Goal: Task Accomplishment & Management: Complete application form

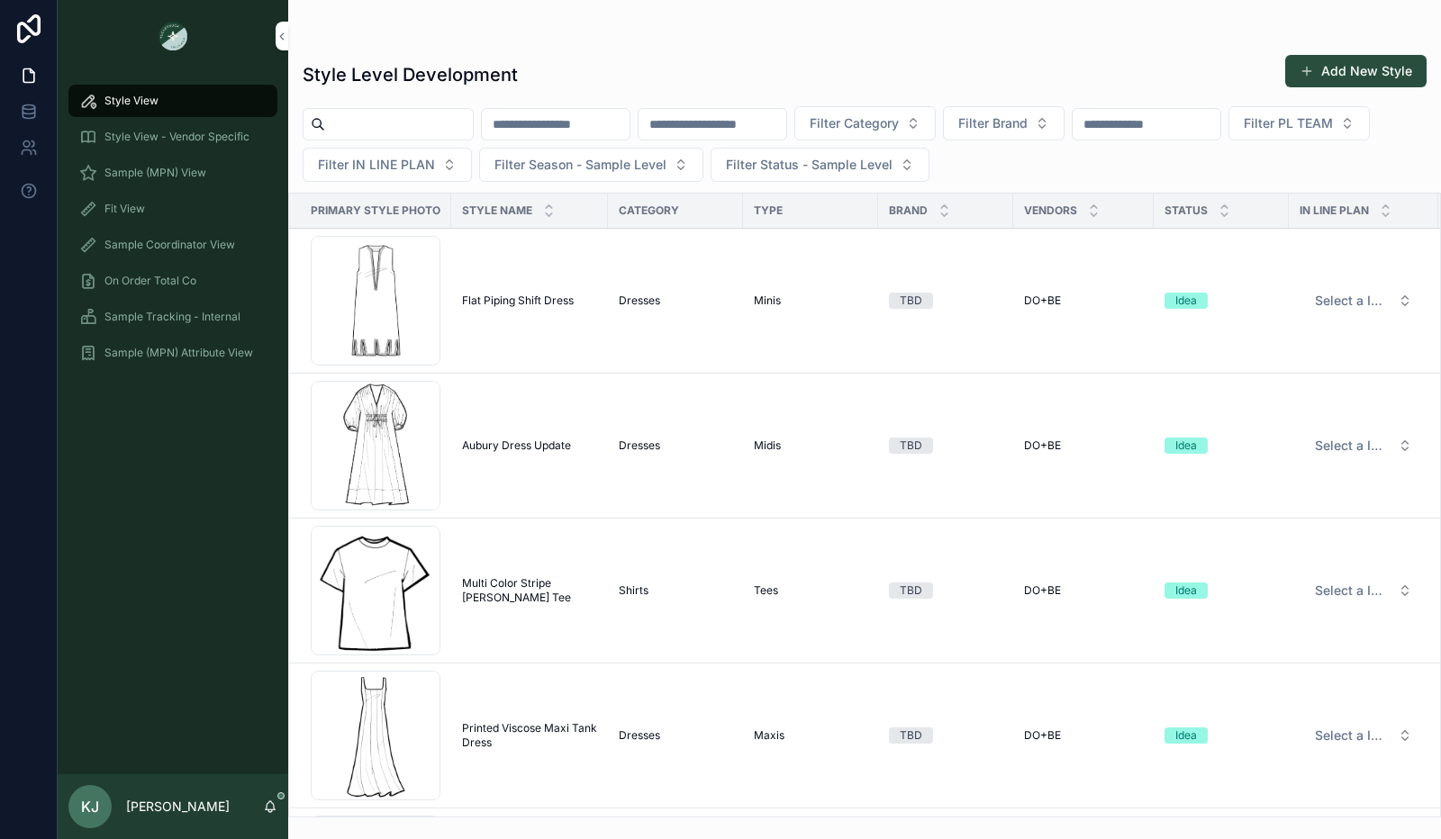
click at [131, 212] on span "Fit View" at bounding box center [124, 209] width 41 height 14
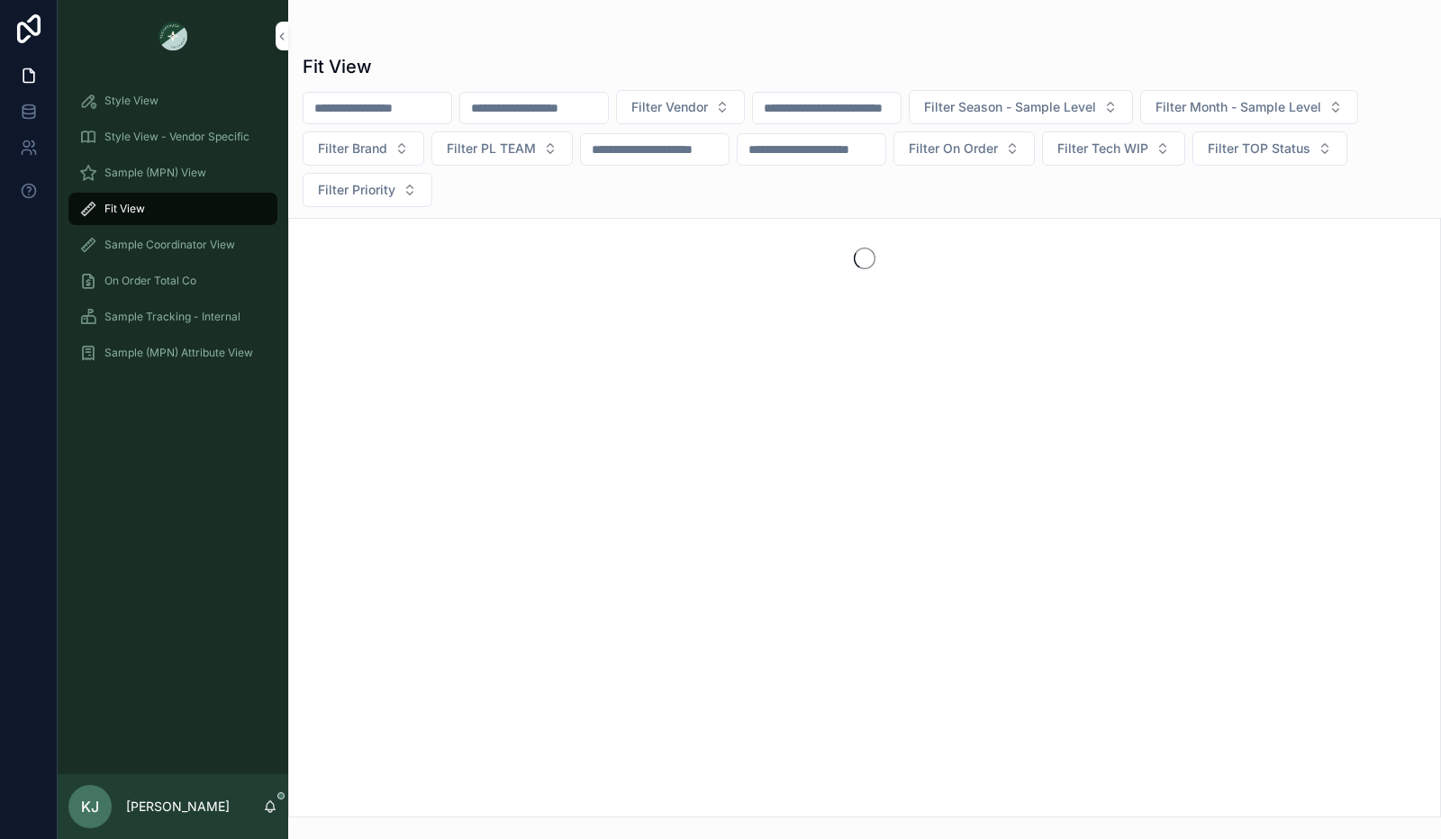
click at [129, 95] on span "Style View" at bounding box center [131, 101] width 54 height 14
click at [173, 177] on span "Sample (MPN) View" at bounding box center [155, 173] width 102 height 14
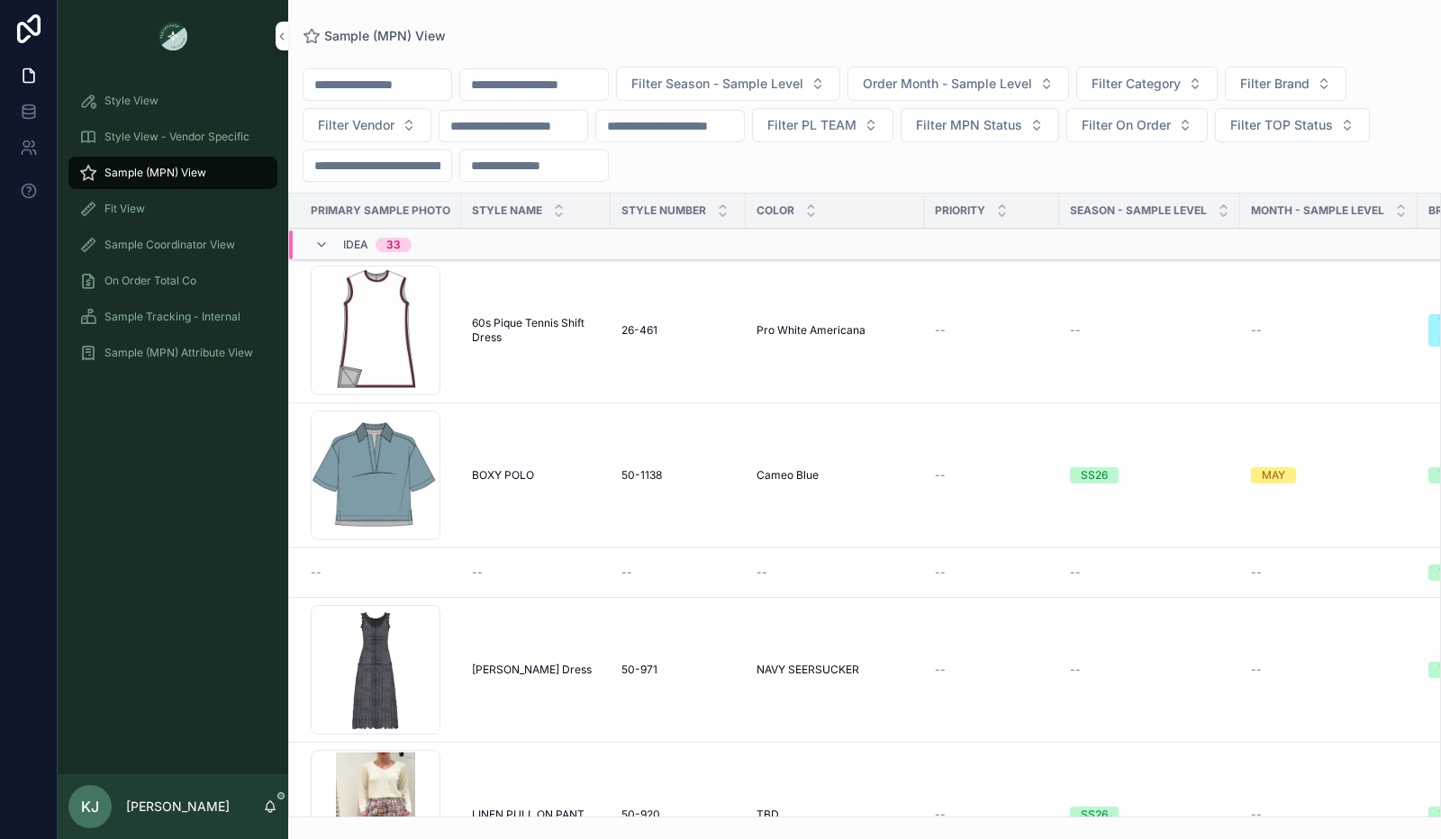
click at [169, 102] on div "Style View" at bounding box center [172, 100] width 187 height 29
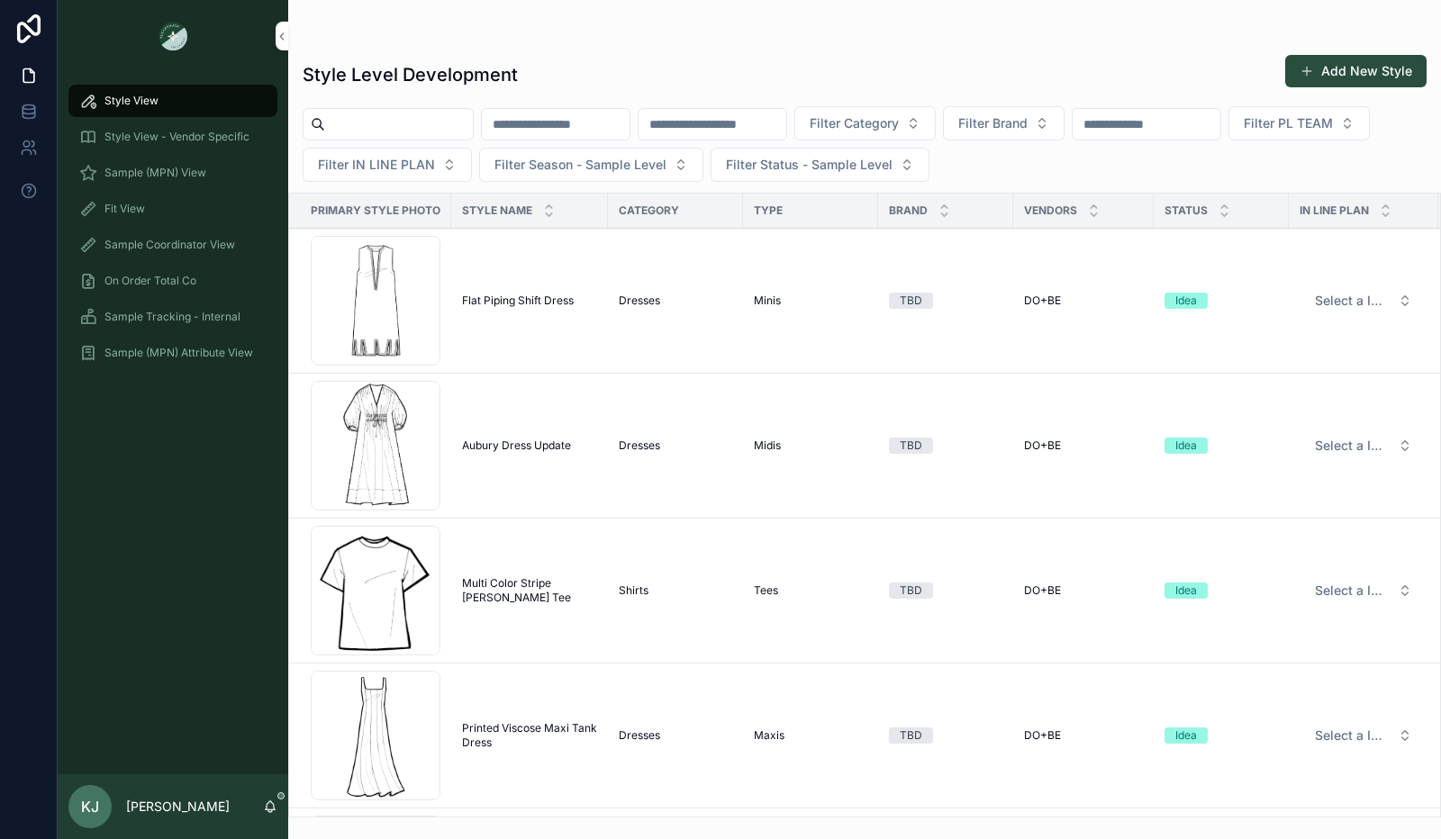
click at [1351, 60] on button "Add New Style" at bounding box center [1355, 71] width 141 height 32
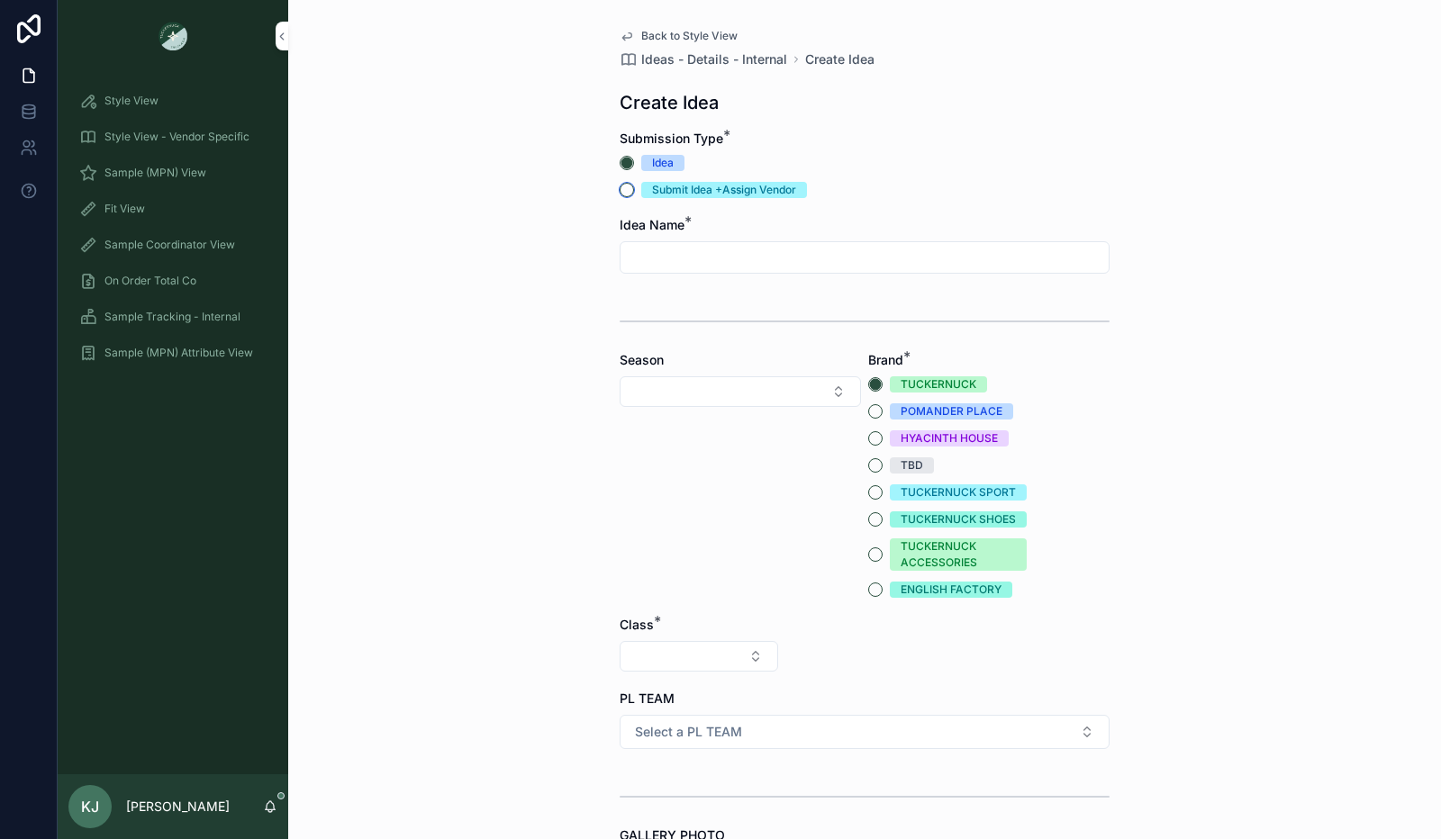
click at [622, 187] on button "Submit Idea +Assign Vendor" at bounding box center [626, 190] width 14 height 14
click at [646, 255] on input "scrollable content" at bounding box center [864, 257] width 488 height 25
type input "*"
drag, startPoint x: 700, startPoint y: 257, endPoint x: 502, endPoint y: 258, distance: 199.0
click at [502, 258] on div "**********" at bounding box center [864, 419] width 1152 height 839
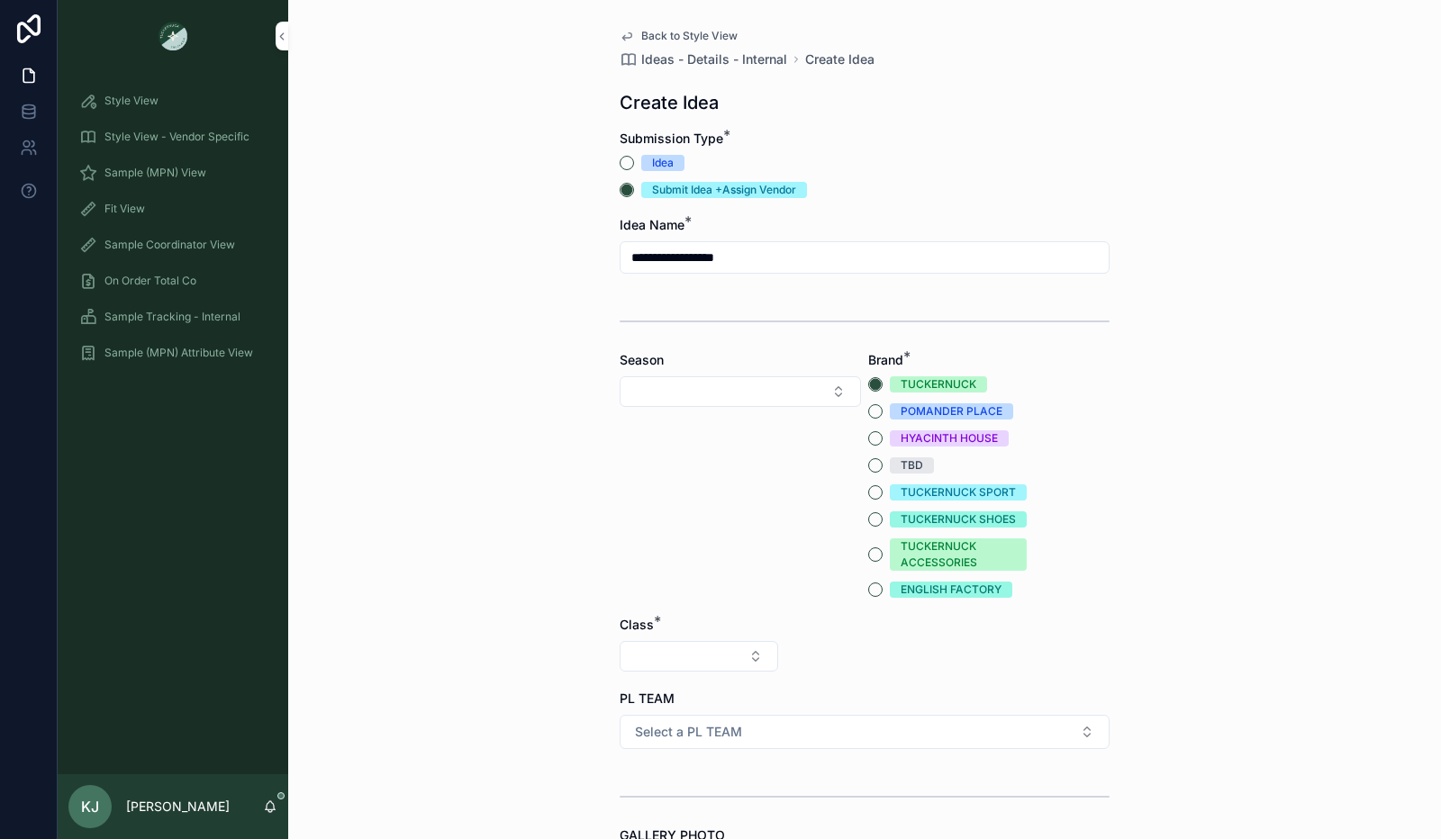
type input "**********"
click at [741, 393] on button "Select Button" at bounding box center [739, 391] width 241 height 31
type input "**"
click at [718, 489] on div "SS26" at bounding box center [734, 490] width 250 height 29
click at [737, 660] on button "Select Button" at bounding box center [698, 656] width 158 height 31
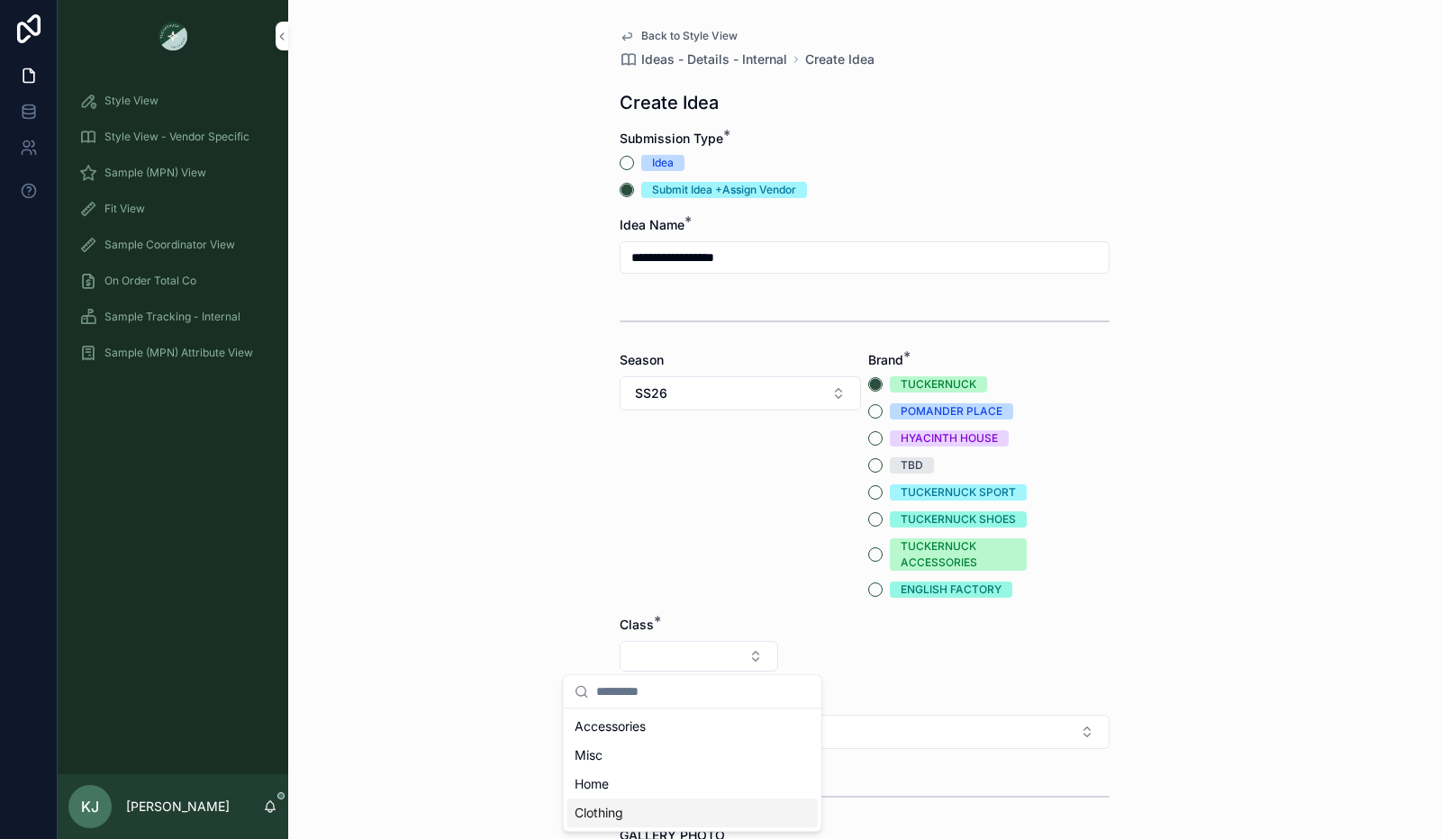
click at [691, 808] on div "Clothing" at bounding box center [692, 813] width 250 height 29
click at [872, 656] on button "Select Button" at bounding box center [864, 656] width 158 height 31
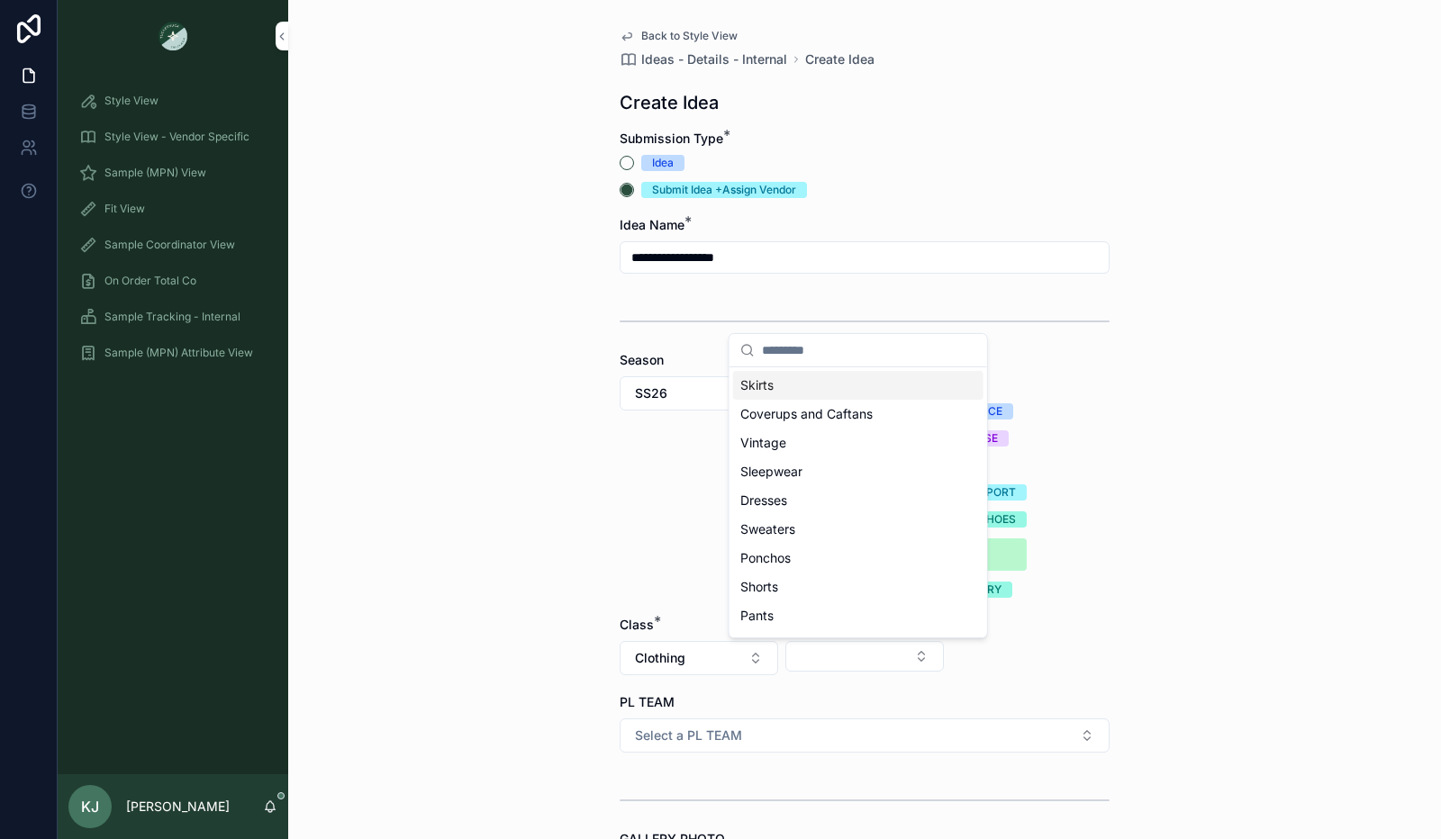
drag, startPoint x: 793, startPoint y: 386, endPoint x: 1017, endPoint y: 512, distance: 256.4
click at [793, 385] on div "Skirts" at bounding box center [858, 385] width 250 height 29
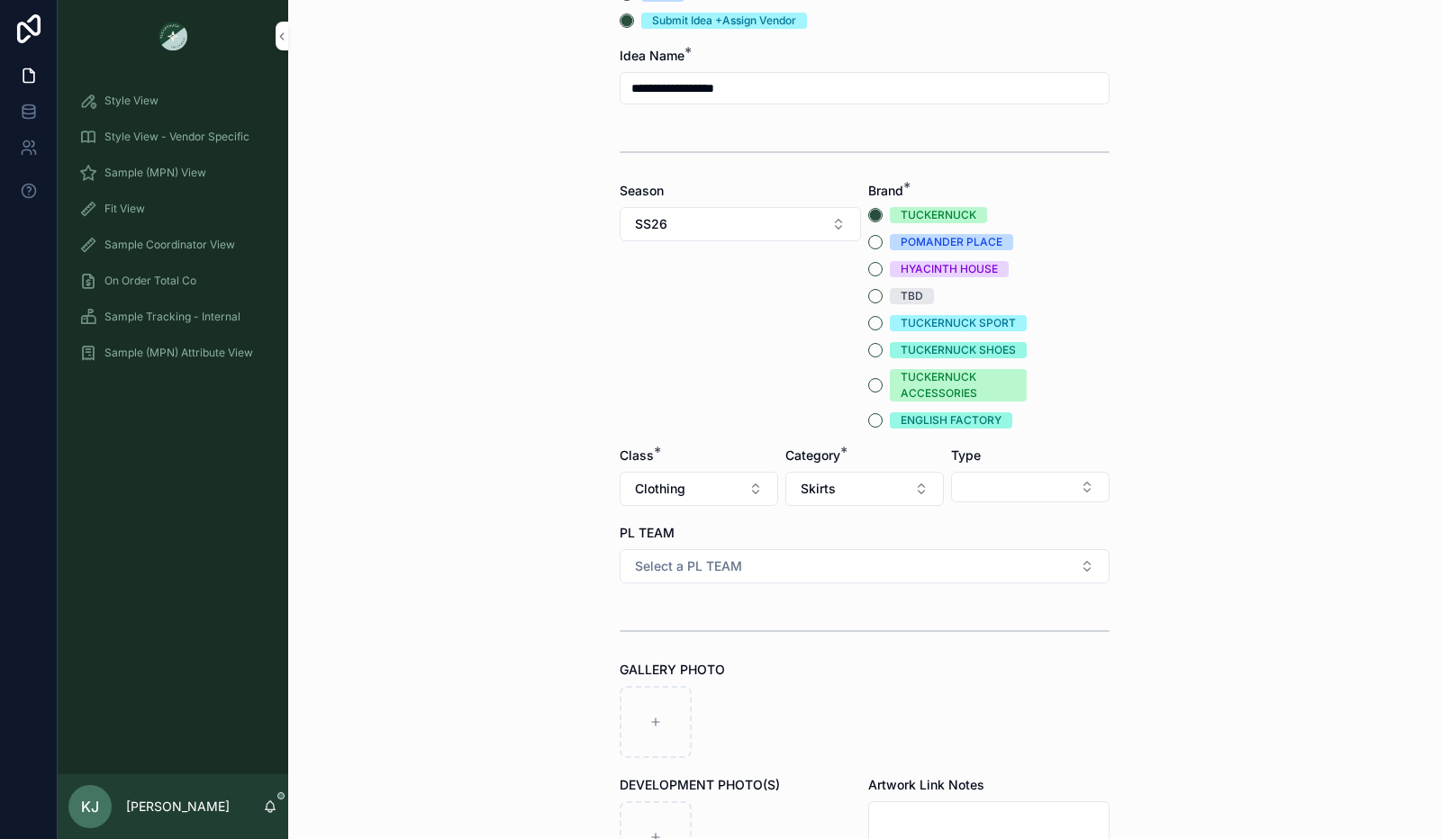
scroll to position [178, 0]
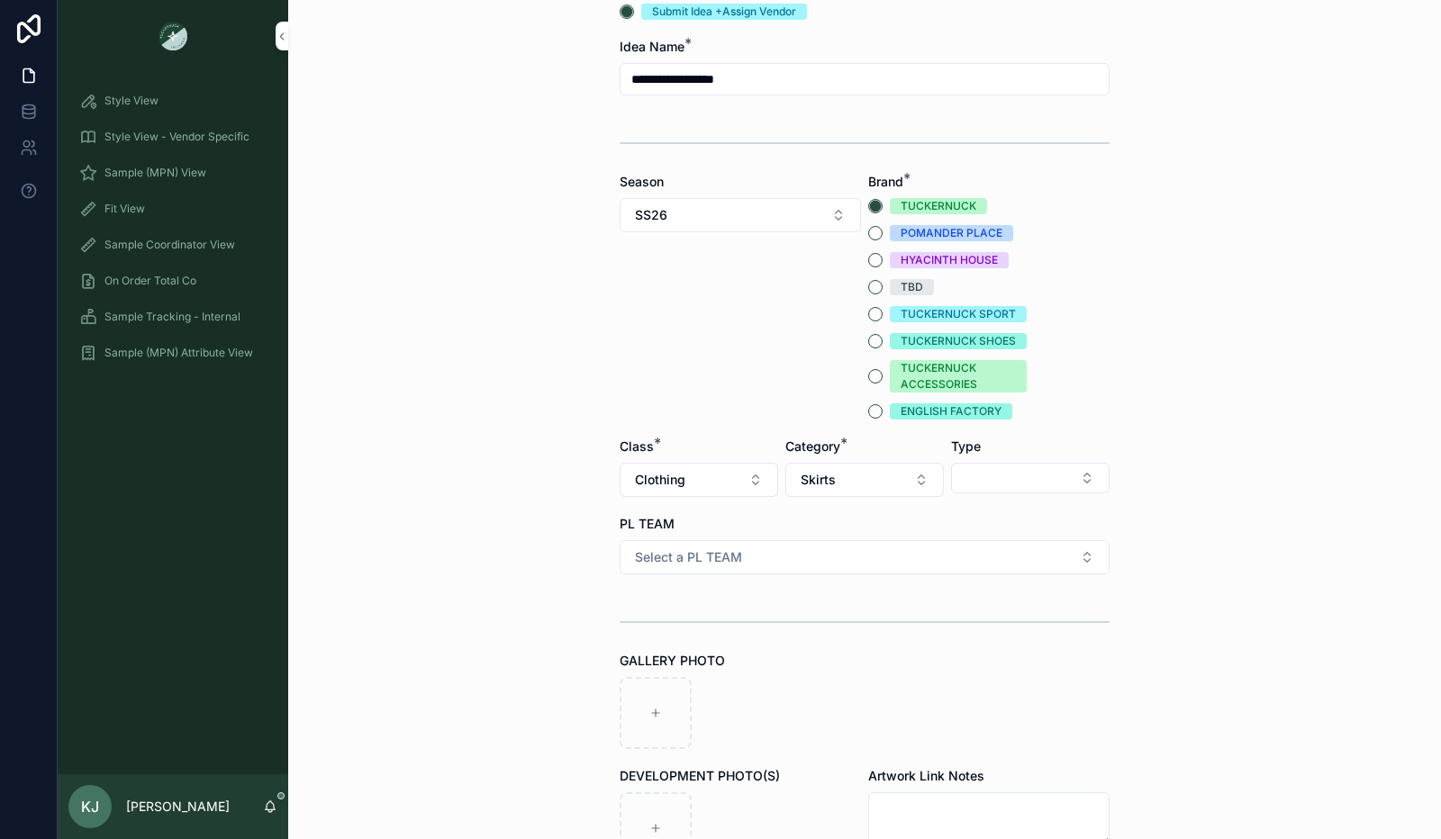
click at [1019, 478] on button "Select Button" at bounding box center [1030, 478] width 158 height 31
click at [1003, 608] on div "Minis" at bounding box center [1024, 606] width 250 height 29
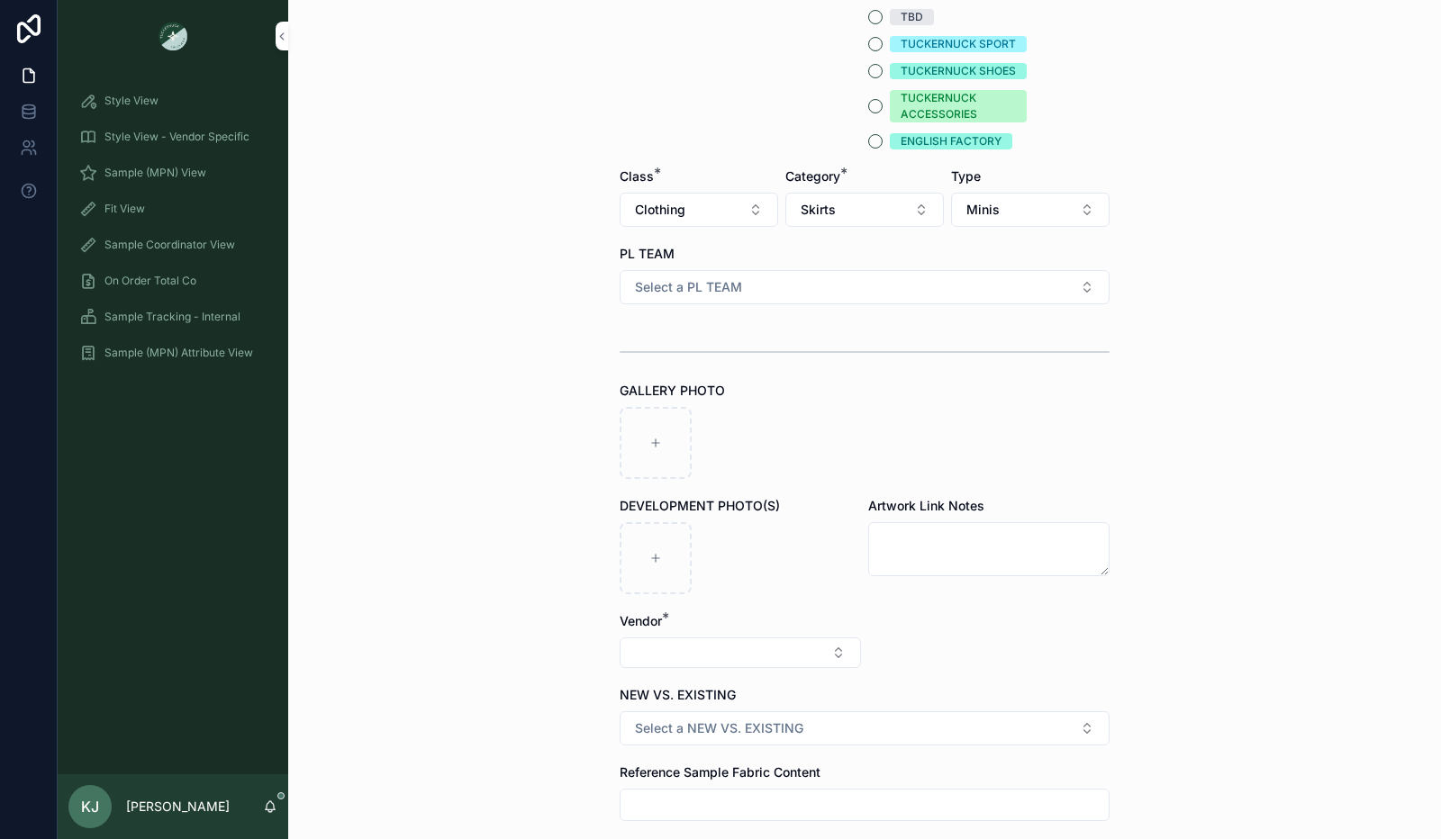
scroll to position [448, 0]
click at [877, 294] on button "Select a PL TEAM" at bounding box center [864, 287] width 490 height 34
click at [813, 382] on div "[GEOGRAPHIC_DATA]" at bounding box center [858, 384] width 250 height 27
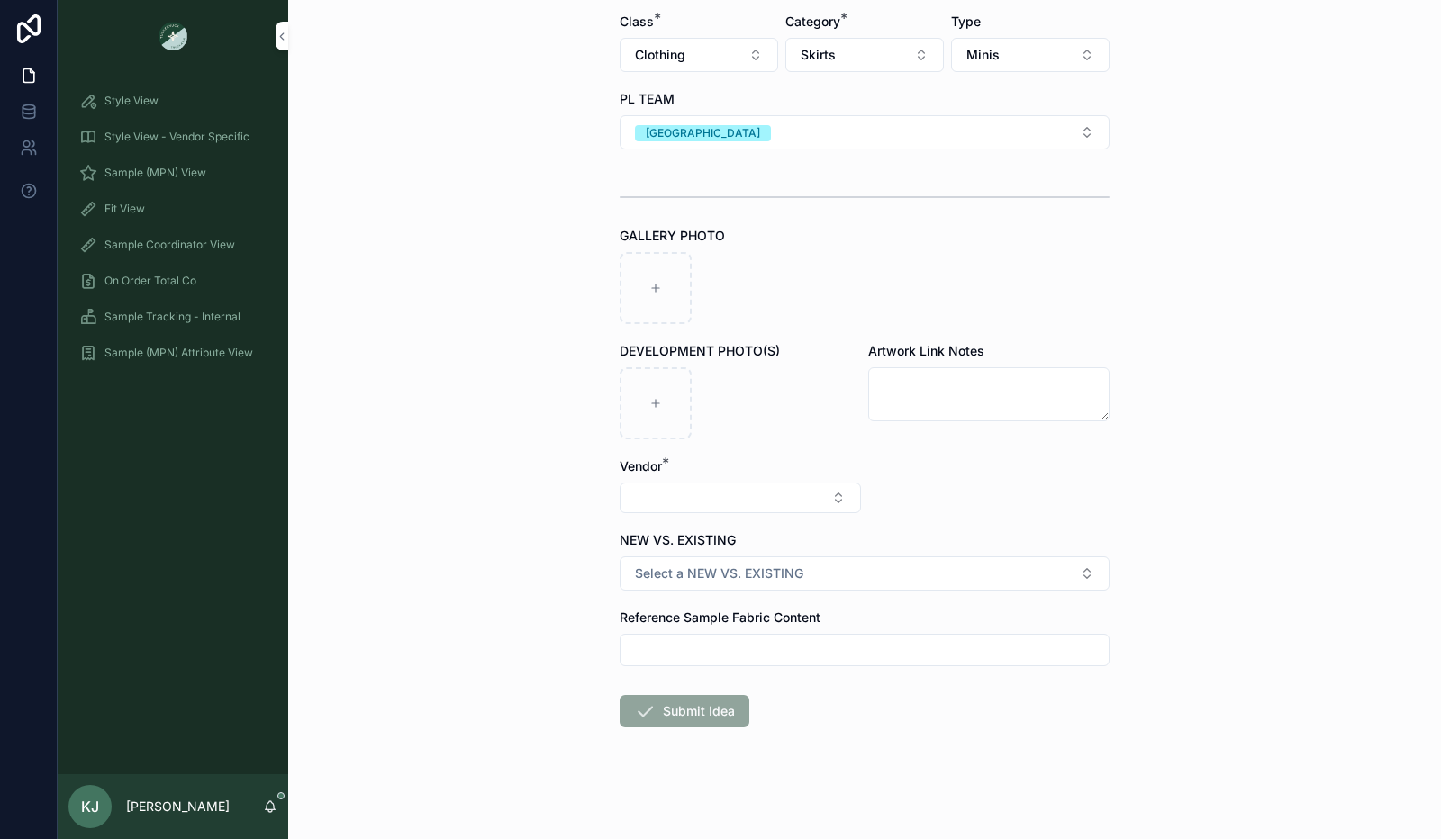
scroll to position [604, 0]
click at [658, 294] on div "scrollable content" at bounding box center [655, 287] width 72 height 72
type input "**********"
click at [692, 500] on button "Select Button" at bounding box center [739, 497] width 241 height 31
type input "****"
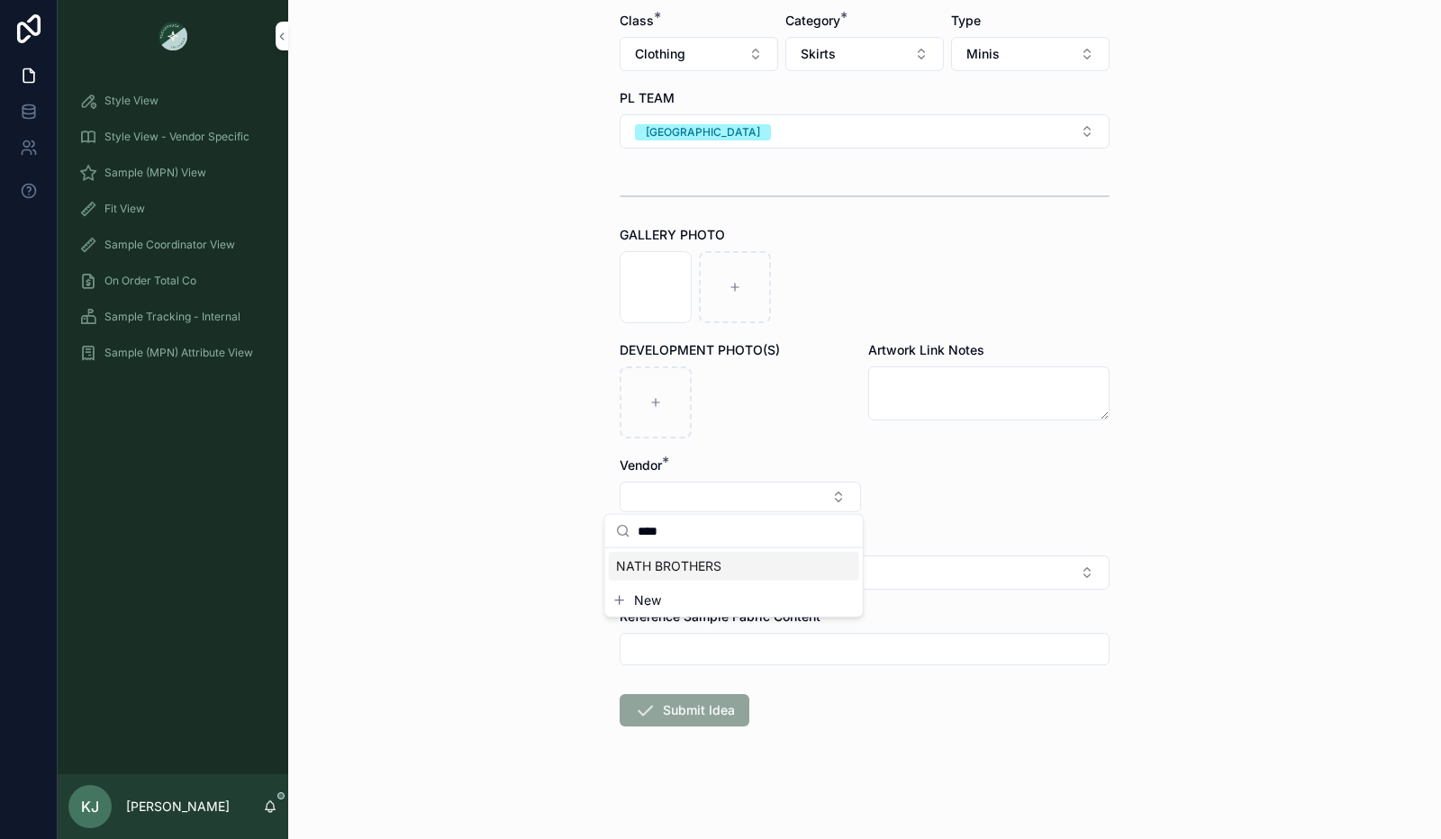
click at [976, 492] on form "**********" at bounding box center [864, 184] width 490 height 1316
click at [761, 494] on button "Select Button" at bounding box center [739, 497] width 241 height 31
click at [746, 575] on div "NATH BROTHERS" at bounding box center [734, 566] width 250 height 29
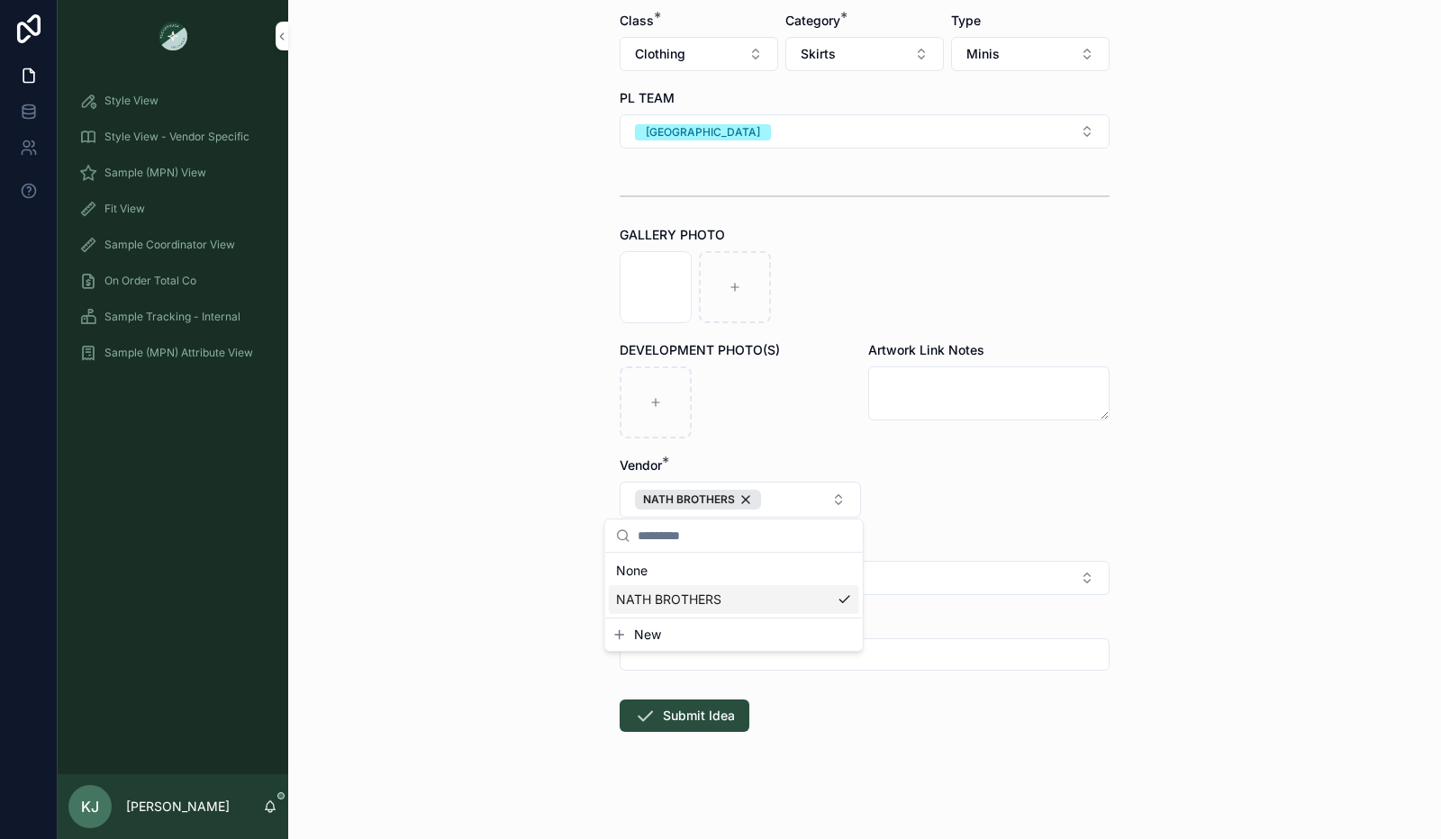
click at [1128, 507] on div "**********" at bounding box center [864, 419] width 1152 height 839
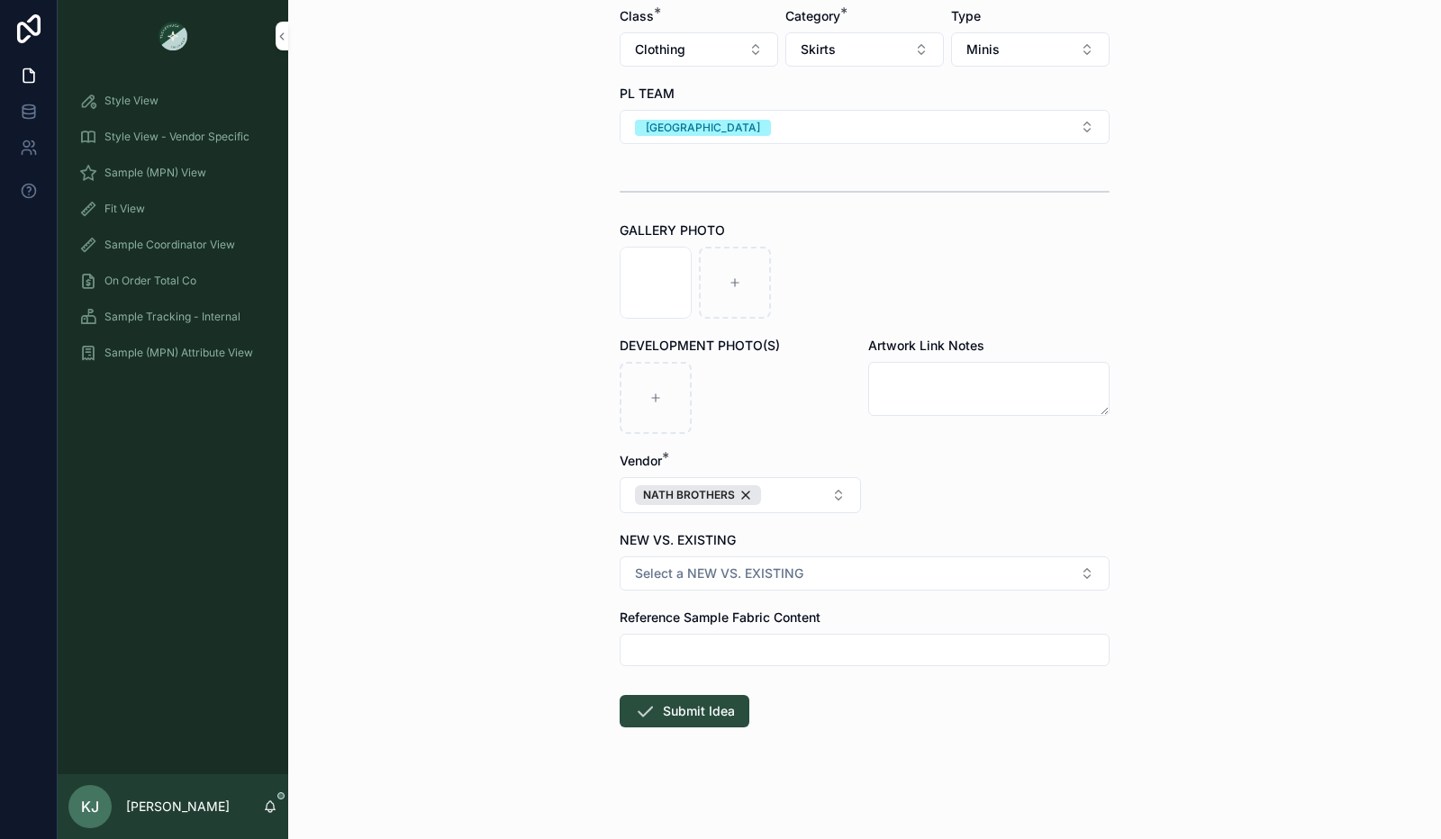
click at [1004, 573] on button "Select a NEW VS. EXISTING" at bounding box center [864, 573] width 490 height 34
click at [808, 645] on div "NEW DEVELOPMENT" at bounding box center [805, 642] width 109 height 16
click at [719, 698] on button "Submit Idea" at bounding box center [684, 711] width 130 height 32
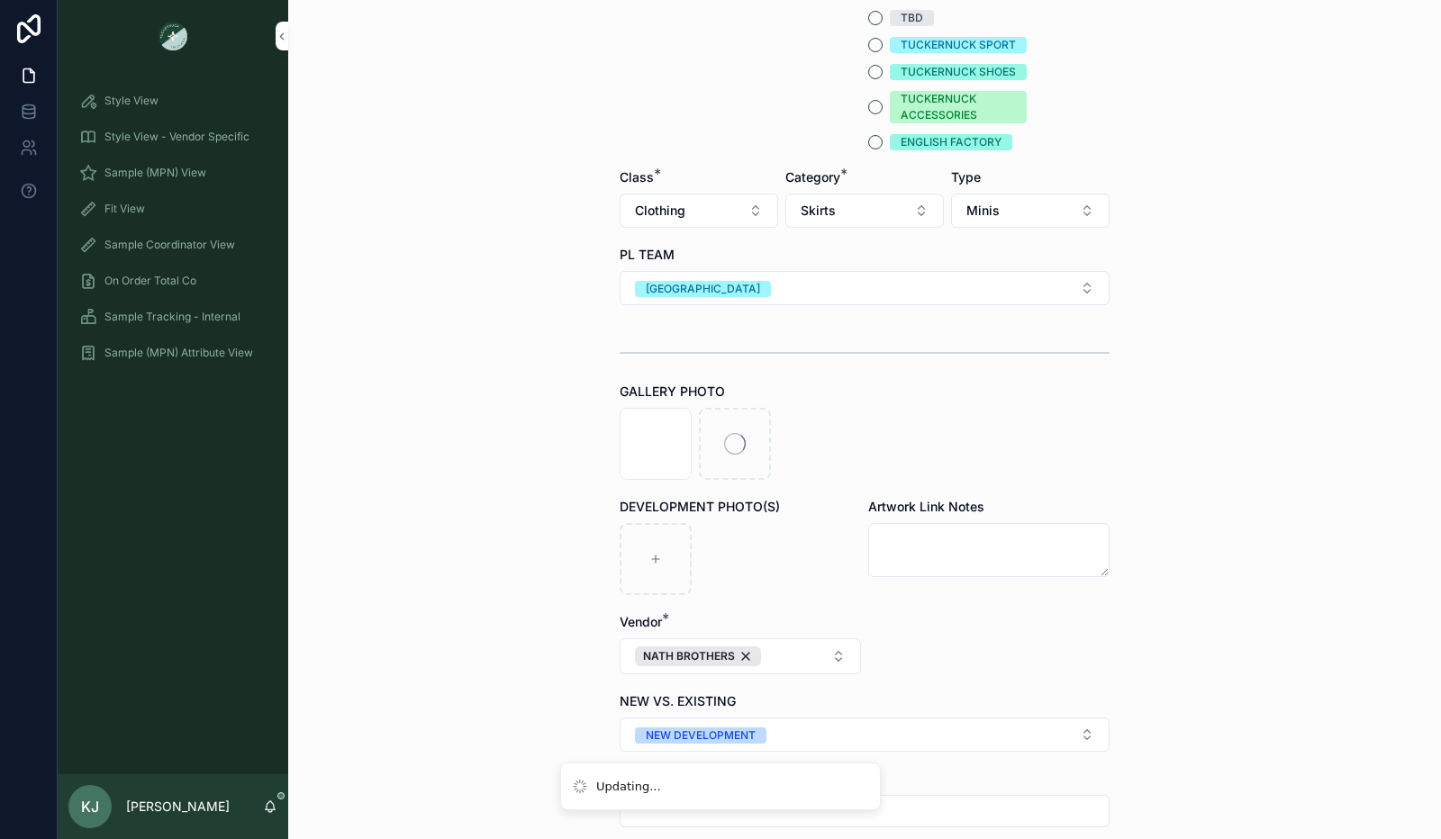
scroll to position [449, 0]
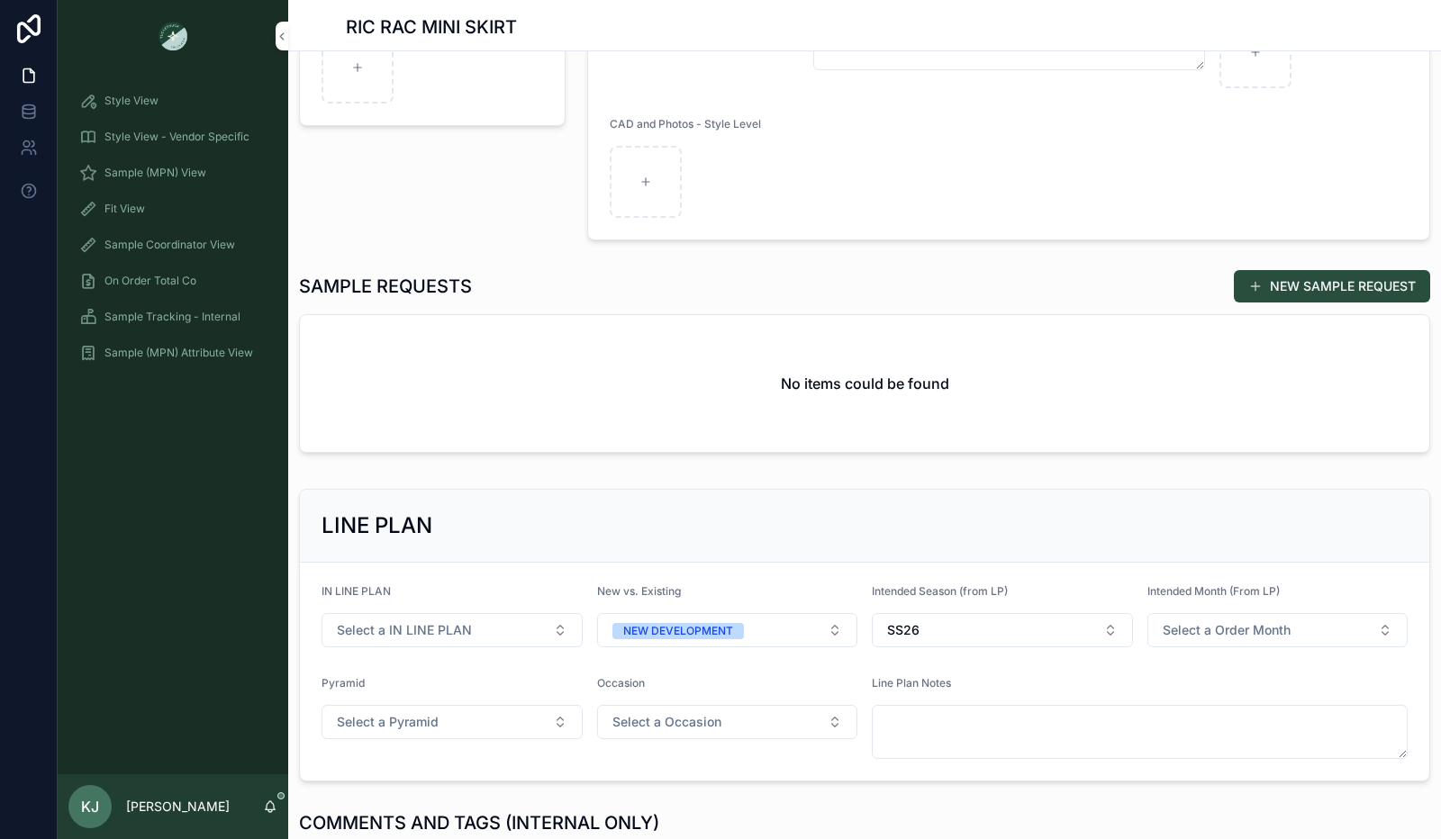
scroll to position [359, 0]
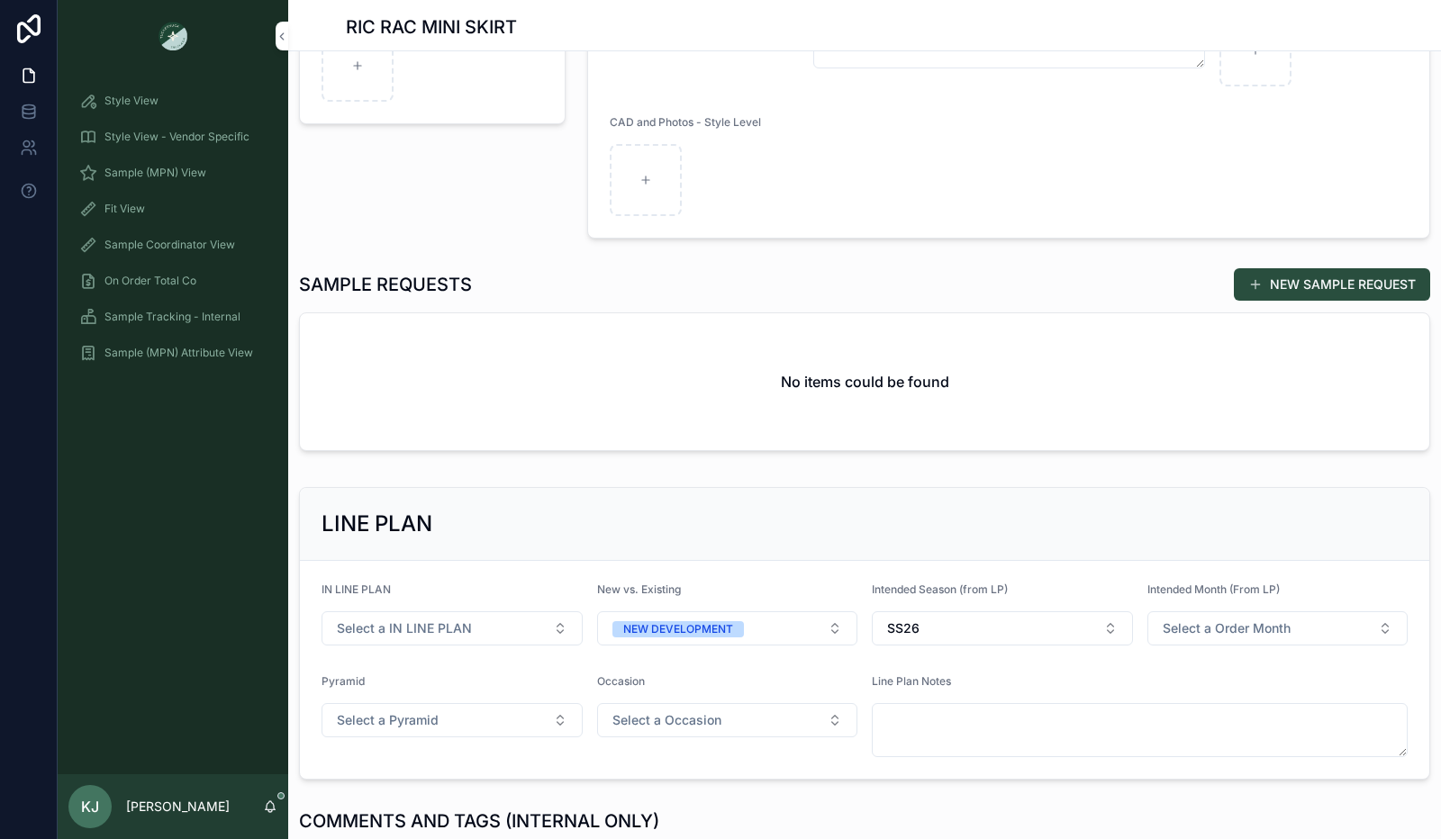
click at [1315, 278] on button "NEW SAMPLE REQUEST" at bounding box center [1331, 284] width 196 height 32
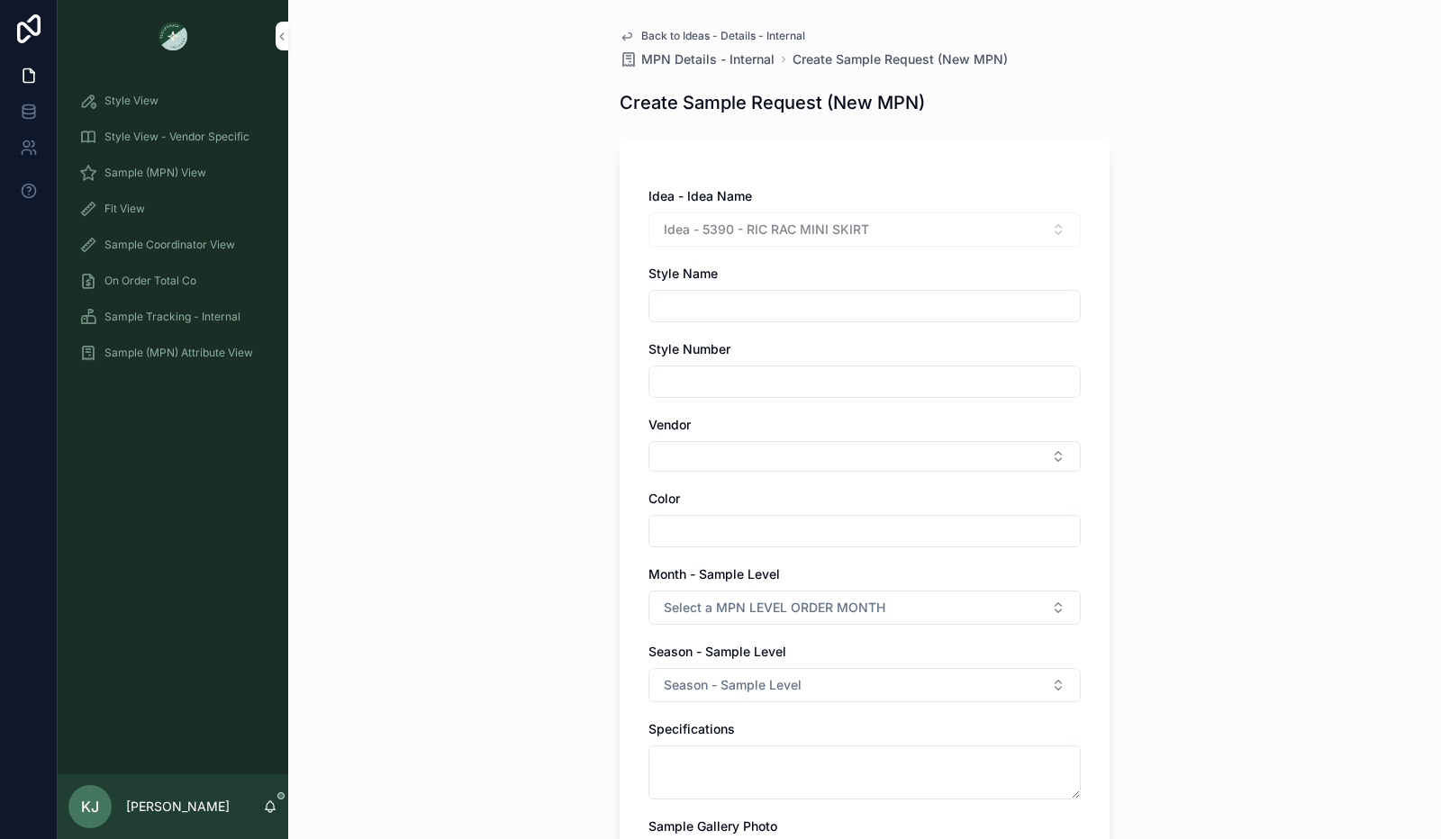
click at [730, 309] on input "scrollable content" at bounding box center [864, 306] width 430 height 25
type input "*******"
drag, startPoint x: 715, startPoint y: 303, endPoint x: 646, endPoint y: 306, distance: 68.5
click at [649, 306] on input "*******" at bounding box center [864, 306] width 430 height 25
click at [665, 383] on input "scrollable content" at bounding box center [864, 381] width 430 height 25
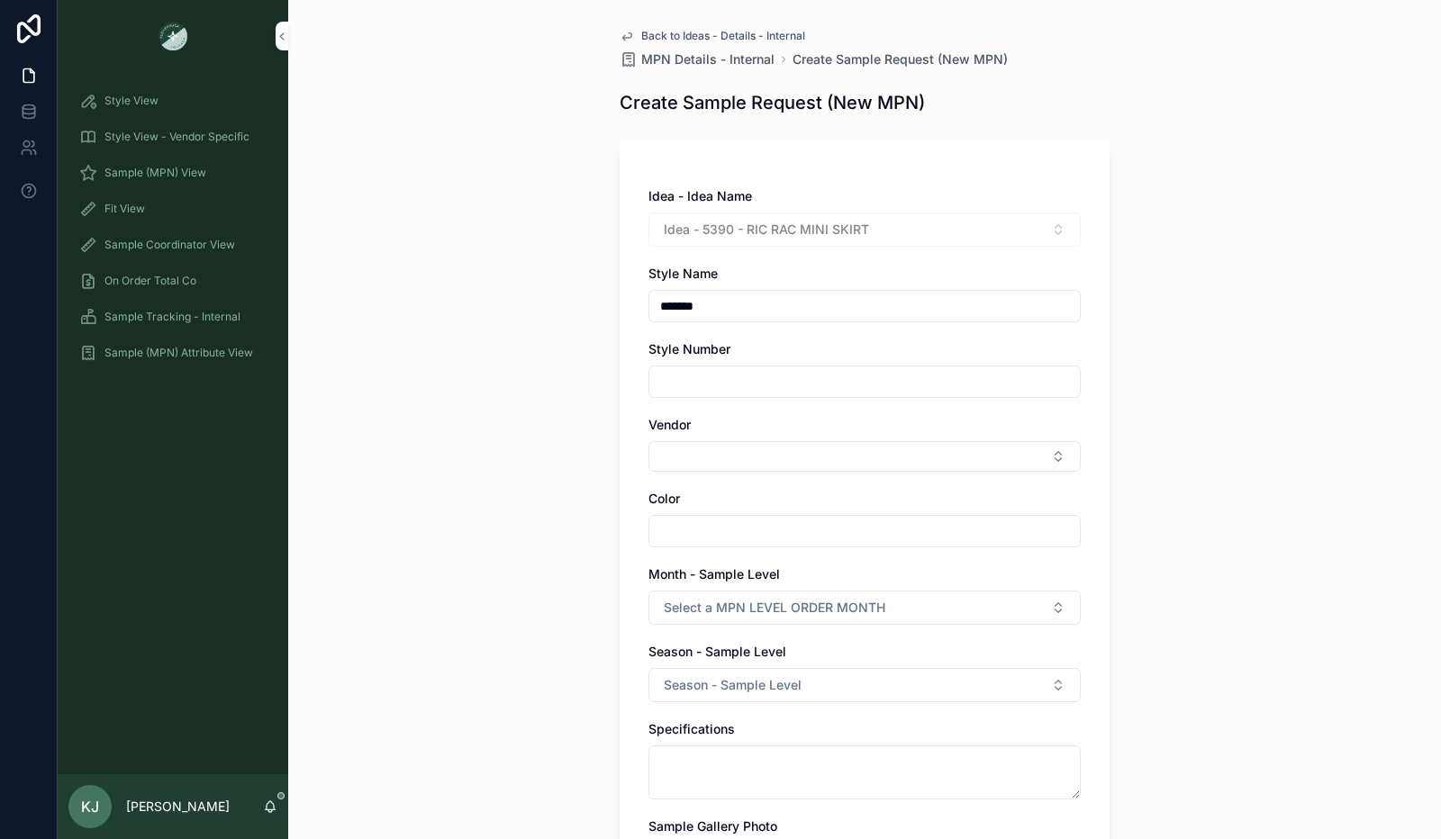
paste input "*******"
type input "*******"
drag, startPoint x: 720, startPoint y: 311, endPoint x: 619, endPoint y: 308, distance: 100.9
click at [619, 308] on div "Idea - Idea Name Idea - 5390 - RIC RAC MINI SKIRT Style Name ******* Style Numb…" at bounding box center [864, 657] width 490 height 1034
type input "**********"
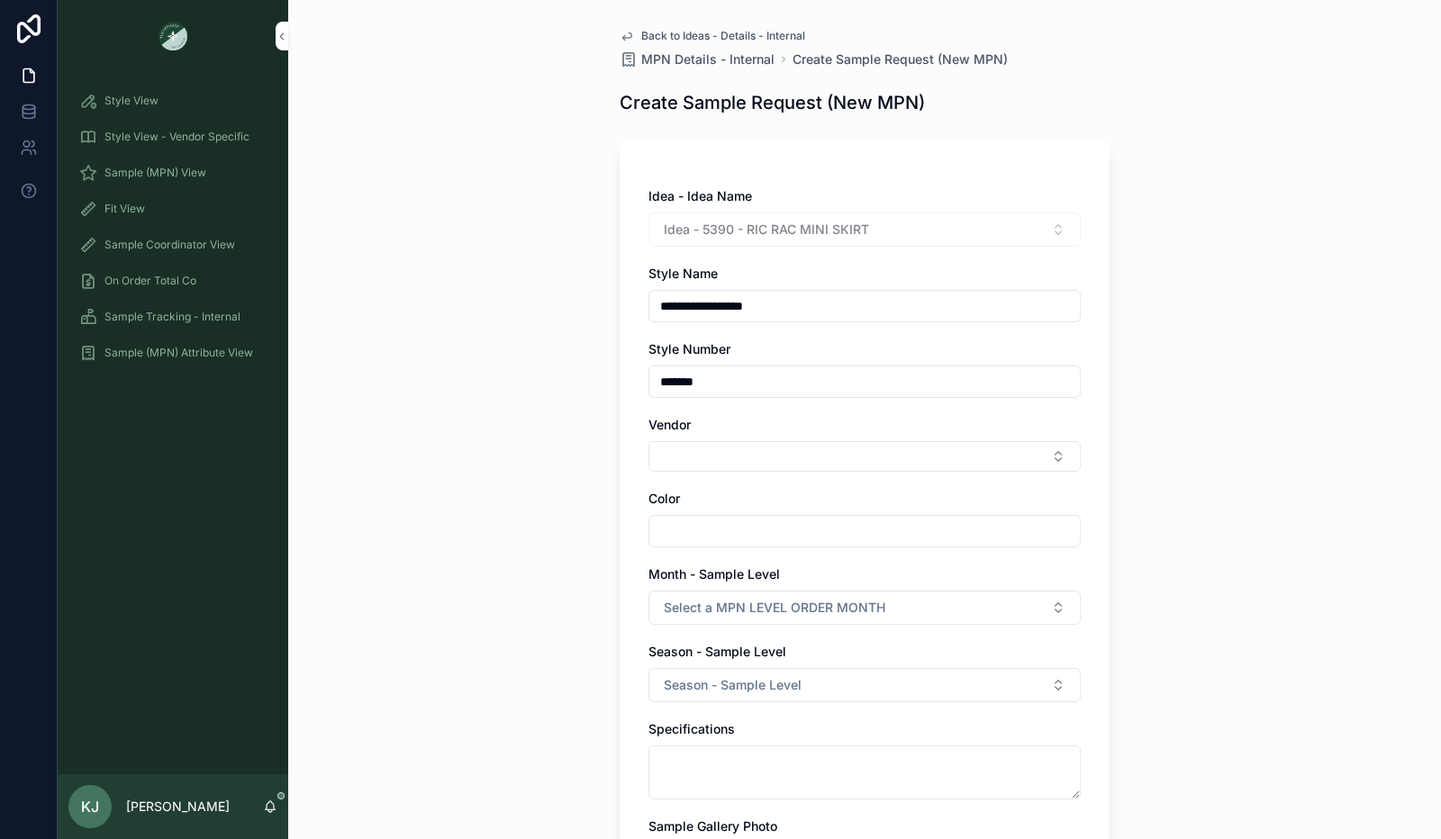
click at [702, 460] on button "Select Button" at bounding box center [864, 456] width 432 height 31
type input "****"
click at [736, 542] on input "scrollable content" at bounding box center [864, 534] width 430 height 25
type input "********"
click at [959, 612] on button "Select a MPN LEVEL ORDER MONTH" at bounding box center [864, 611] width 432 height 34
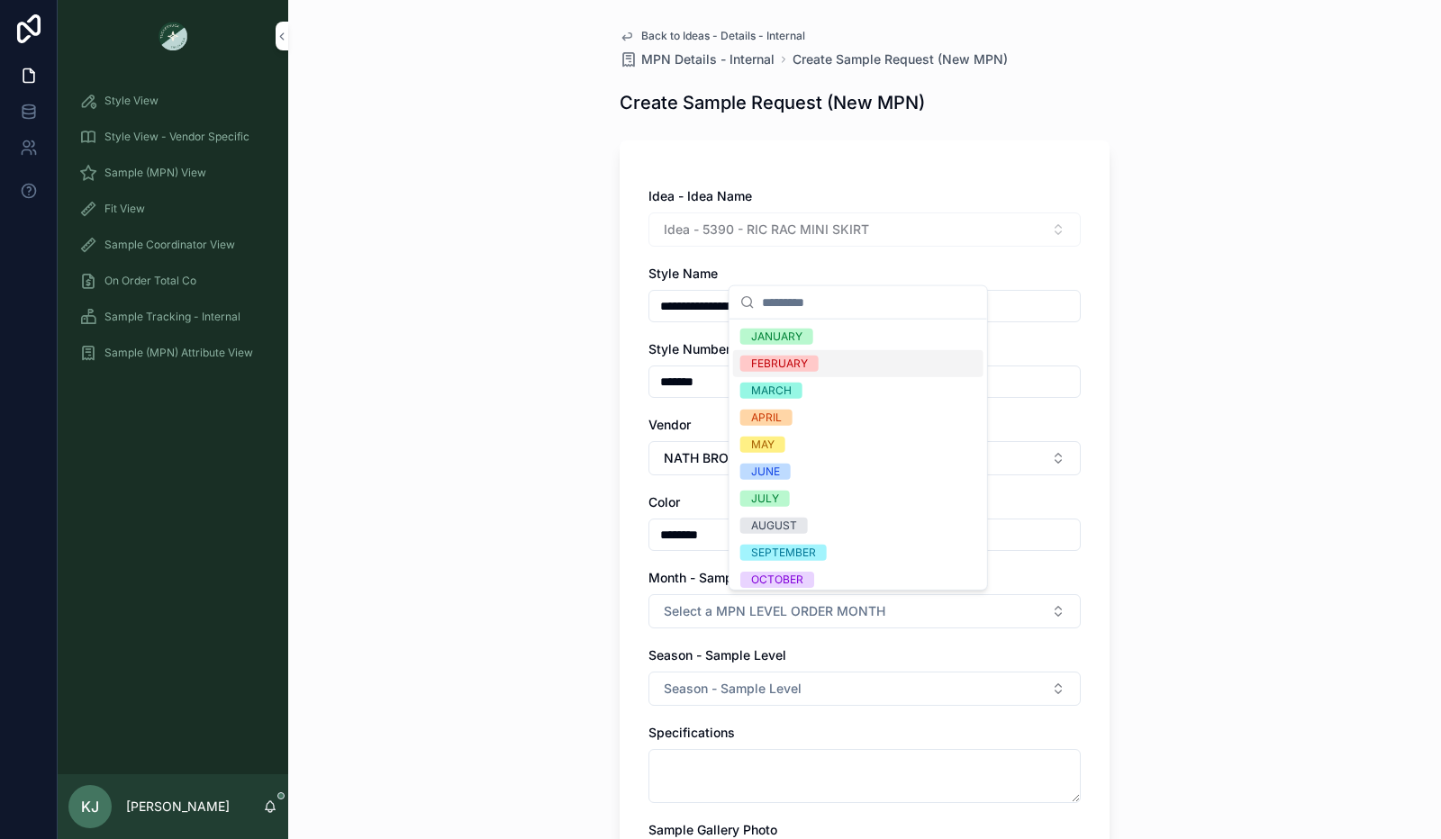
click at [850, 353] on div "FEBRUARY" at bounding box center [858, 363] width 250 height 27
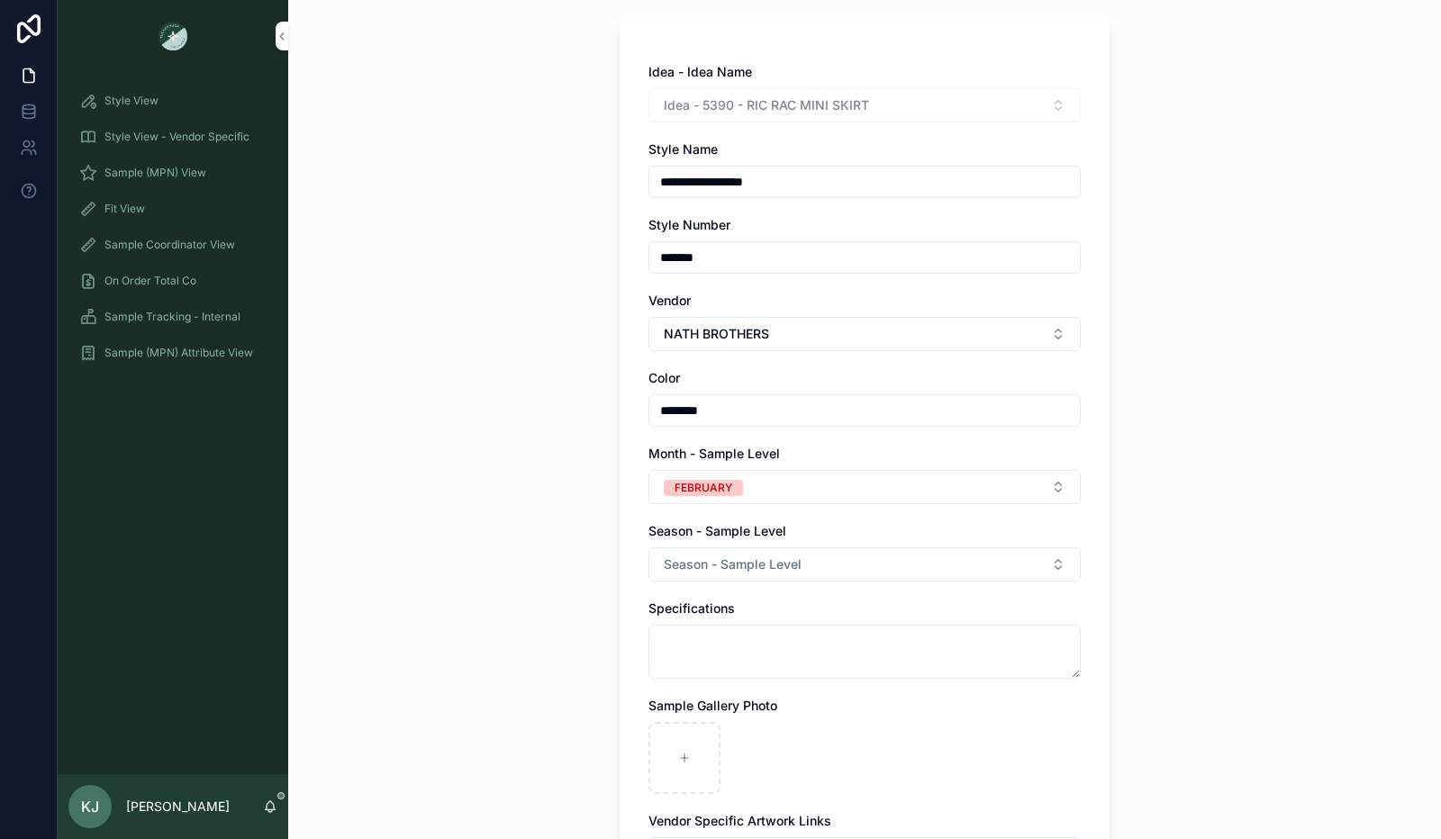
scroll to position [179, 0]
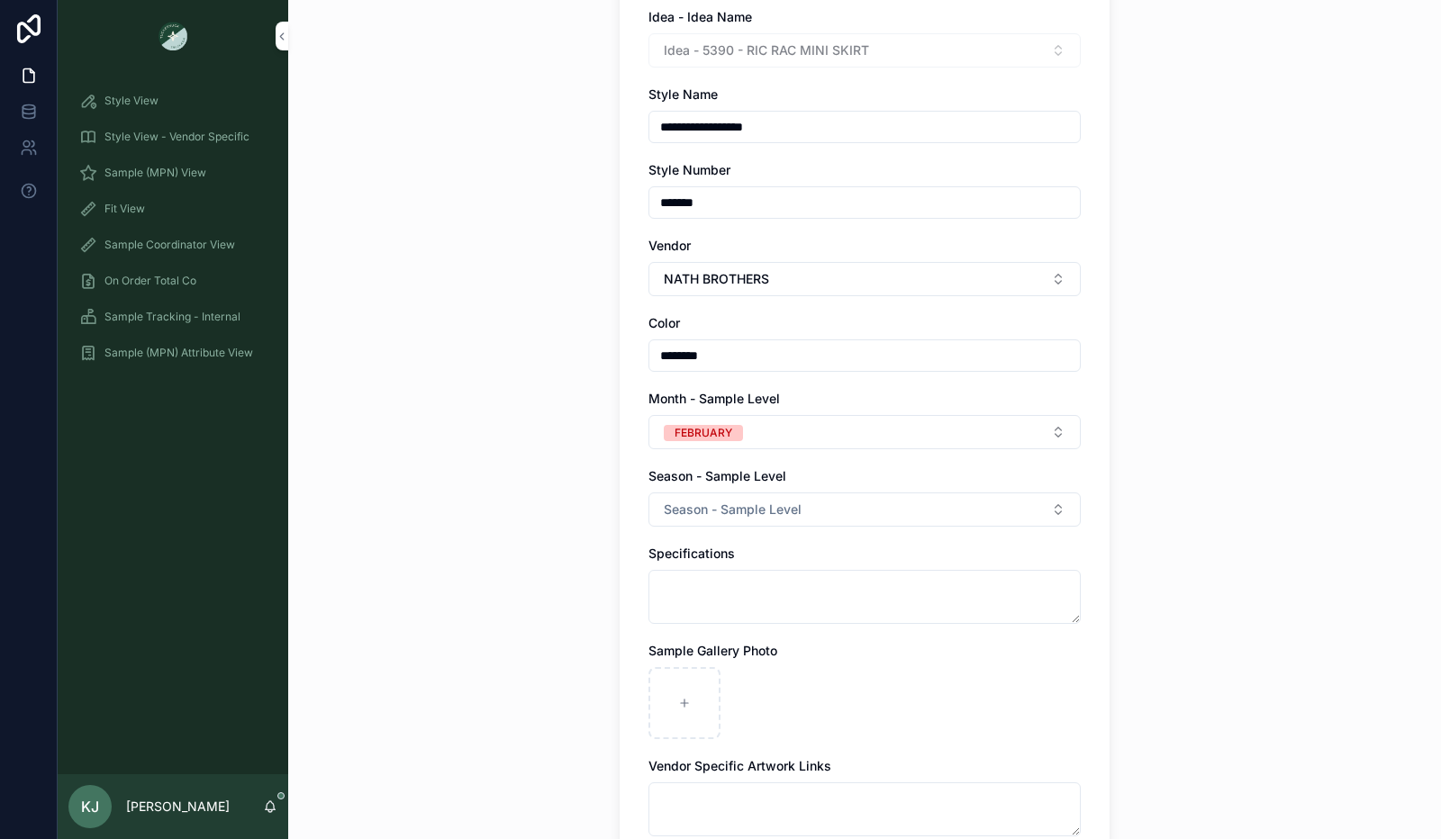
click at [893, 511] on button "Season - Sample Level" at bounding box center [864, 509] width 432 height 34
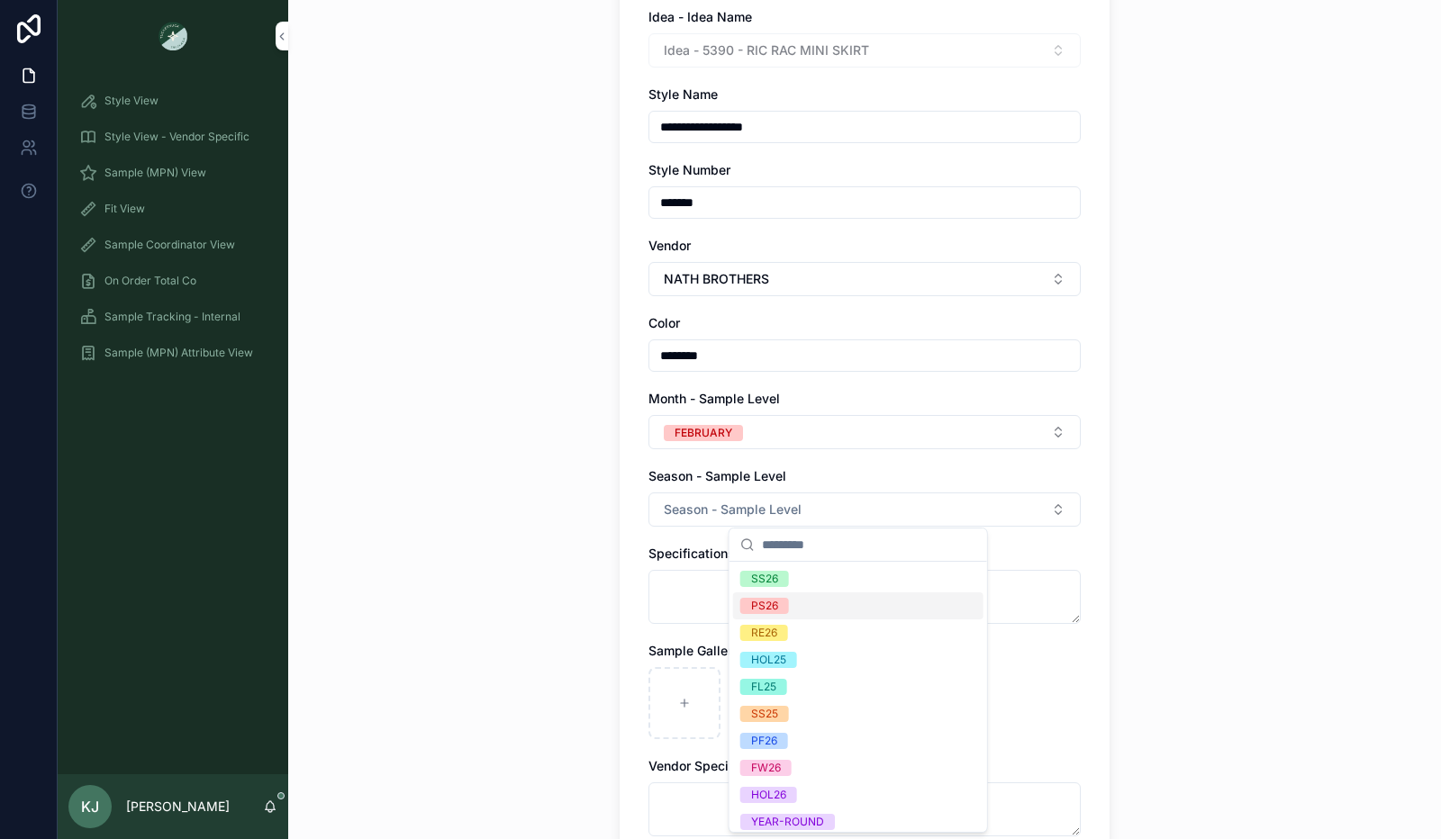
click at [777, 607] on div "PS26" at bounding box center [764, 606] width 27 height 16
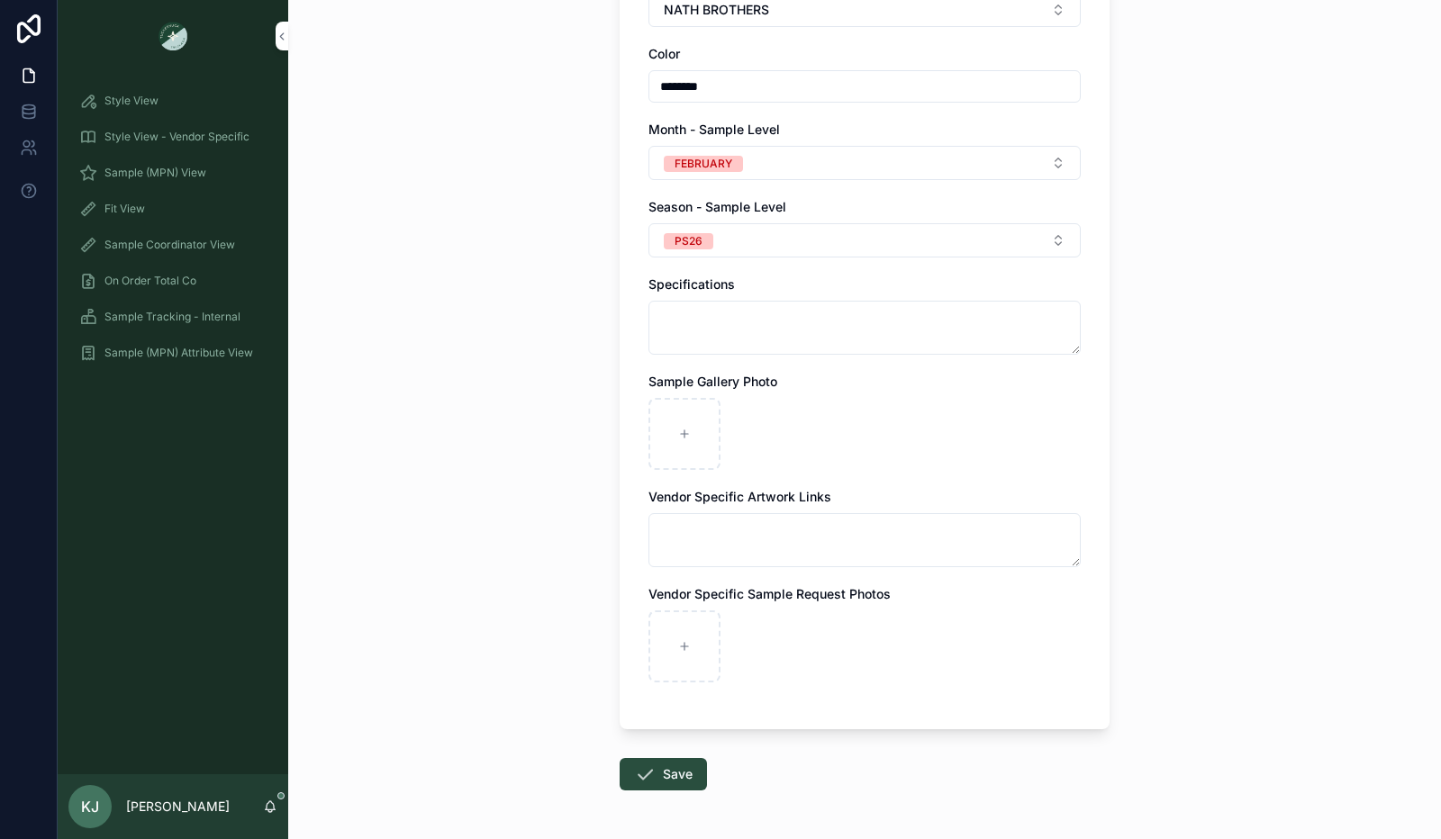
scroll to position [449, 0]
click at [673, 419] on div "scrollable content" at bounding box center [684, 433] width 72 height 72
click at [664, 766] on button "Save" at bounding box center [662, 773] width 87 height 32
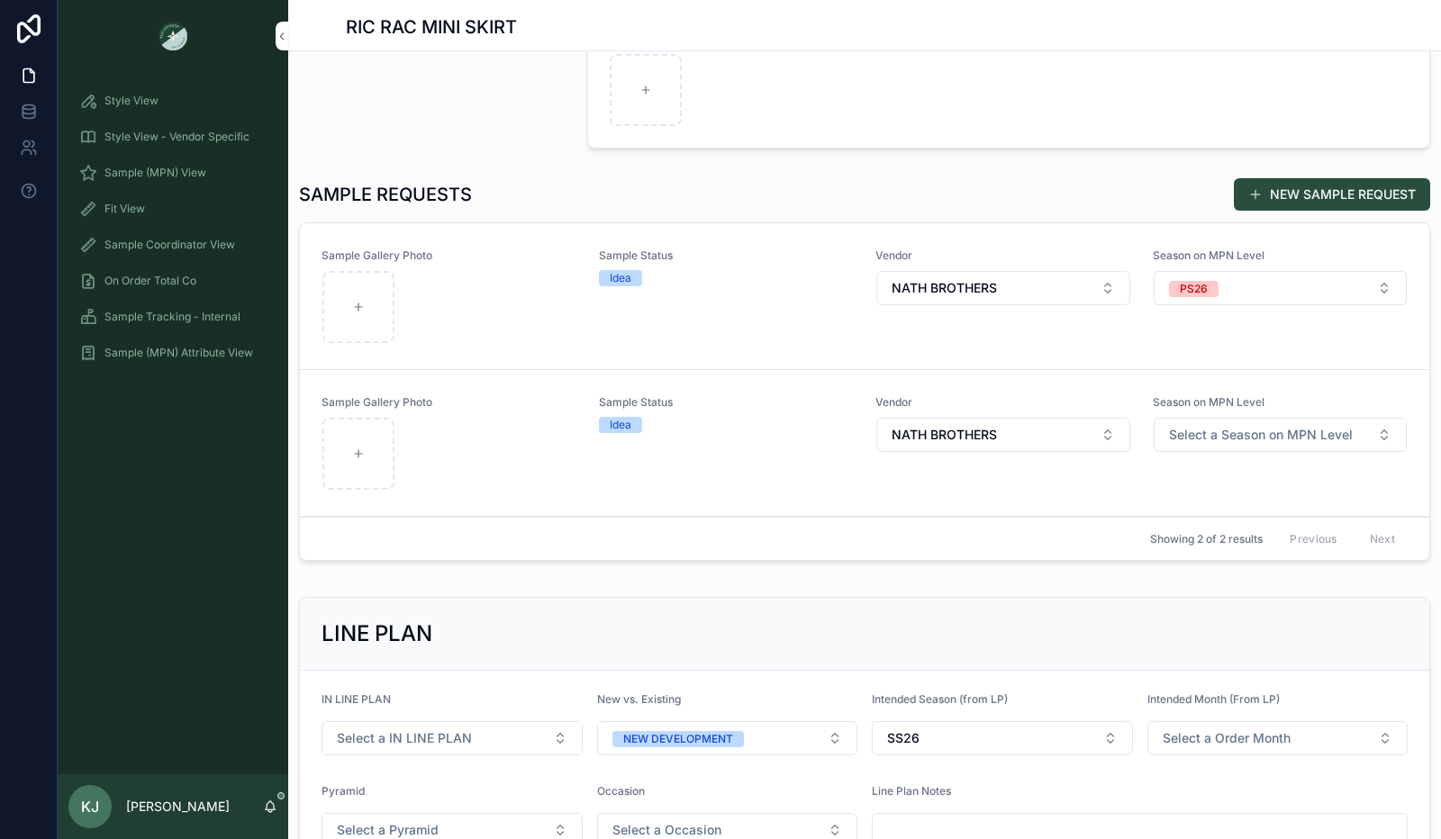
click at [726, 406] on div "Sample Status Idea" at bounding box center [727, 414] width 256 height 38
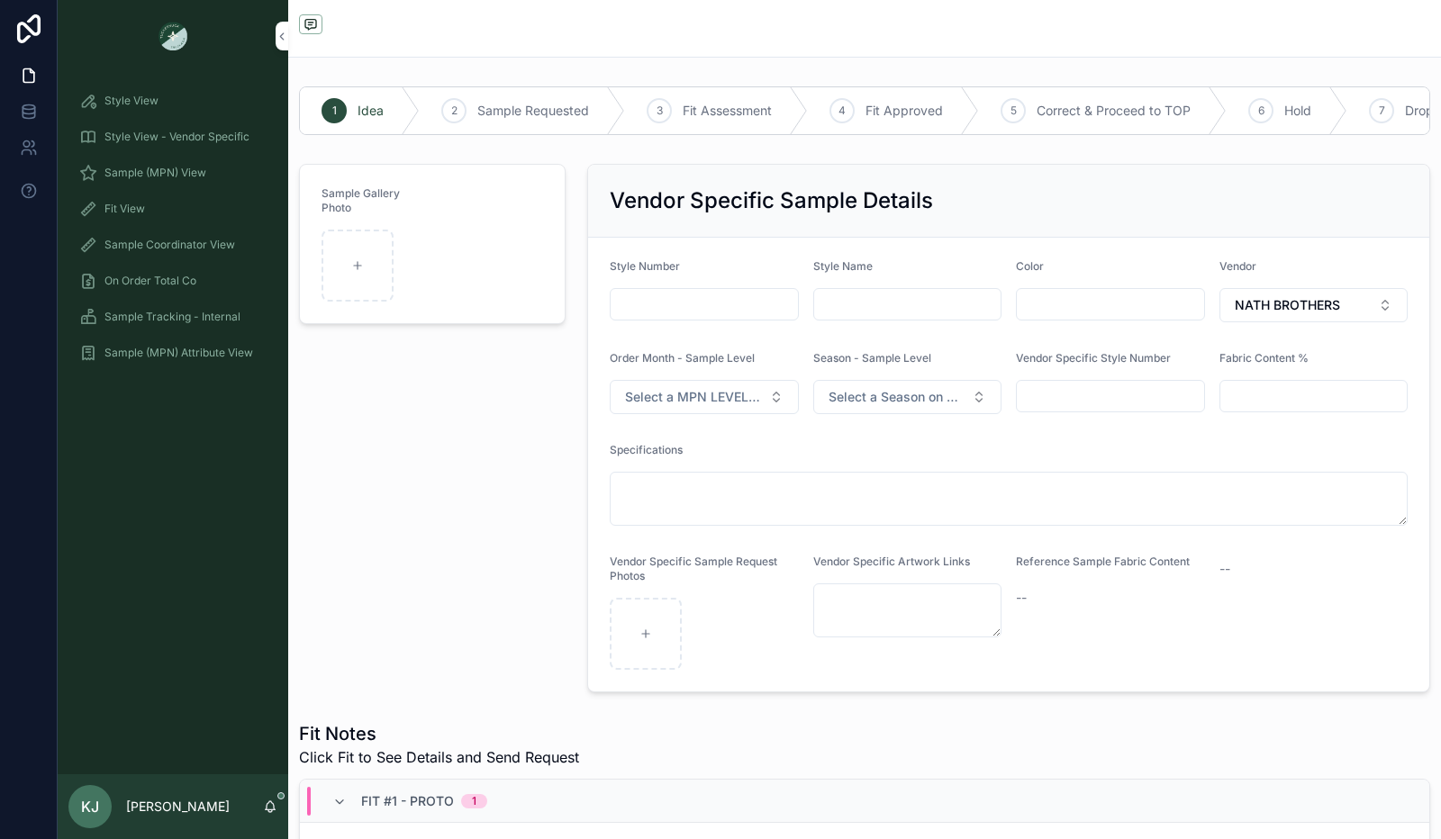
click at [382, 107] on span "Idea" at bounding box center [370, 111] width 26 height 18
click at [276, 40] on icon "scrollable content" at bounding box center [282, 37] width 13 height 14
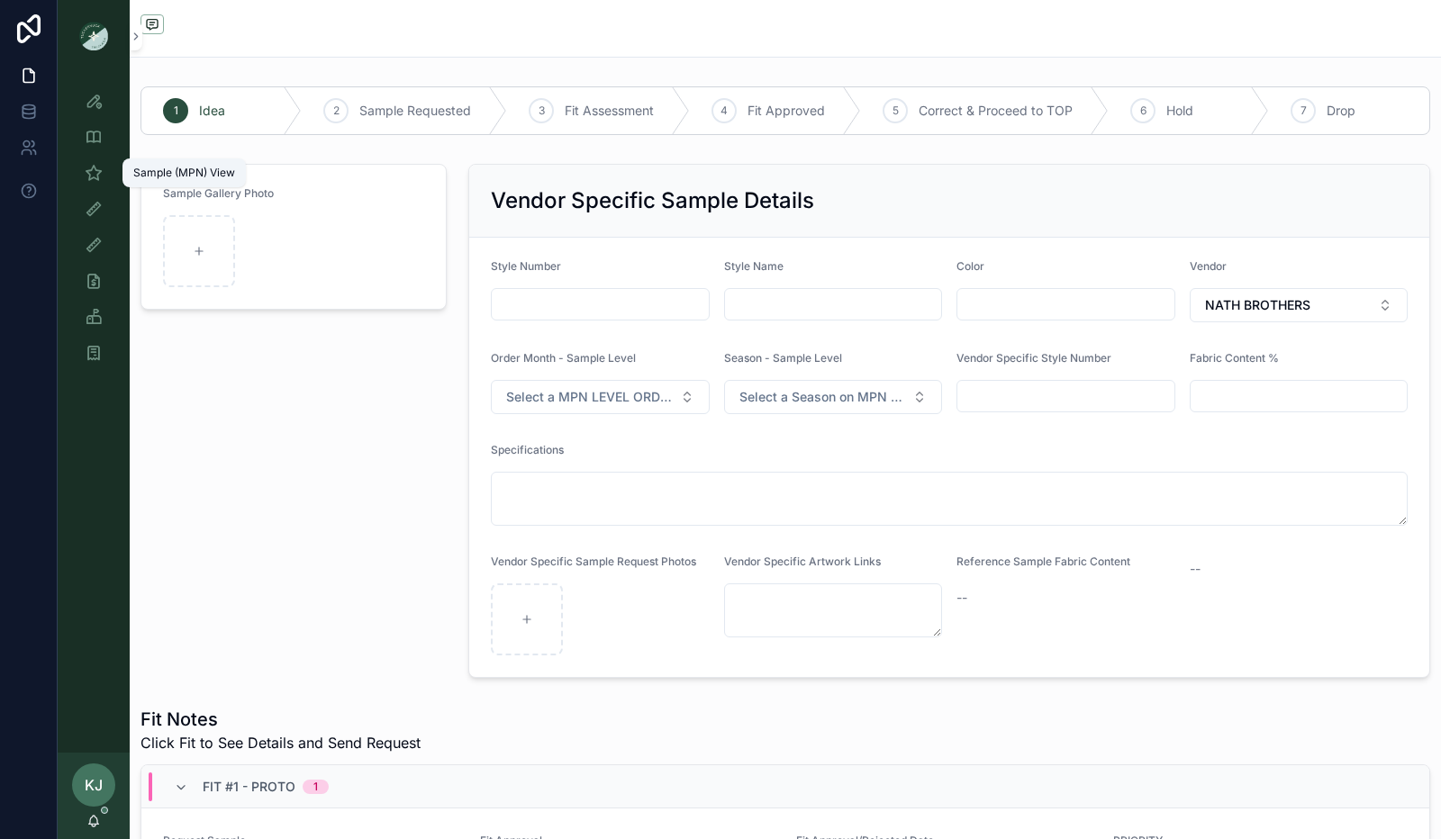
click at [88, 167] on icon "scrollable content" at bounding box center [94, 173] width 18 height 18
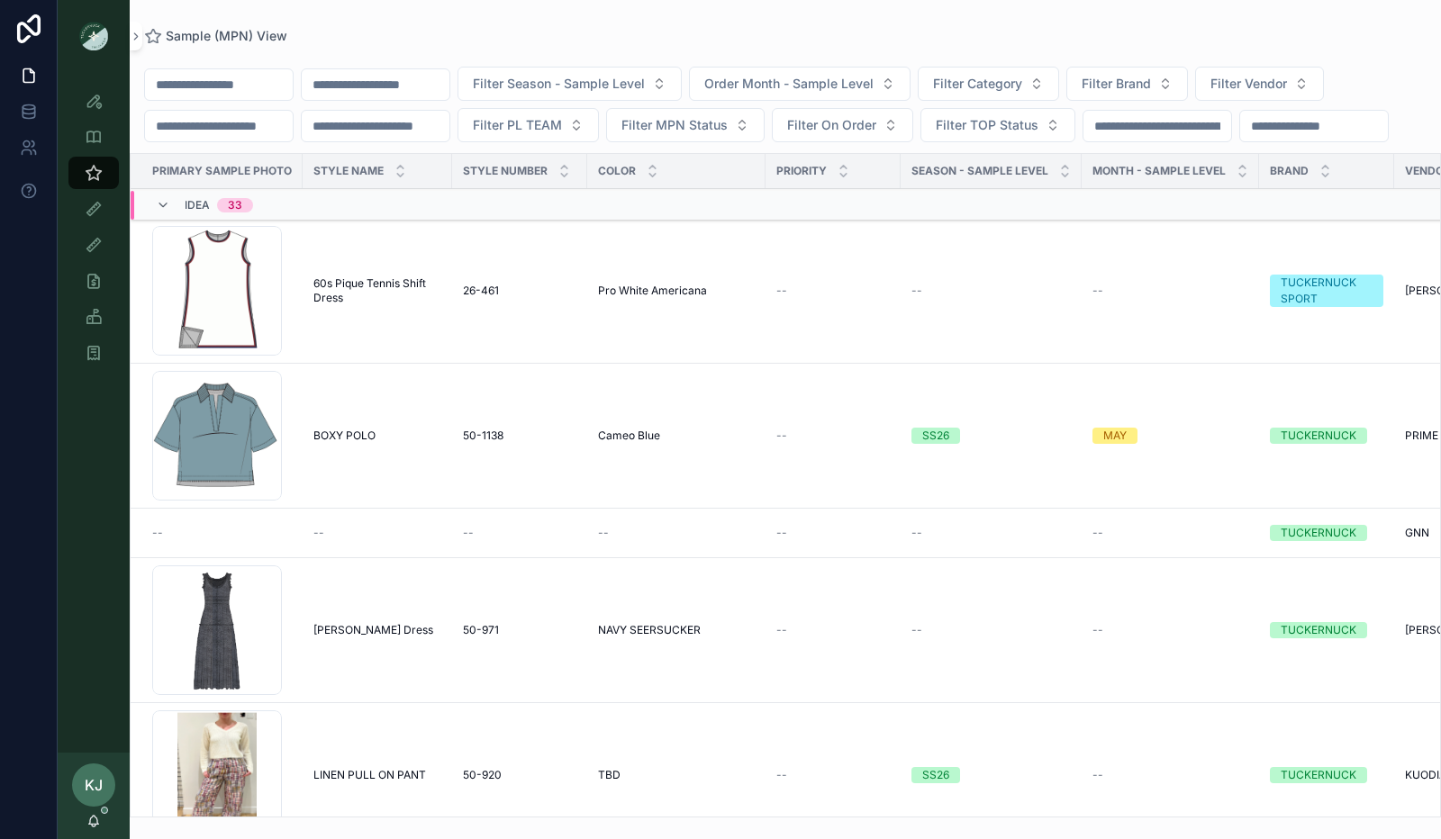
click at [438, 80] on input "scrollable content" at bounding box center [376, 84] width 148 height 25
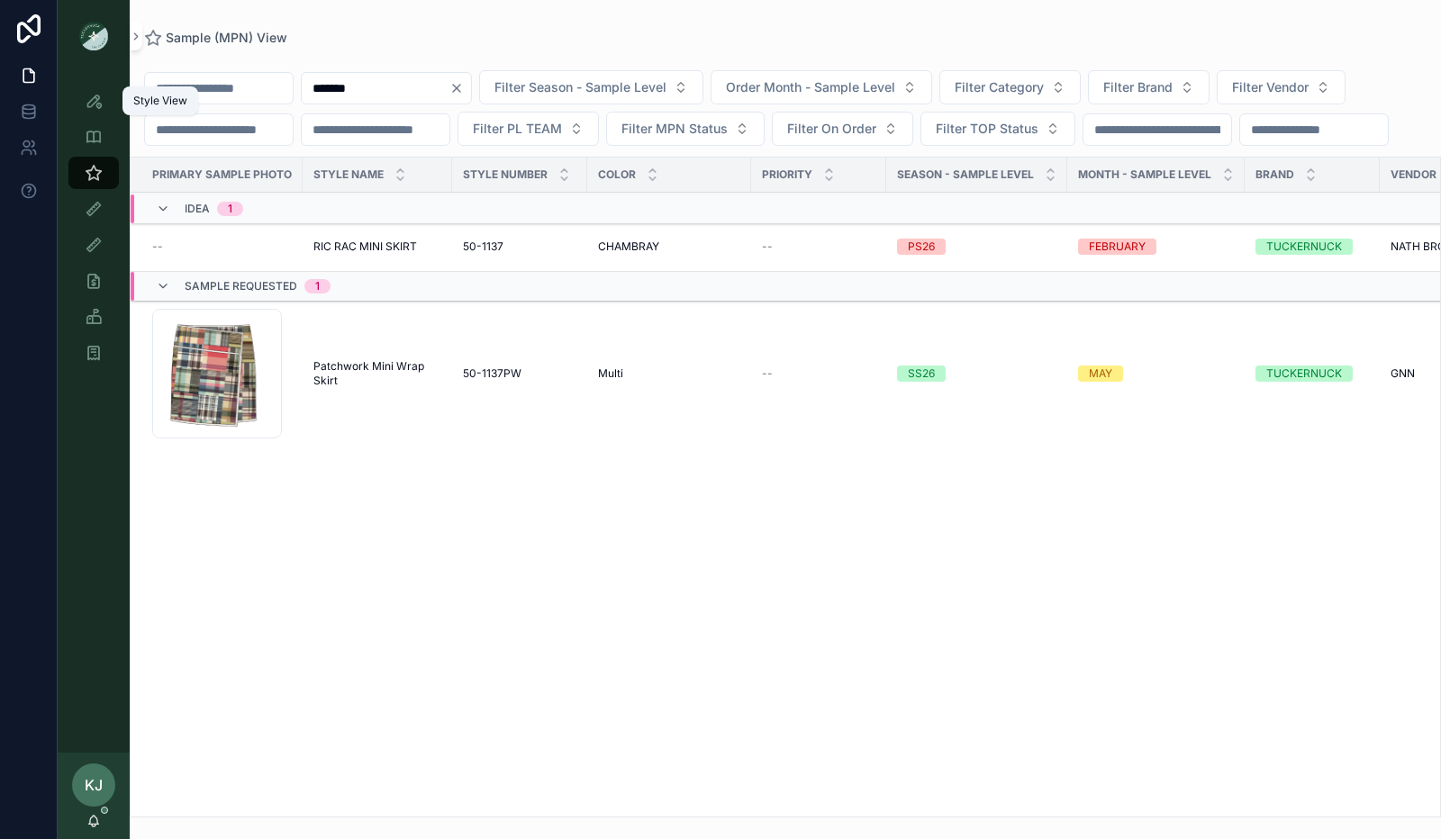
type input "*******"
click at [100, 107] on icon "scrollable content" at bounding box center [94, 101] width 18 height 18
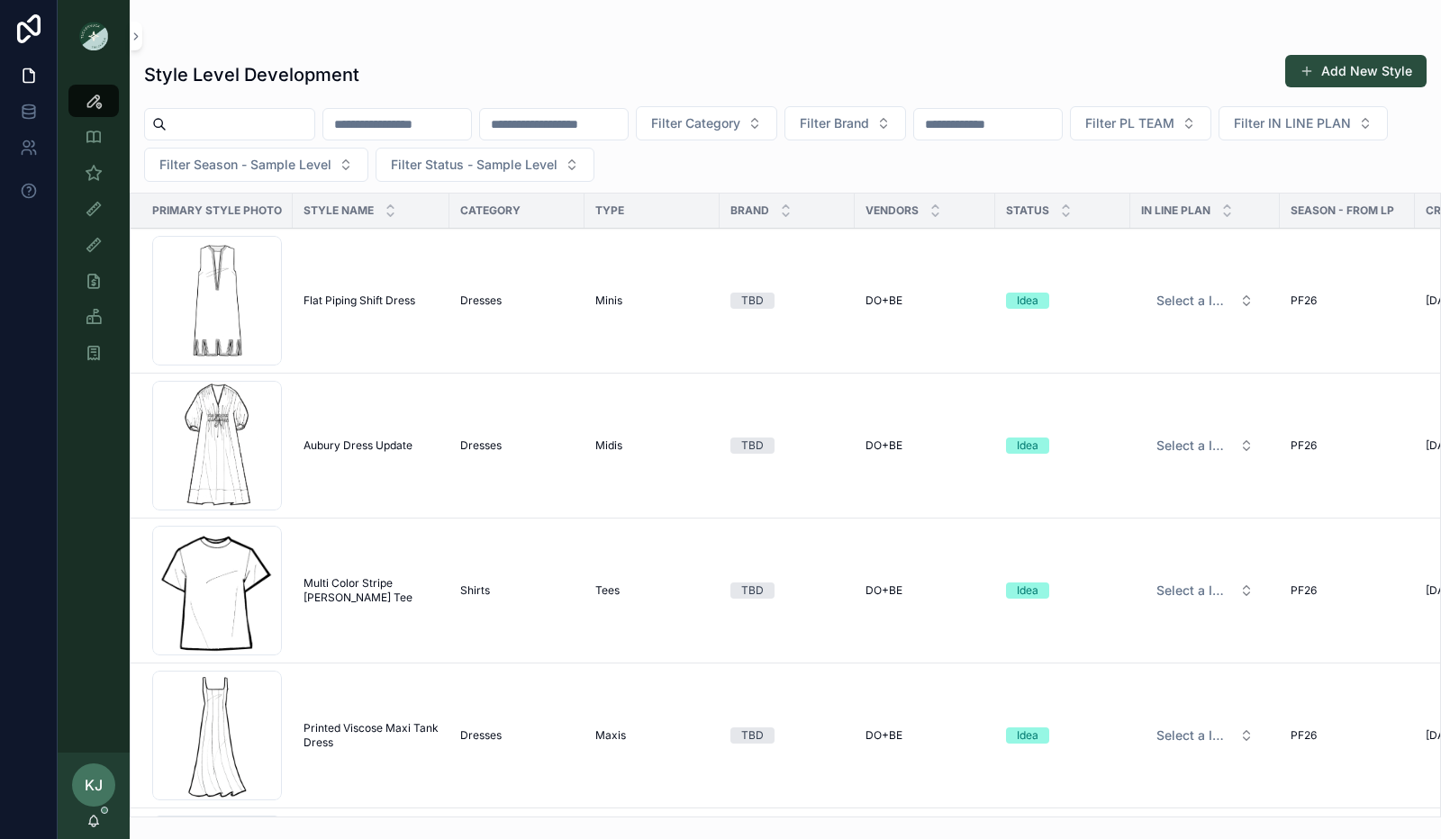
click at [427, 122] on input "scrollable content" at bounding box center [397, 124] width 148 height 25
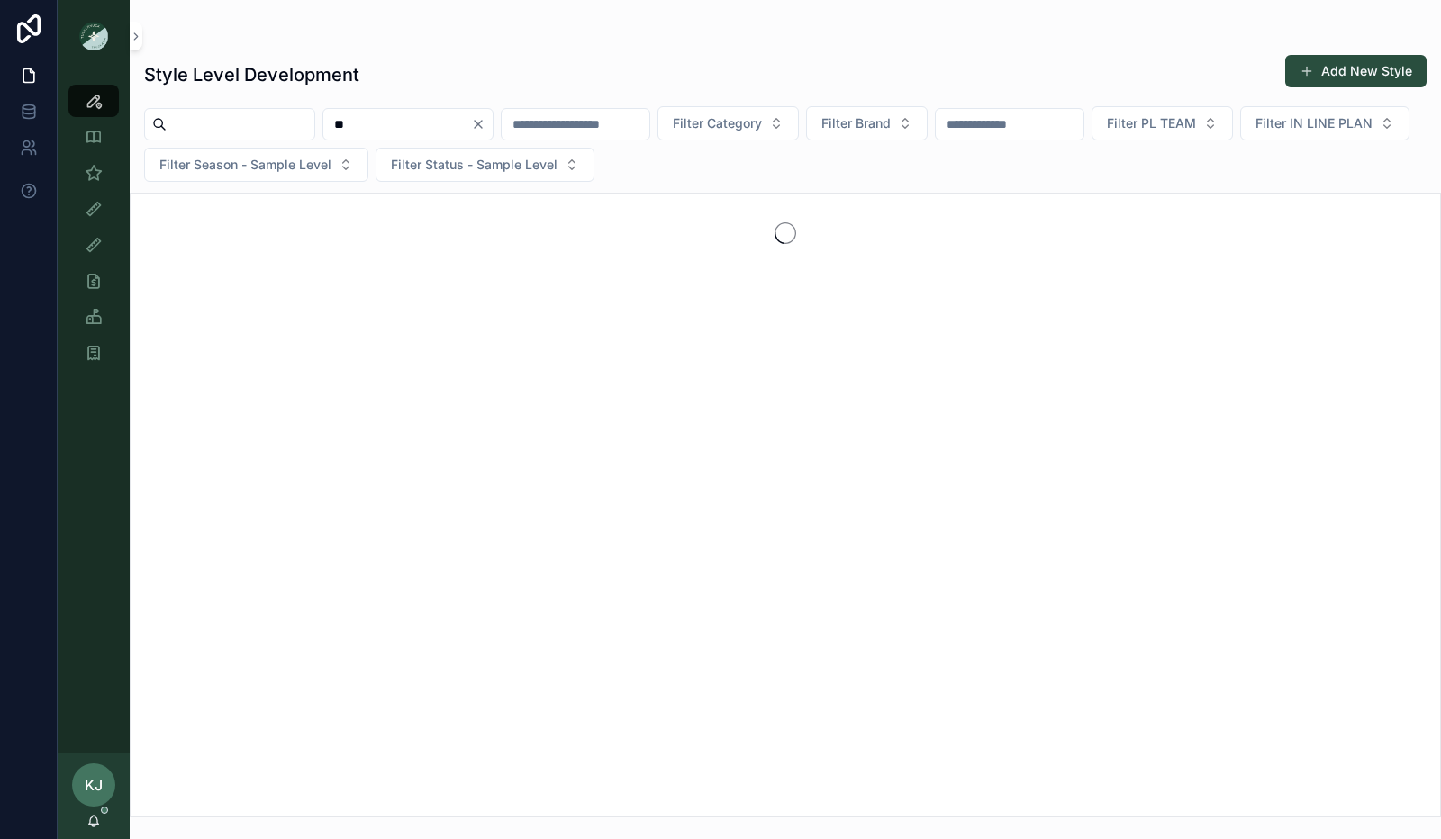
type input "*"
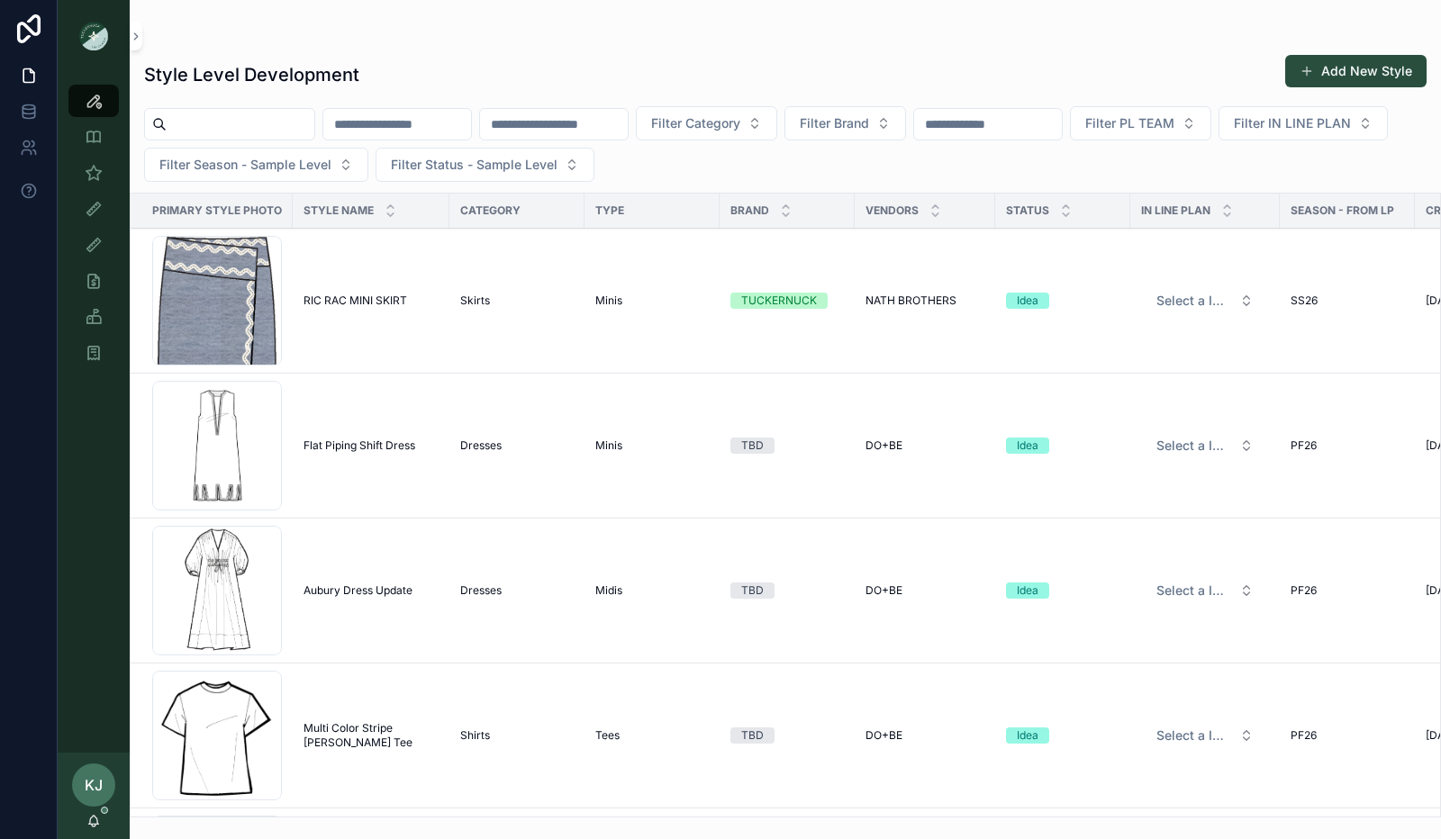
click at [241, 302] on div "50-1137 .png" at bounding box center [217, 301] width 130 height 130
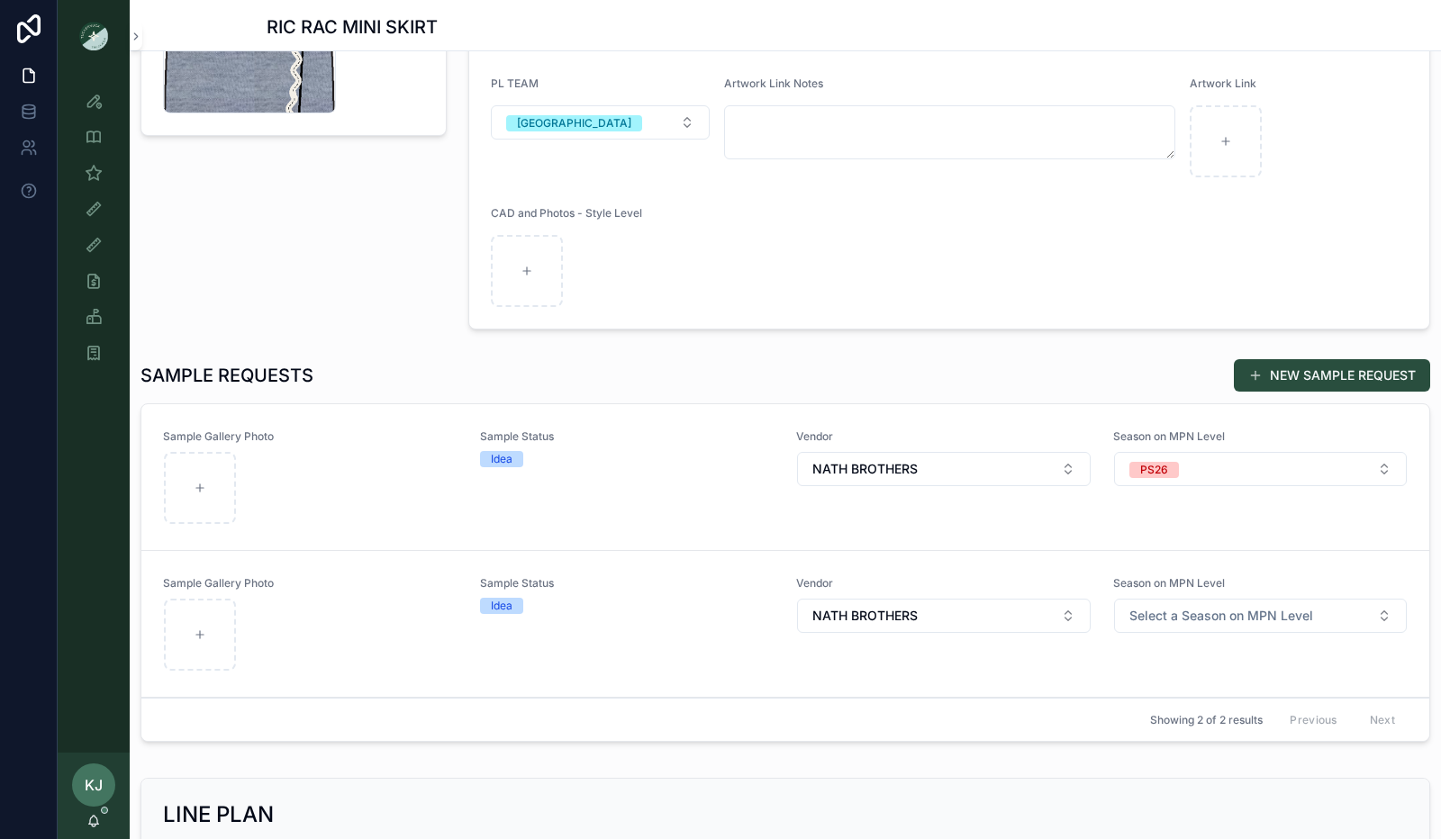
scroll to position [268, 0]
click at [496, 604] on div "Idea" at bounding box center [502, 606] width 22 height 16
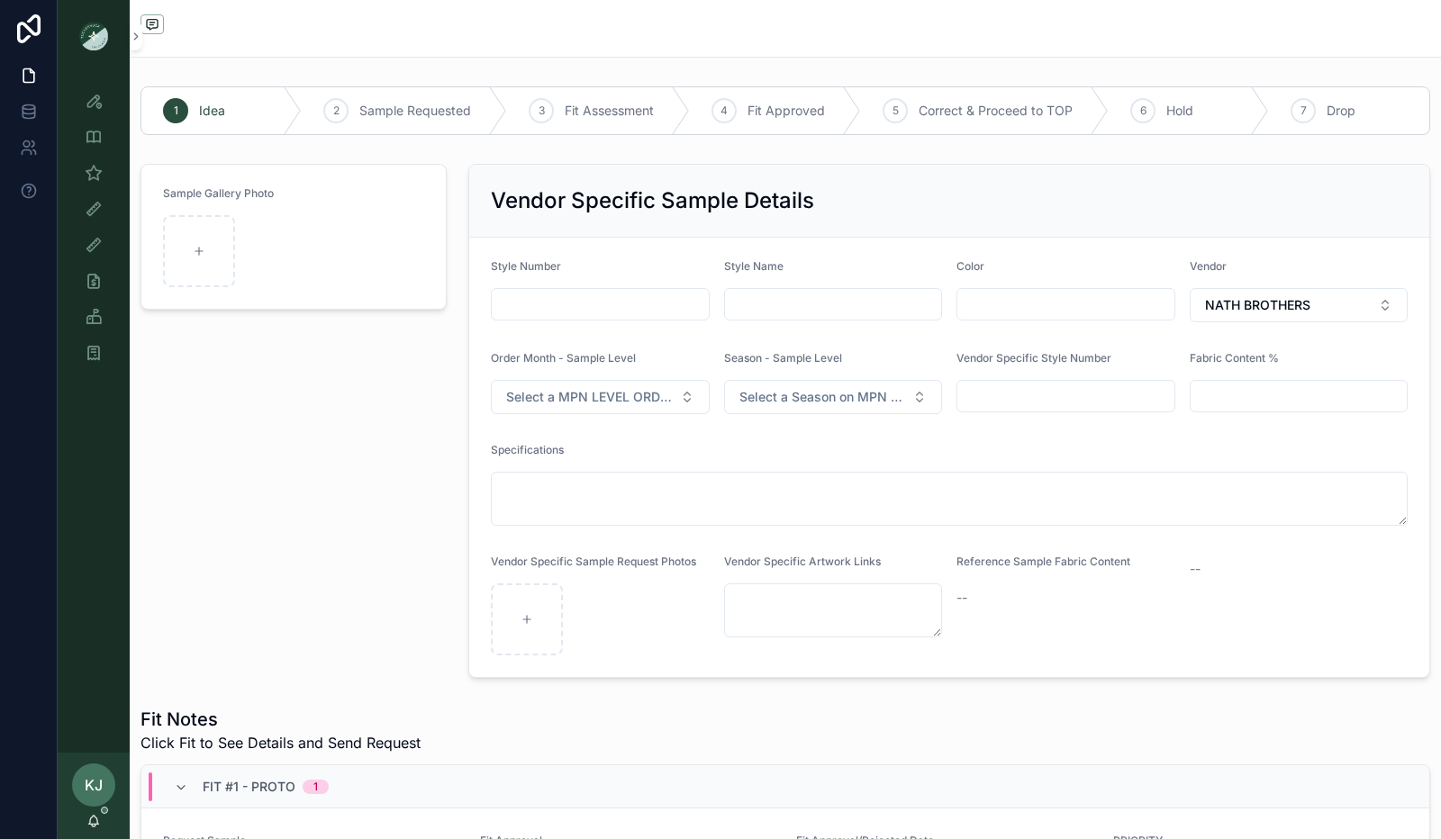
click at [1331, 113] on span "Drop" at bounding box center [1340, 111] width 29 height 18
click at [1323, 311] on button "NATH BROTHERS" at bounding box center [1298, 305] width 219 height 34
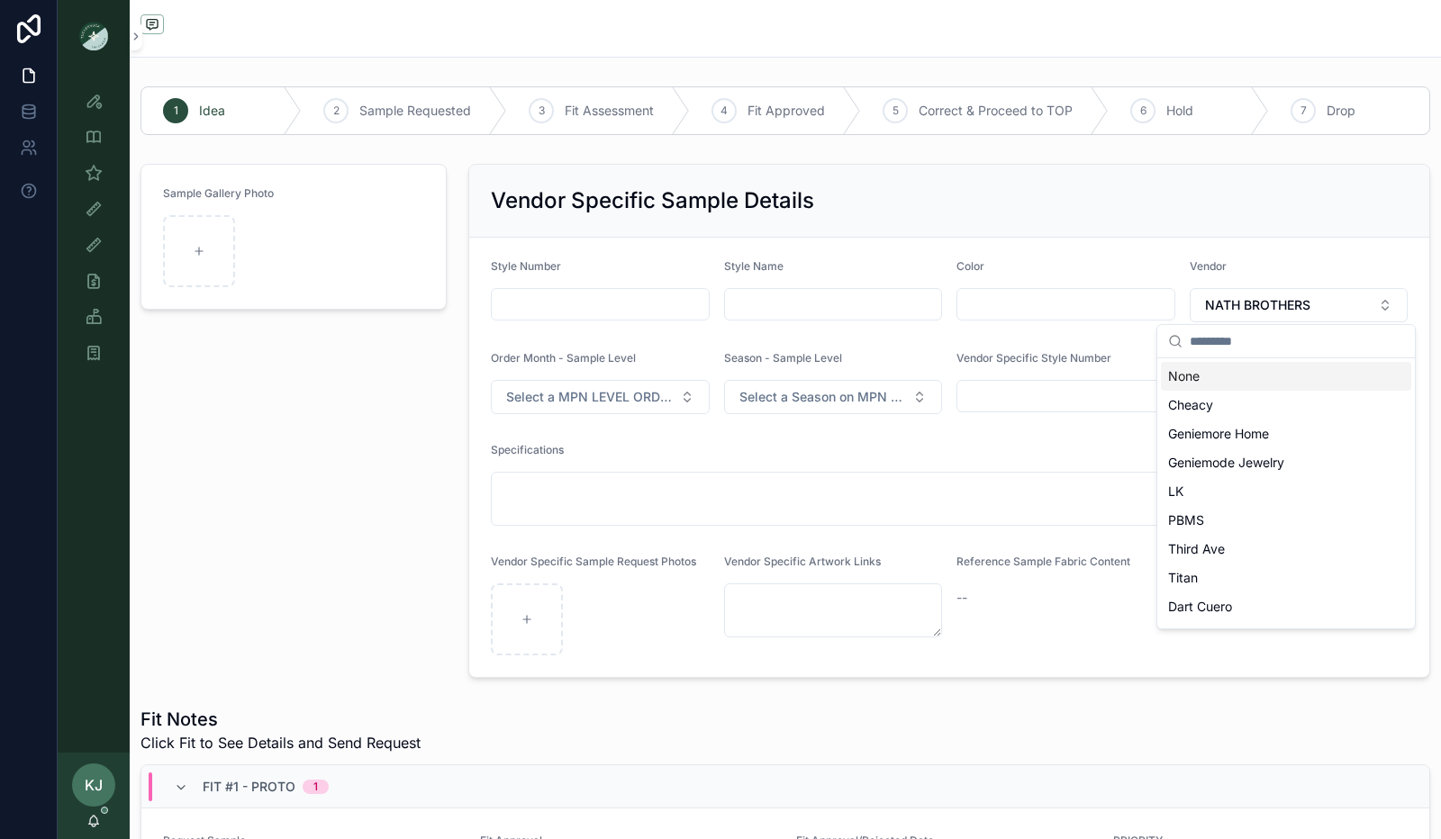
click at [1233, 383] on div "None" at bounding box center [1286, 376] width 250 height 29
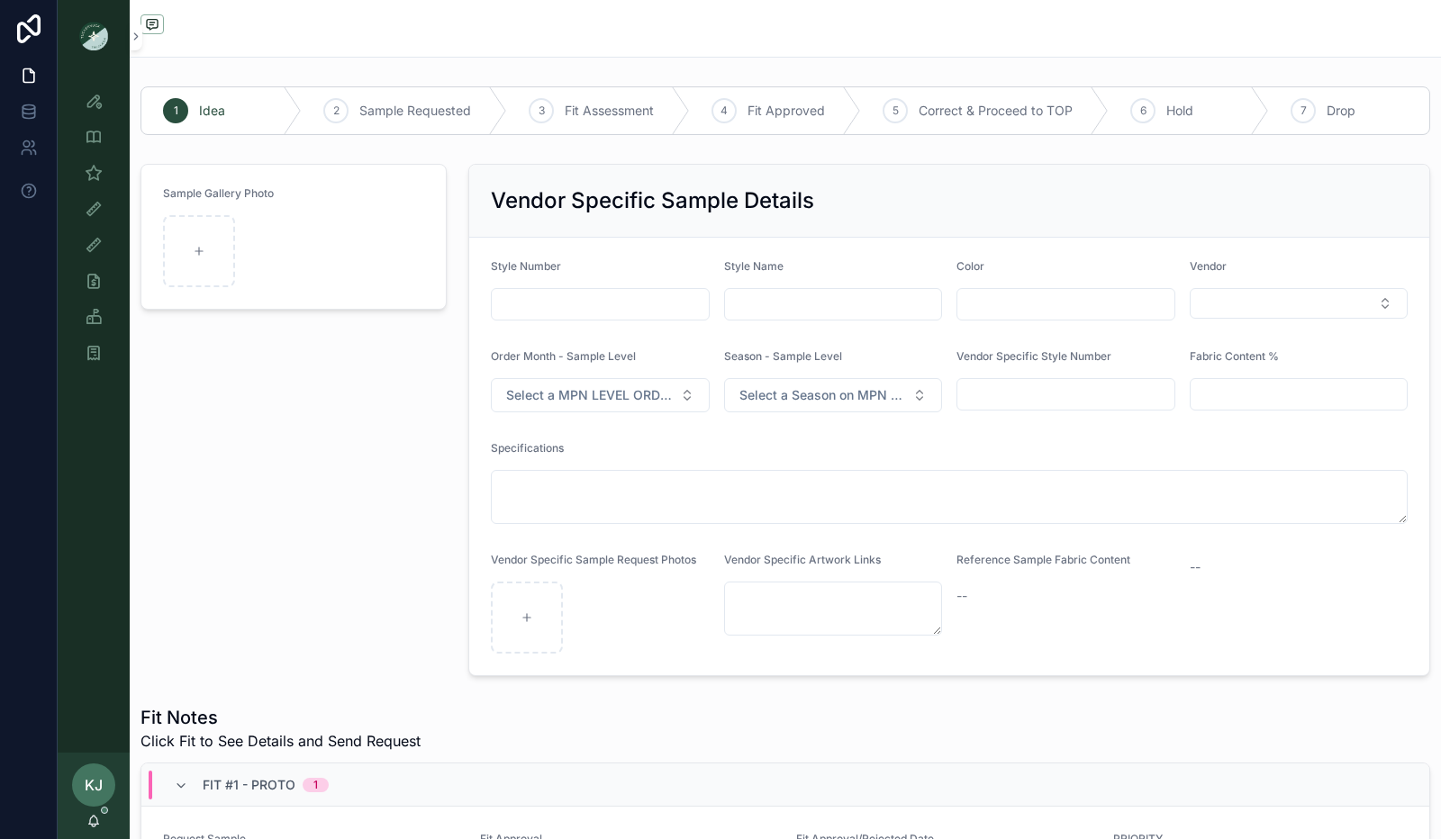
click at [641, 390] on span "Select a MPN LEVEL ORDER MONTH" at bounding box center [589, 395] width 167 height 18
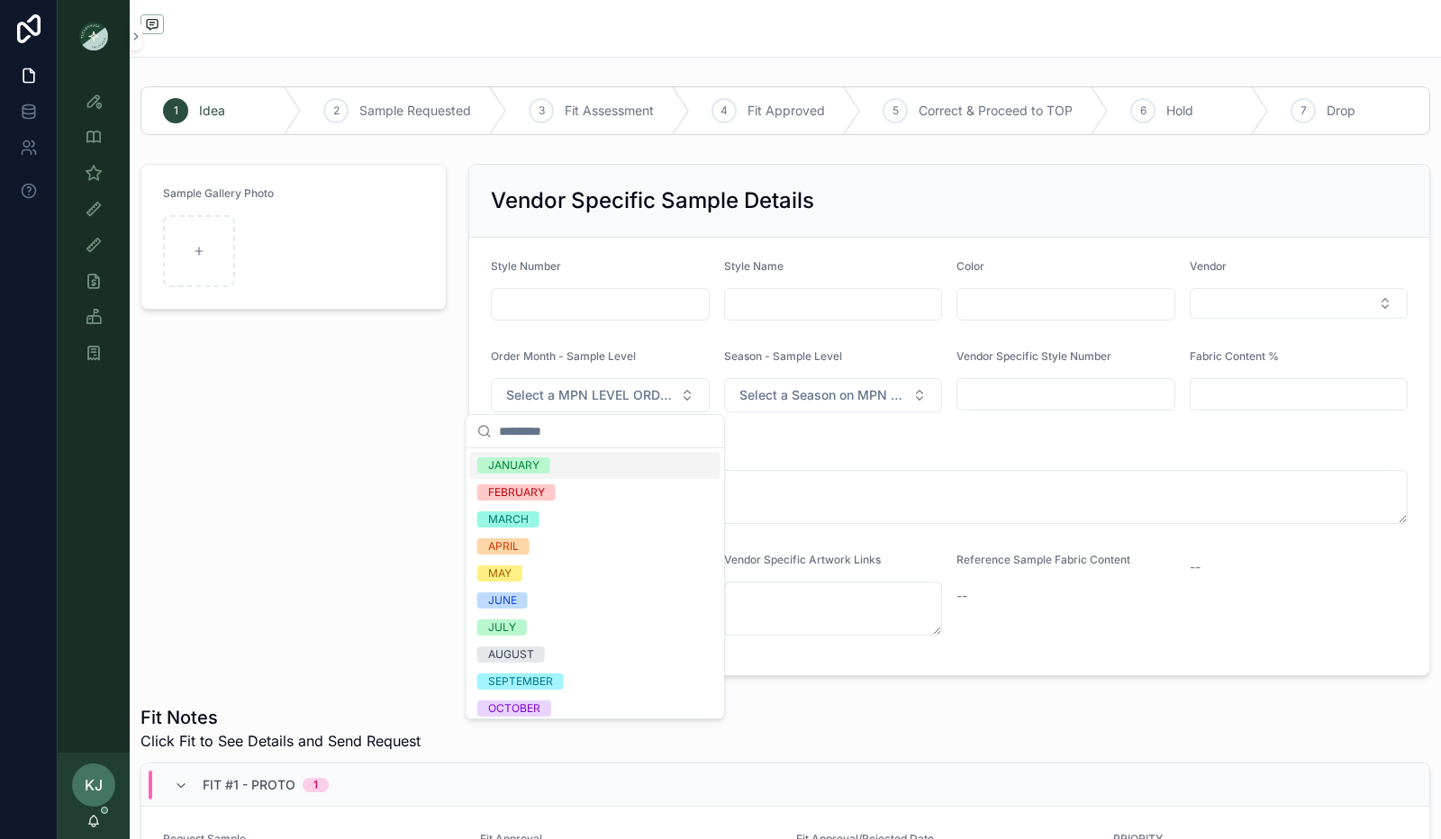
click at [797, 393] on span "Select a Season on MPN Level" at bounding box center [822, 395] width 167 height 18
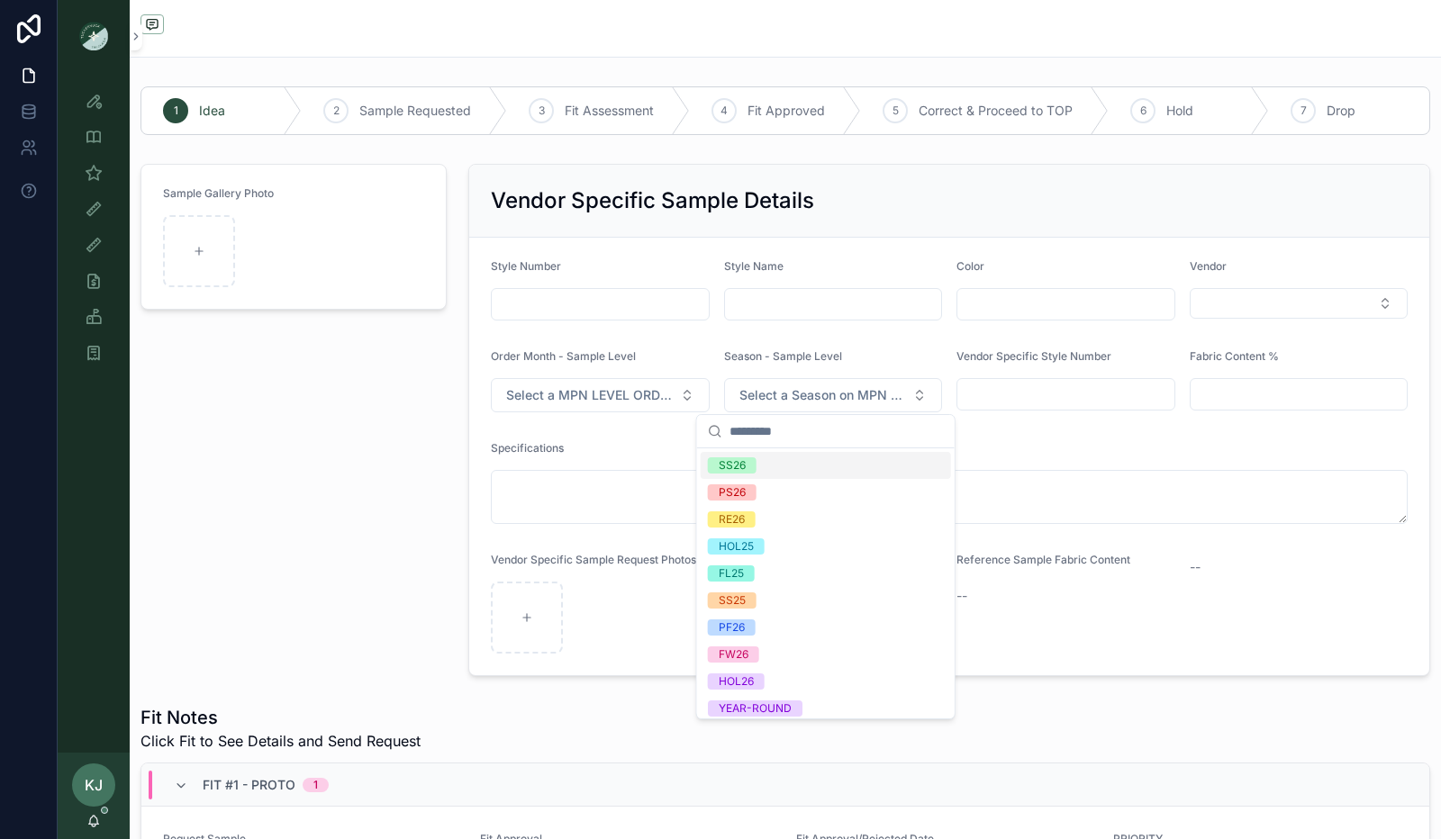
scroll to position [7, 0]
click at [889, 188] on div "Vendor Specific Sample Details" at bounding box center [949, 200] width 917 height 29
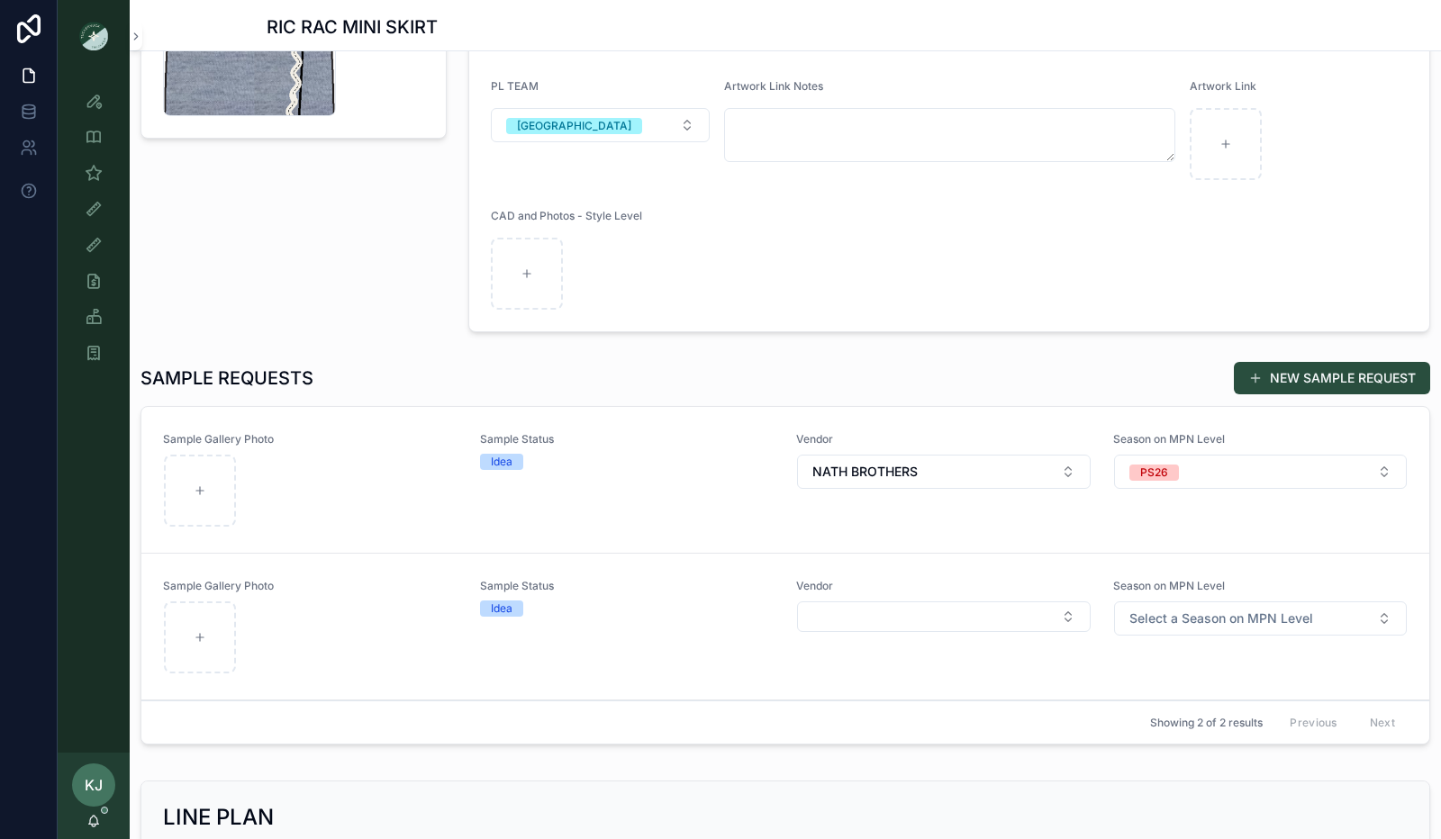
scroll to position [267, 0]
drag, startPoint x: 256, startPoint y: 626, endPoint x: 332, endPoint y: 692, distance: 101.5
click at [332, 692] on link "Sample Gallery Photo Sample Status Idea Vendor Season on MPN Level Select a Sea…" at bounding box center [785, 626] width 1288 height 147
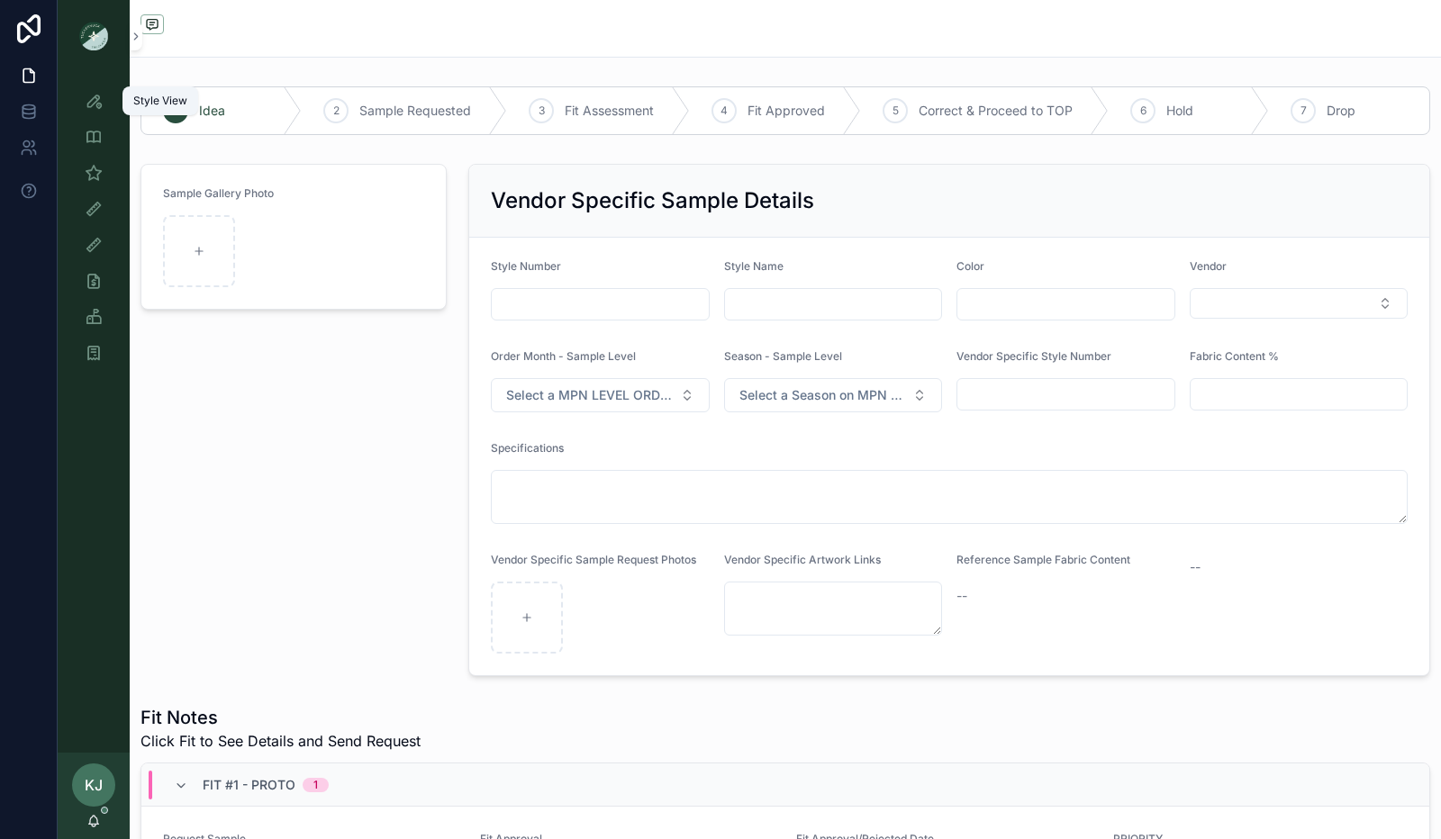
click at [91, 98] on icon "scrollable content" at bounding box center [94, 101] width 18 height 18
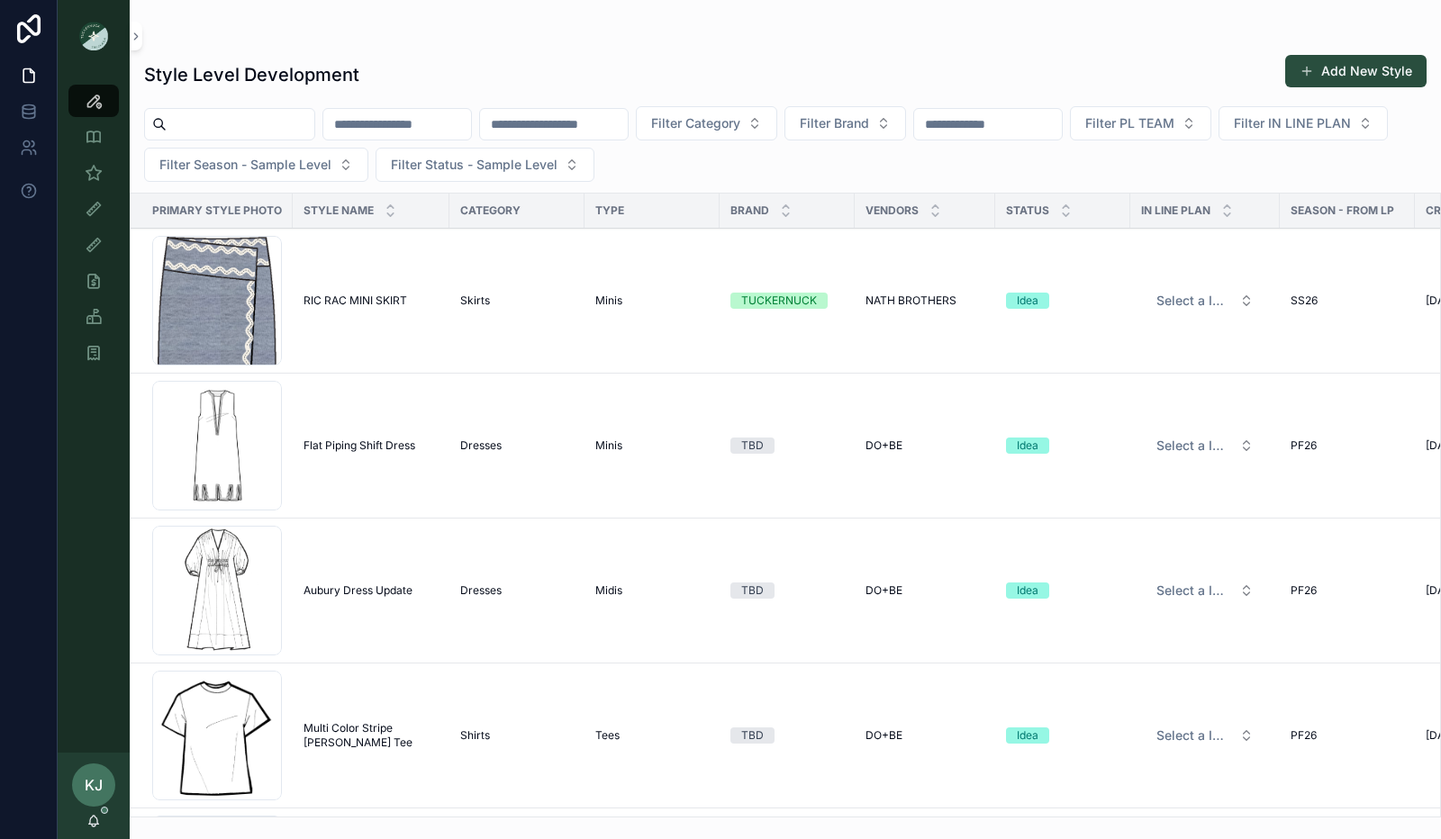
click at [243, 300] on div "50-1137 .png" at bounding box center [217, 301] width 130 height 130
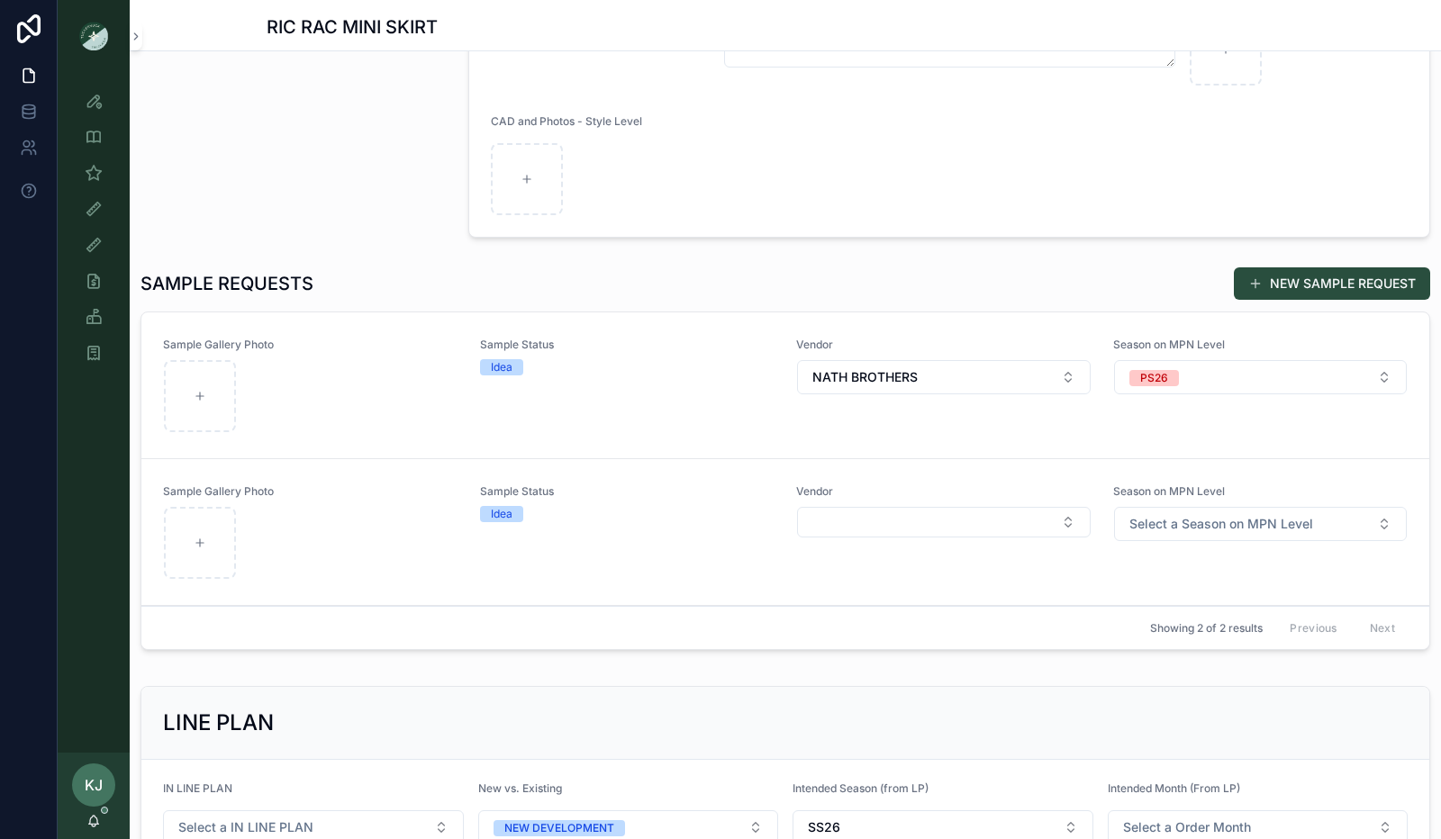
scroll to position [359, 0]
click at [373, 393] on div "scrollable content" at bounding box center [311, 397] width 294 height 72
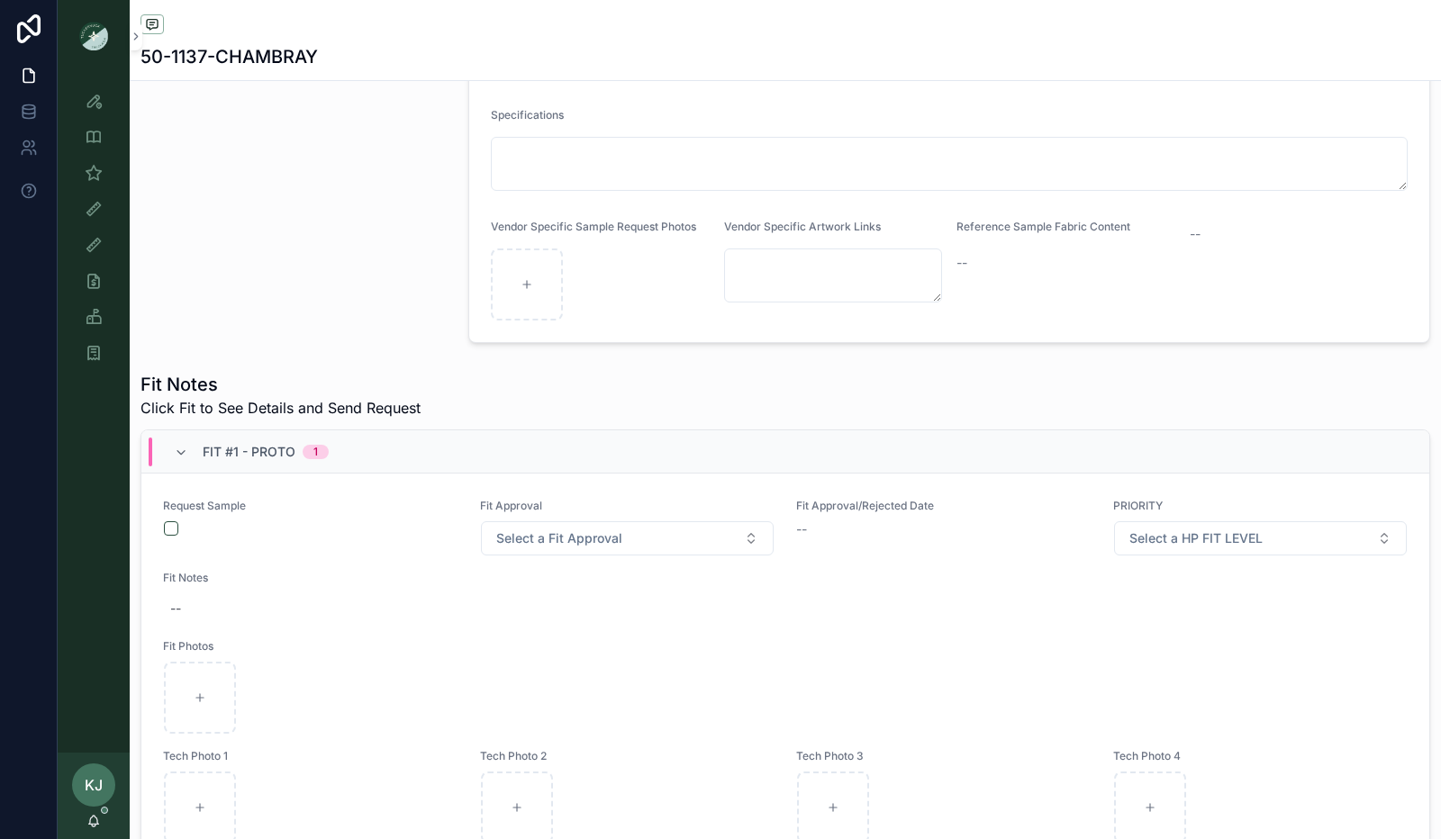
scroll to position [358, 0]
click at [171, 525] on button "scrollable content" at bounding box center [171, 528] width 14 height 14
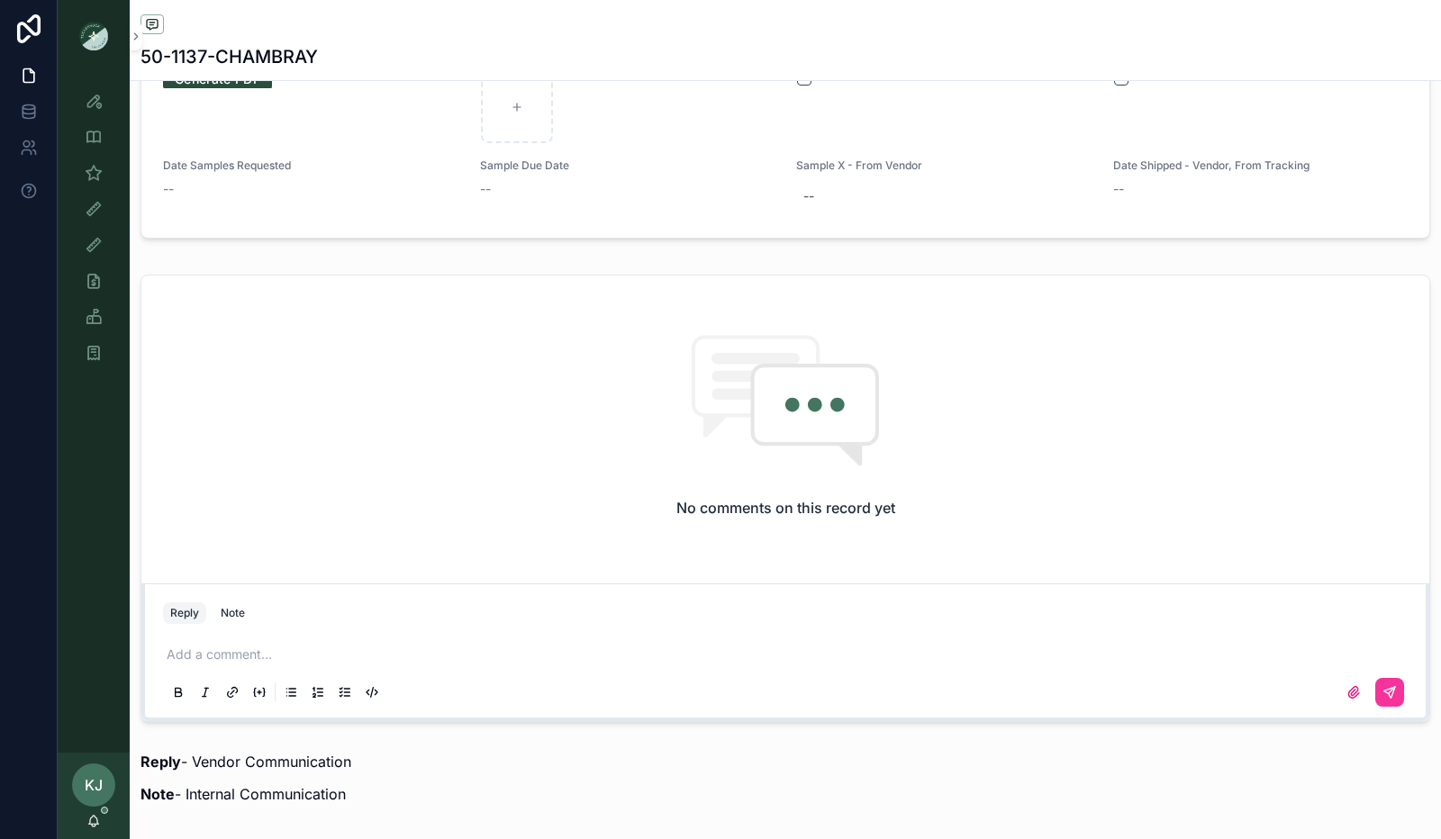
scroll to position [1169, 0]
click at [328, 646] on p "scrollable content" at bounding box center [789, 655] width 1244 height 18
click at [1384, 690] on icon "scrollable content" at bounding box center [1389, 692] width 11 height 11
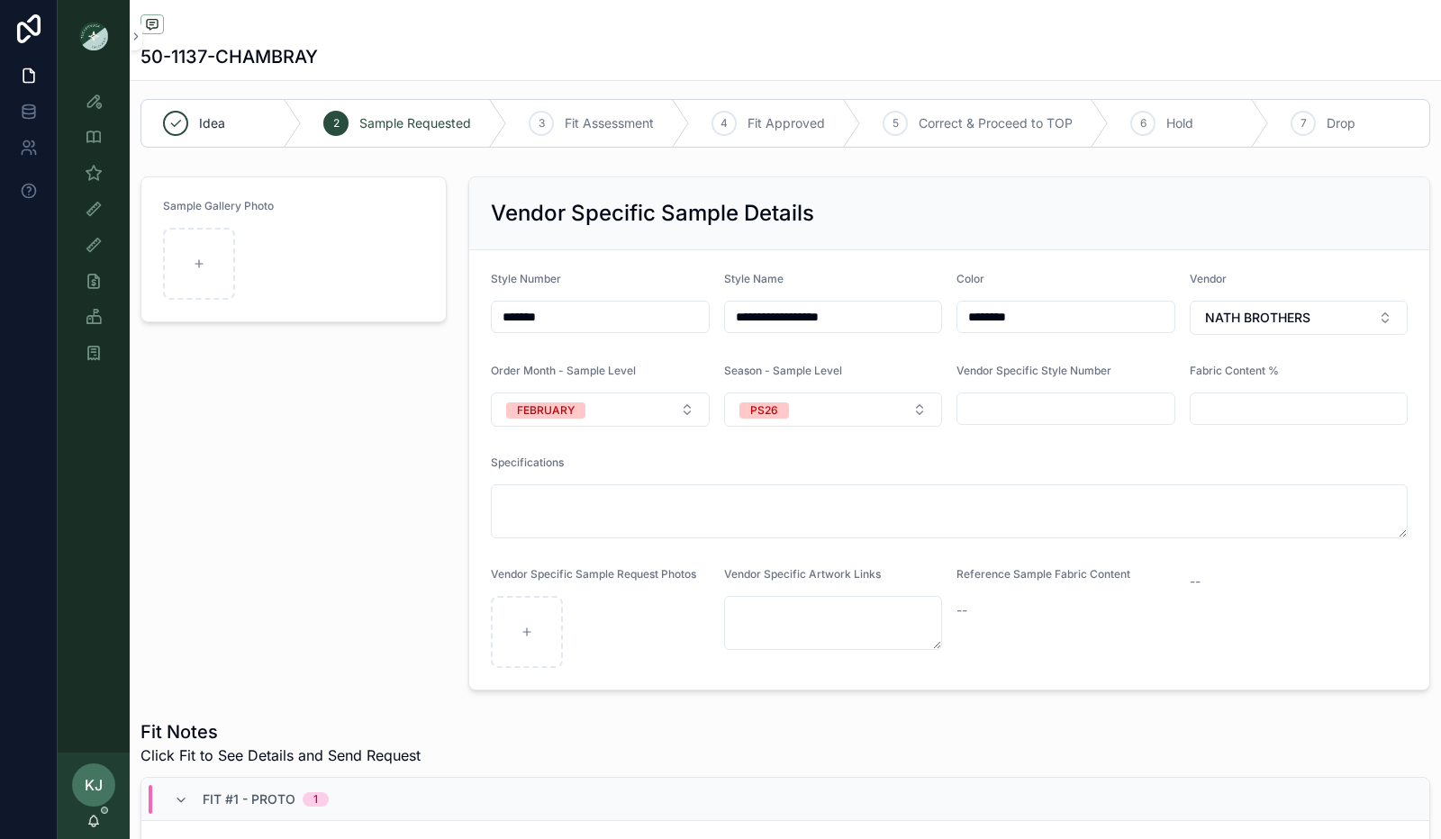
scroll to position [0, 0]
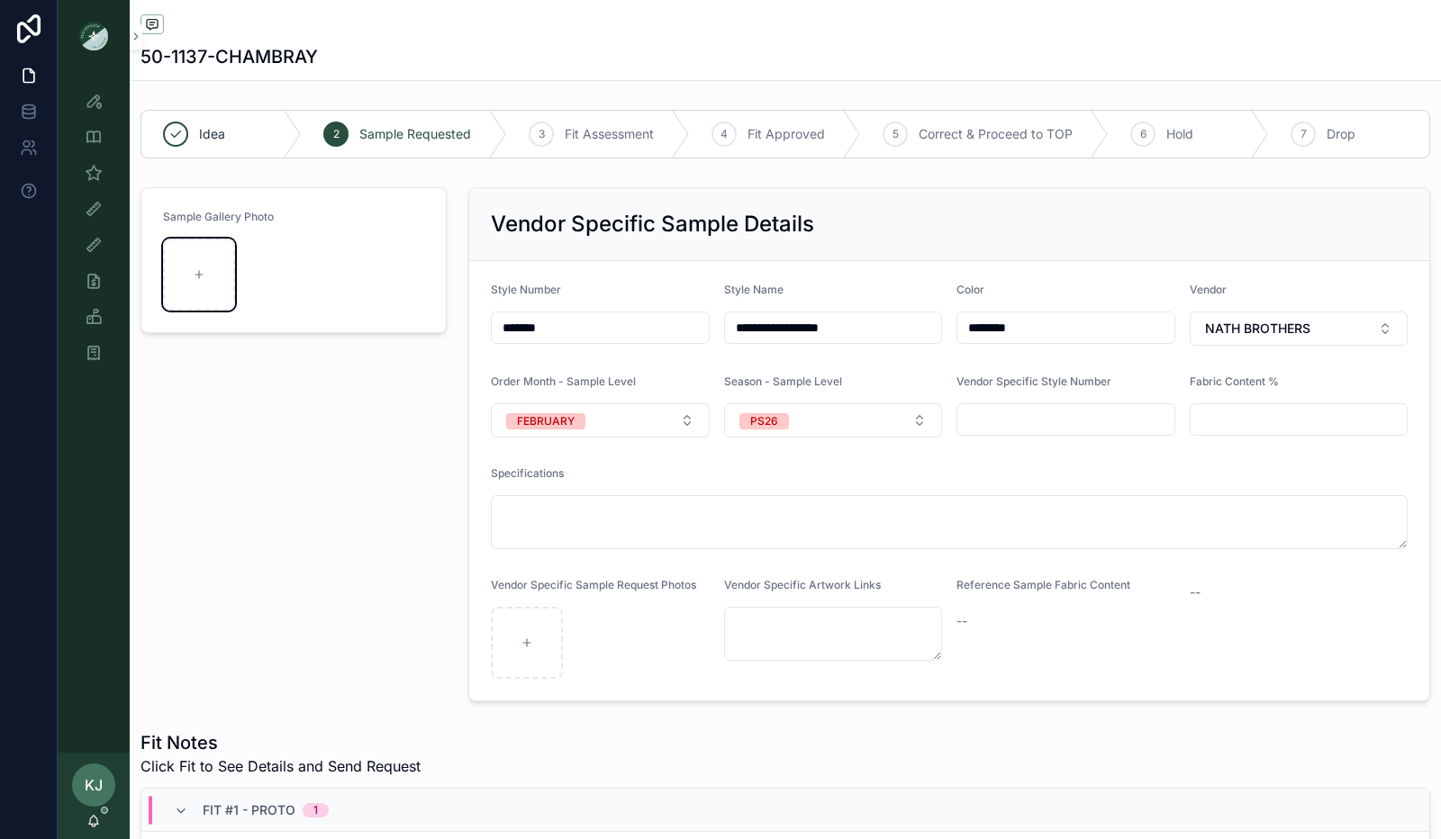
click at [218, 278] on div "scrollable content" at bounding box center [199, 275] width 72 height 72
type input "**********"
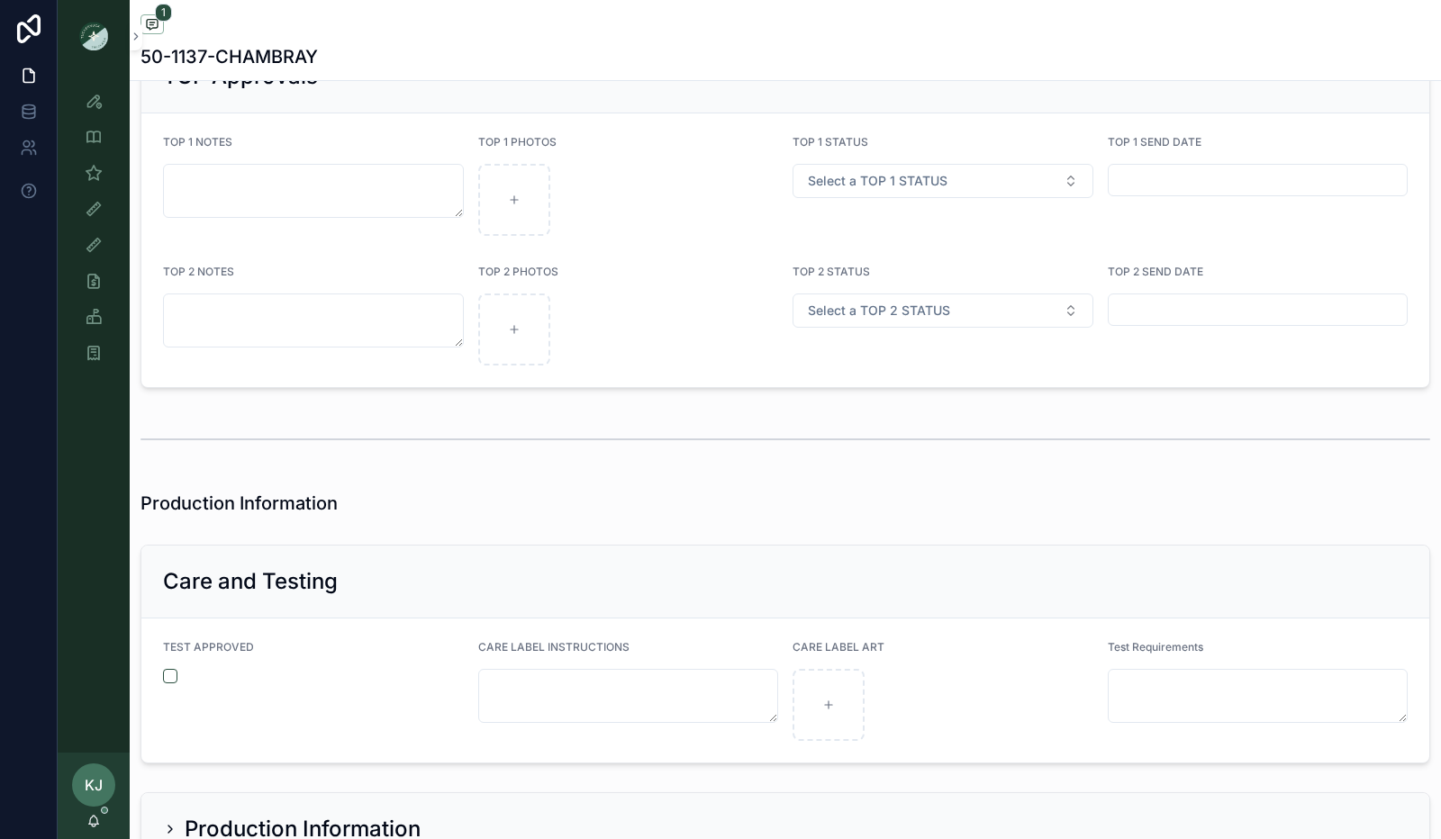
scroll to position [3318, 0]
click at [98, 207] on icon "scrollable content" at bounding box center [94, 209] width 18 height 18
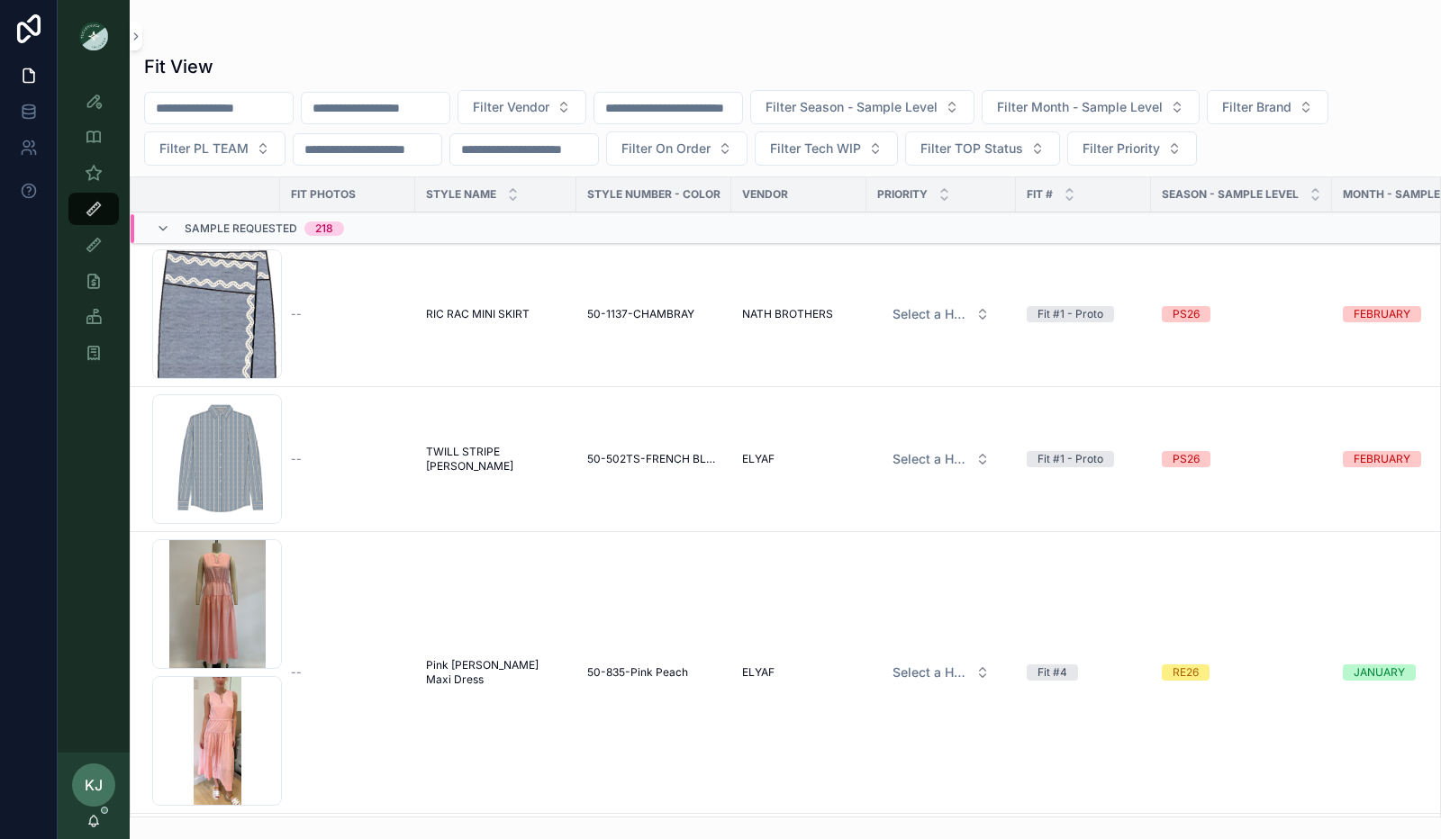
click at [238, 303] on div "50-1137 .png" at bounding box center [217, 314] width 130 height 130
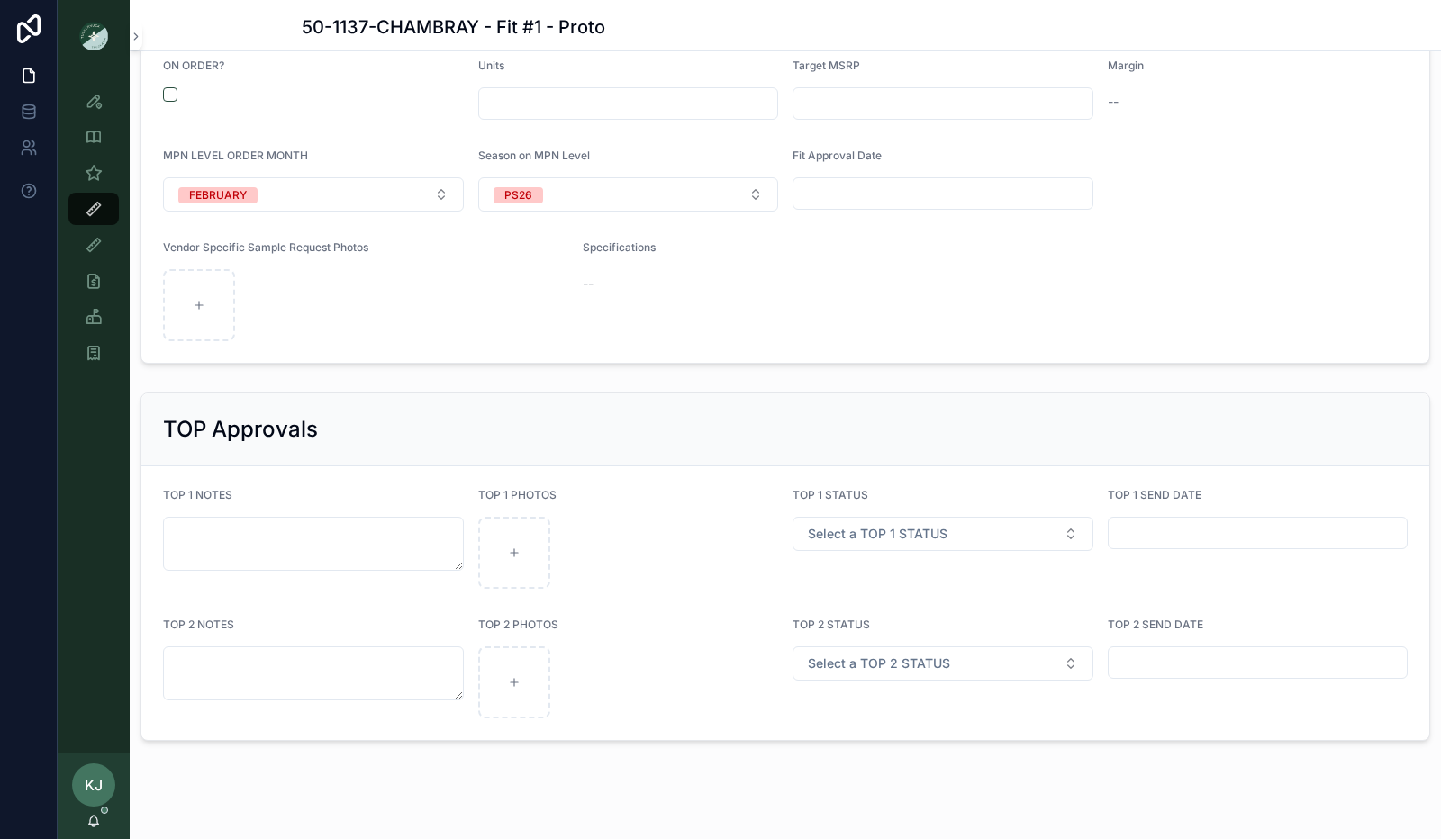
scroll to position [2032, 0]
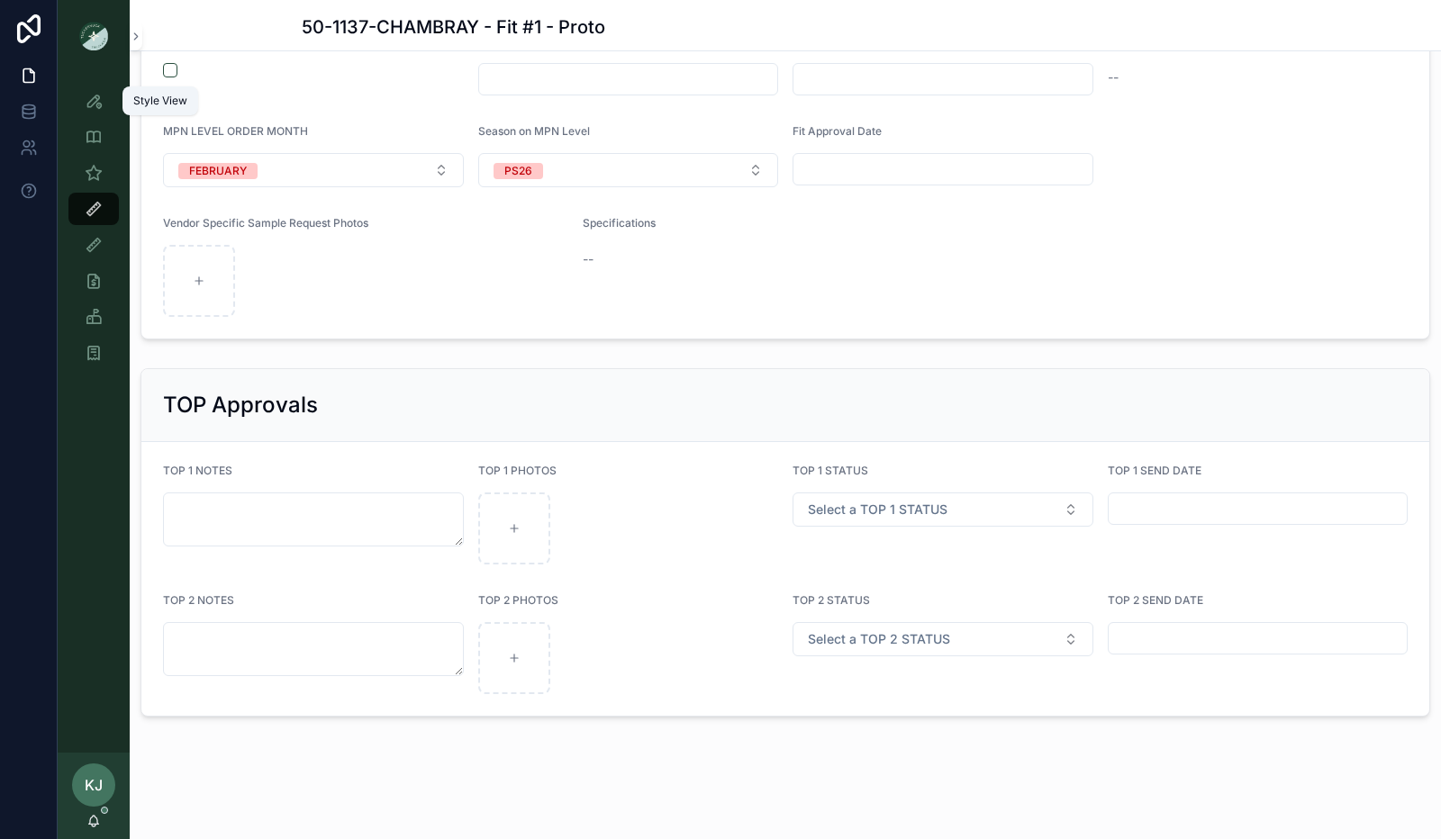
click at [98, 101] on icon "scrollable content" at bounding box center [94, 101] width 18 height 18
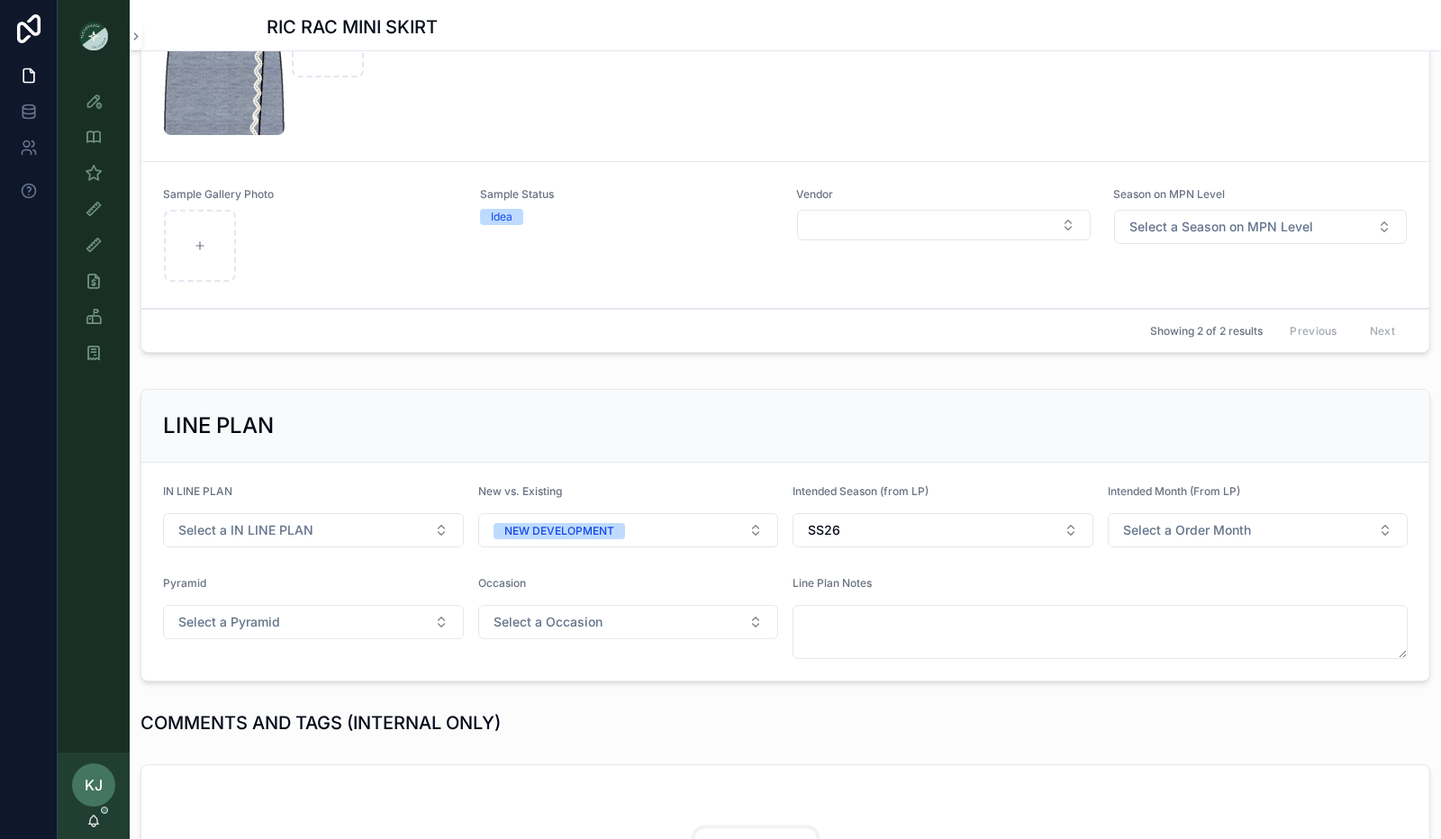
scroll to position [717, 0]
click at [507, 217] on div "Idea" at bounding box center [502, 215] width 22 height 16
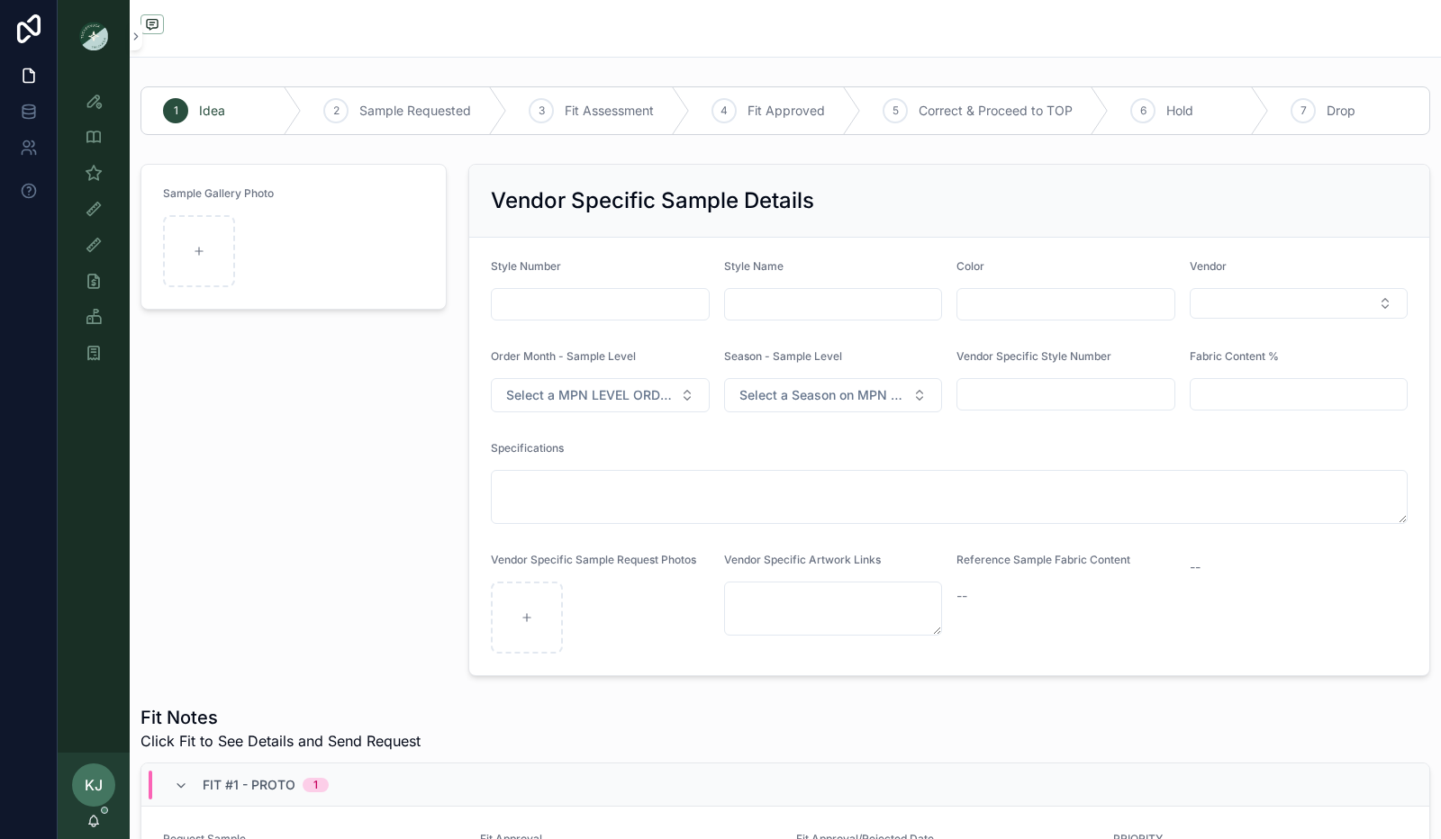
click at [1313, 113] on div "7 Drop" at bounding box center [1349, 110] width 160 height 47
click at [1300, 111] on span "7" at bounding box center [1303, 111] width 6 height 14
click at [1329, 105] on span "Drop" at bounding box center [1340, 111] width 29 height 18
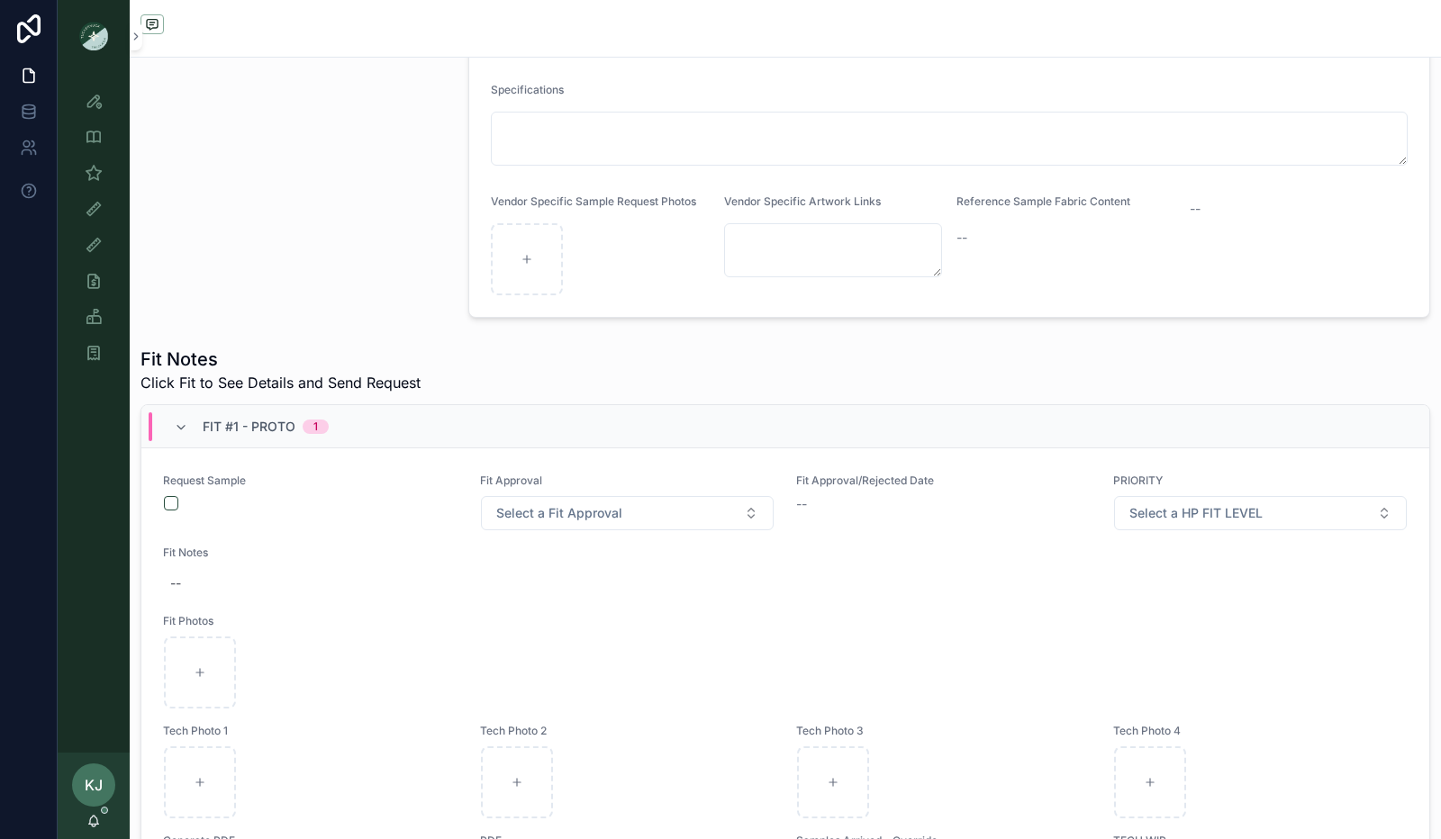
scroll to position [359, 0]
click at [585, 511] on span "Select a Fit Approval" at bounding box center [559, 512] width 126 height 18
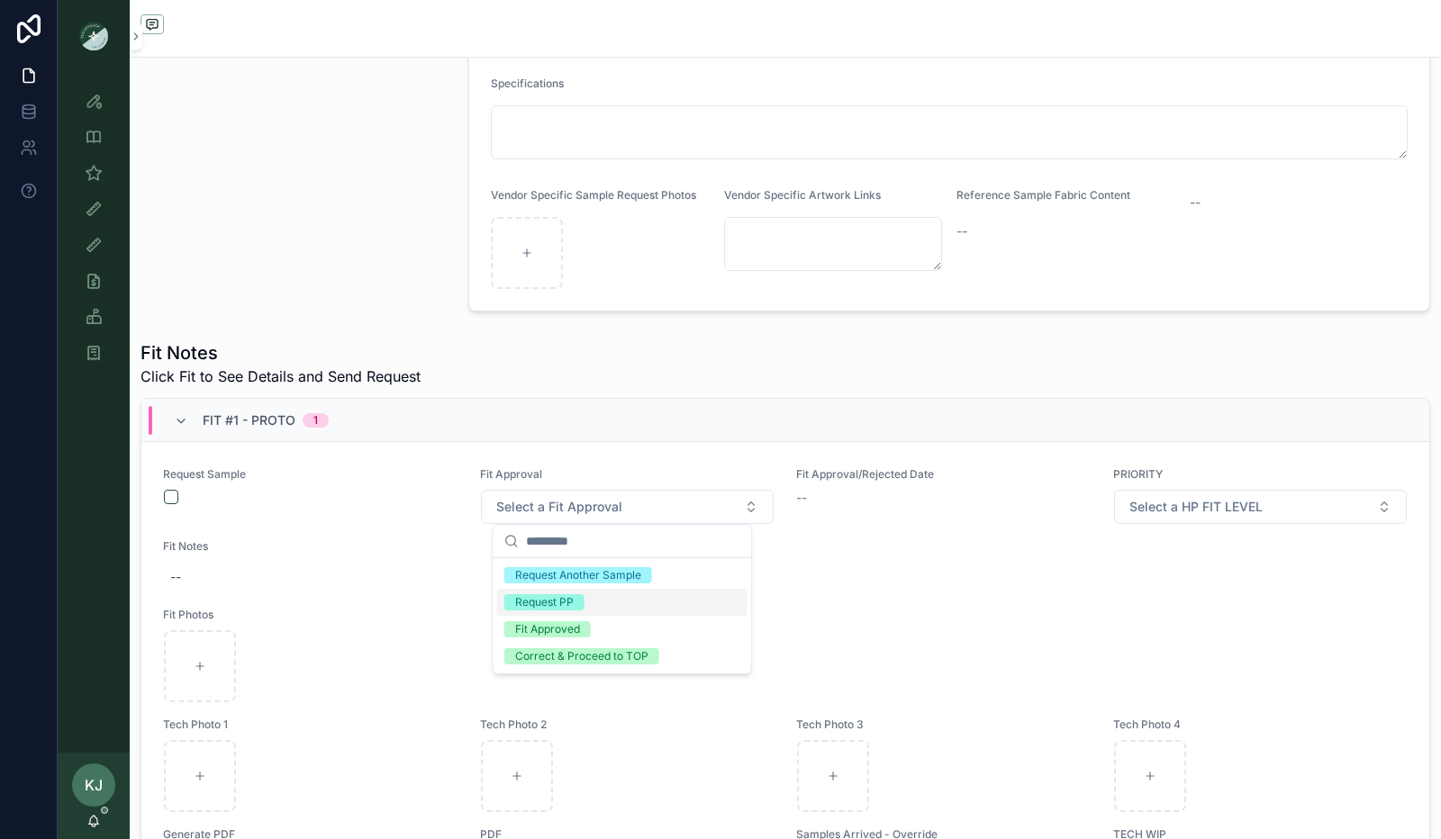
scroll to position [366, 0]
click at [883, 502] on div "--" at bounding box center [943, 497] width 295 height 18
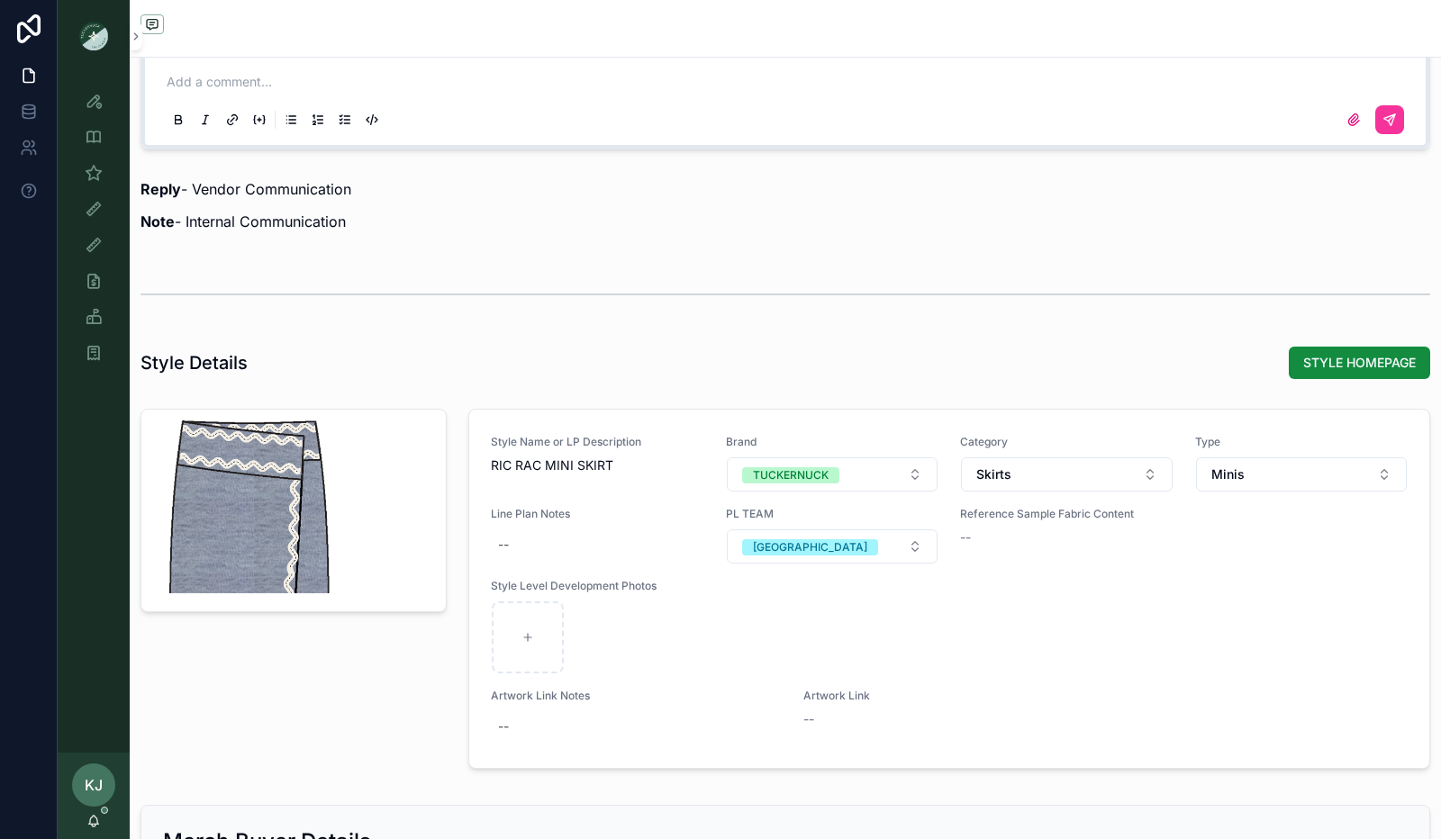
scroll to position [1709, 0]
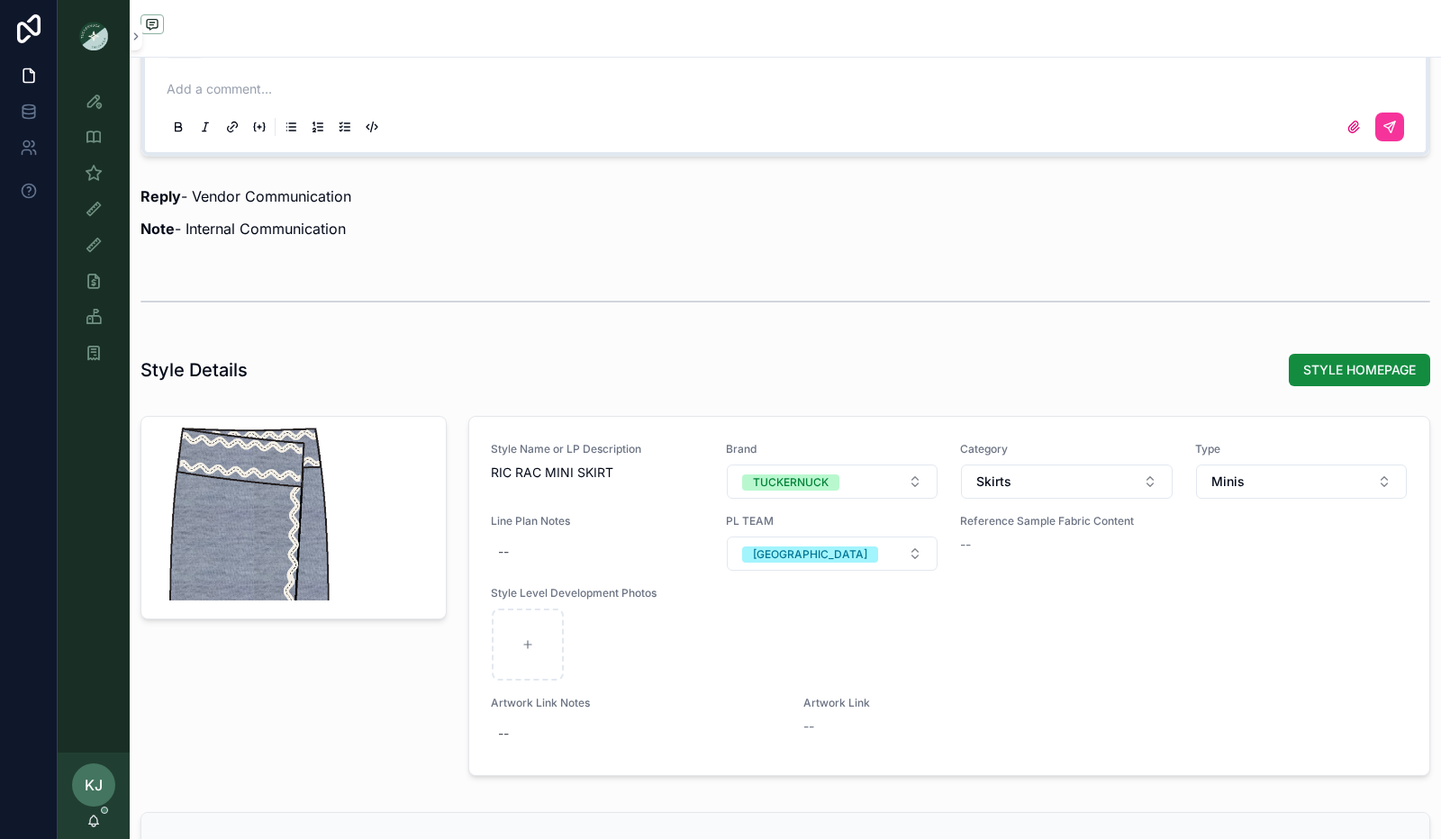
click at [1316, 366] on span "STYLE HOMEPAGE" at bounding box center [1359, 370] width 113 height 18
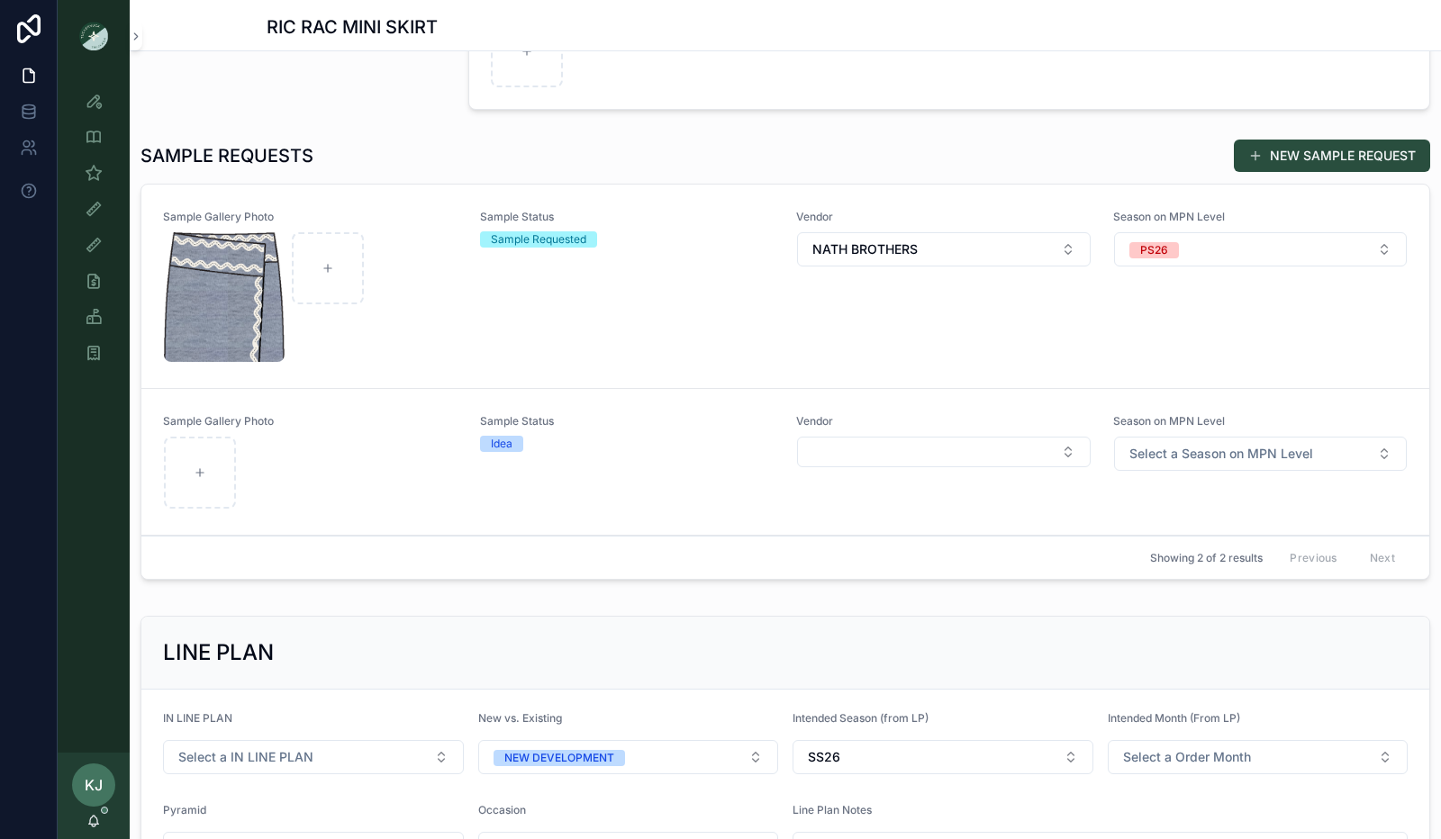
scroll to position [487, 0]
click at [326, 483] on div "scrollable content" at bounding box center [311, 474] width 294 height 72
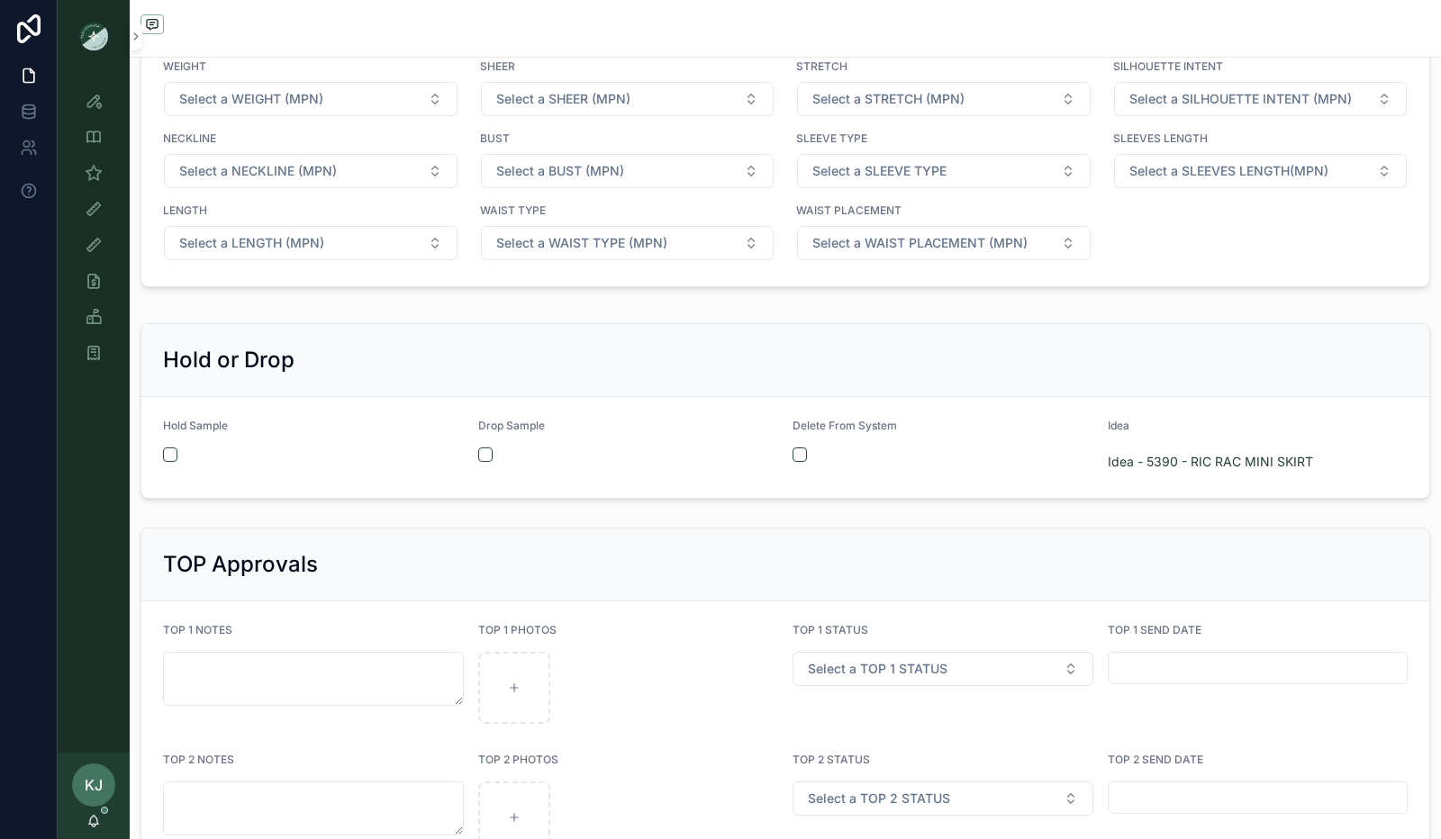
scroll to position [3007, 0]
click at [800, 447] on div "scrollable content" at bounding box center [942, 454] width 301 height 14
click at [794, 447] on button "scrollable content" at bounding box center [799, 454] width 14 height 14
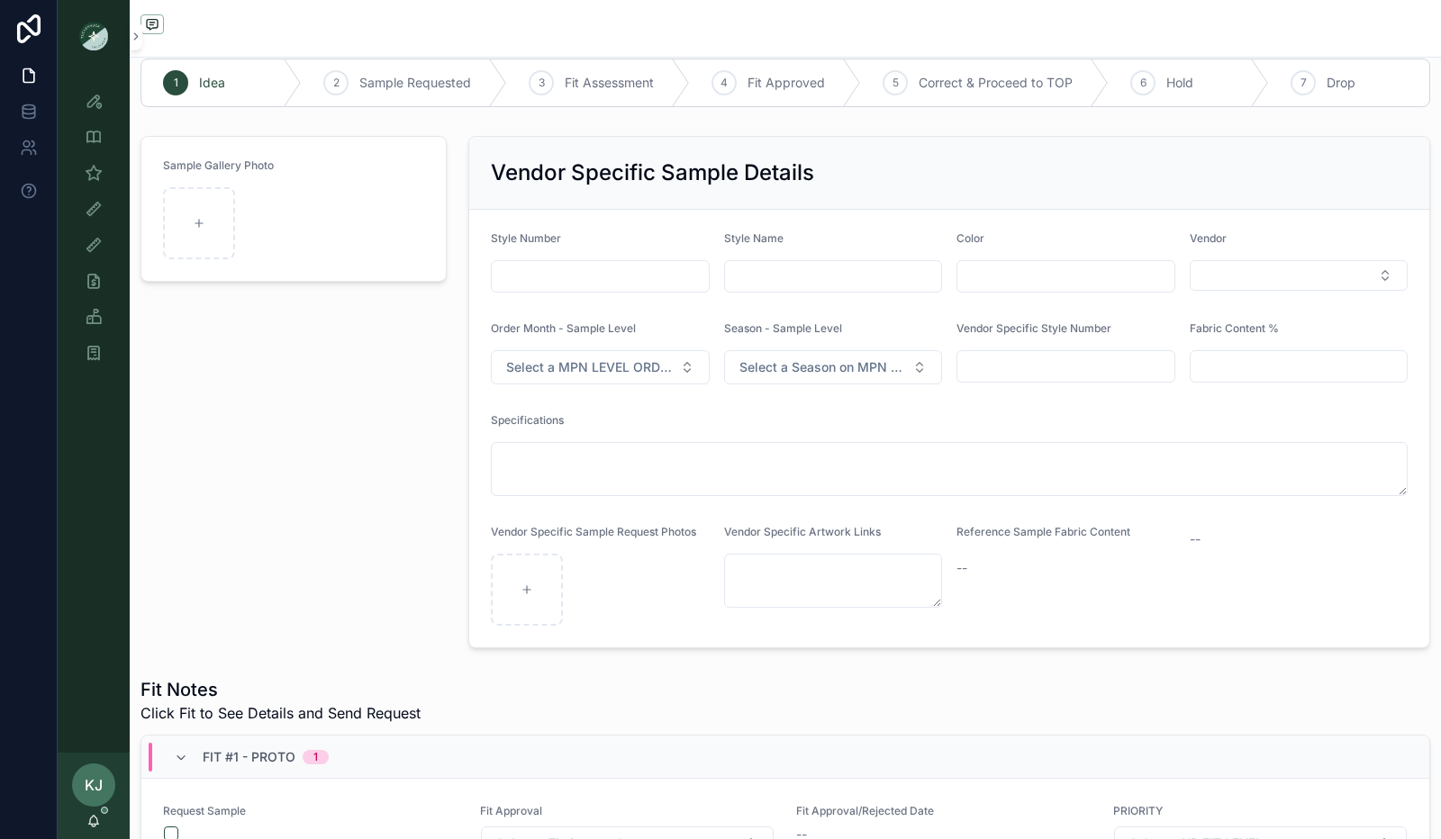
scroll to position [0, 0]
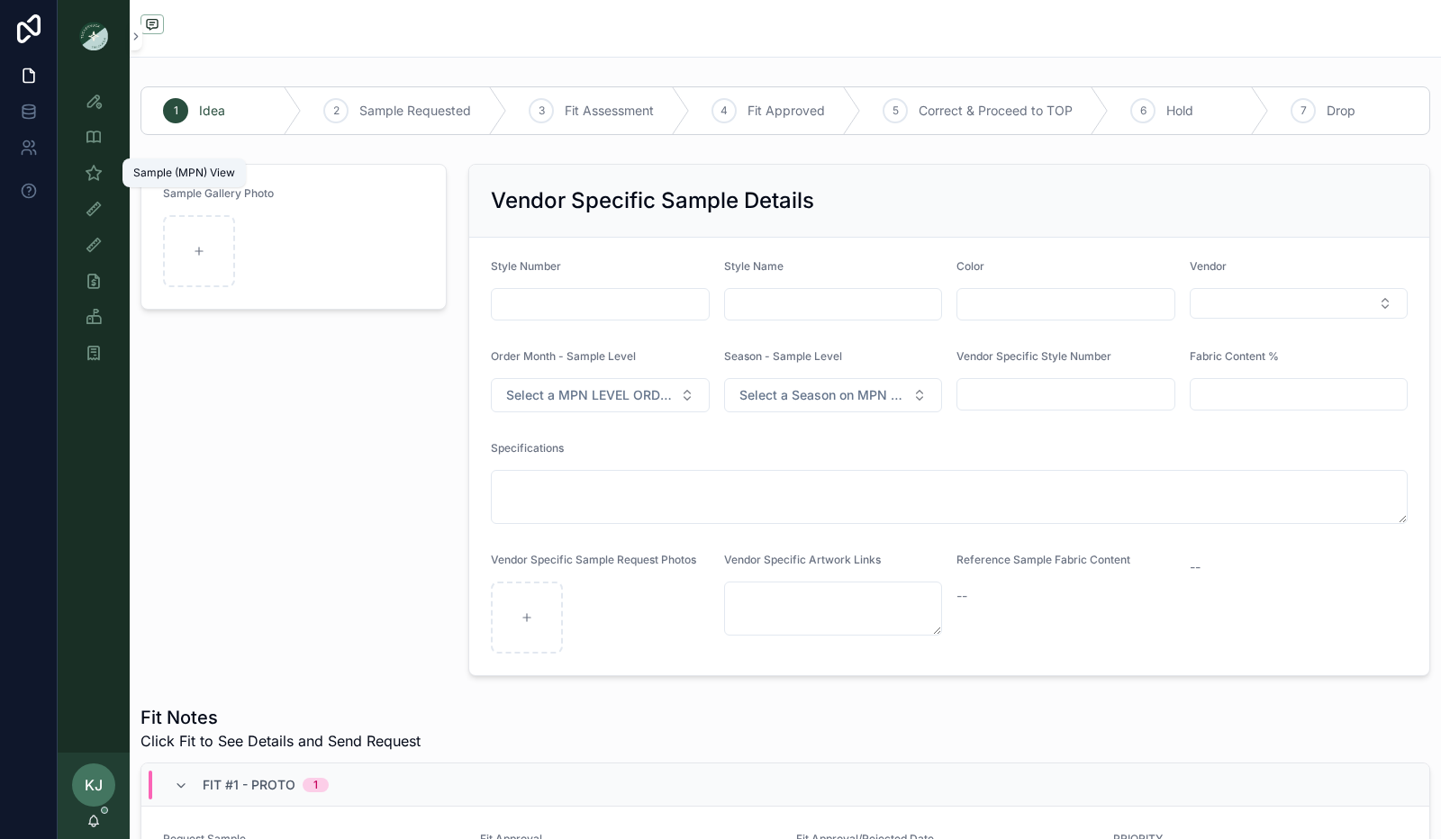
drag, startPoint x: 89, startPoint y: 168, endPoint x: 91, endPoint y: 208, distance: 39.7
click at [89, 168] on icon "scrollable content" at bounding box center [94, 173] width 18 height 18
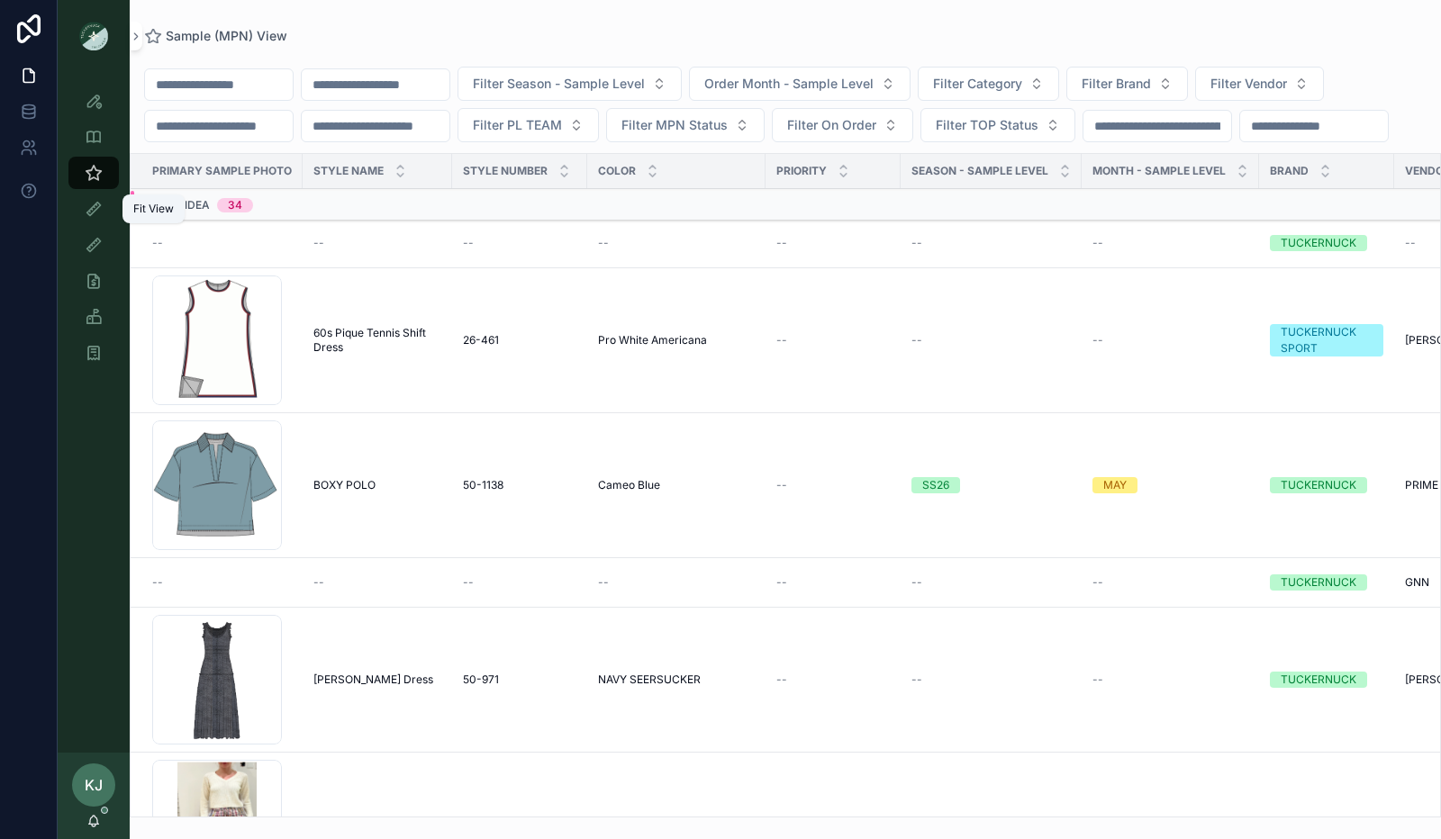
click at [91, 208] on icon "scrollable content" at bounding box center [94, 209] width 18 height 18
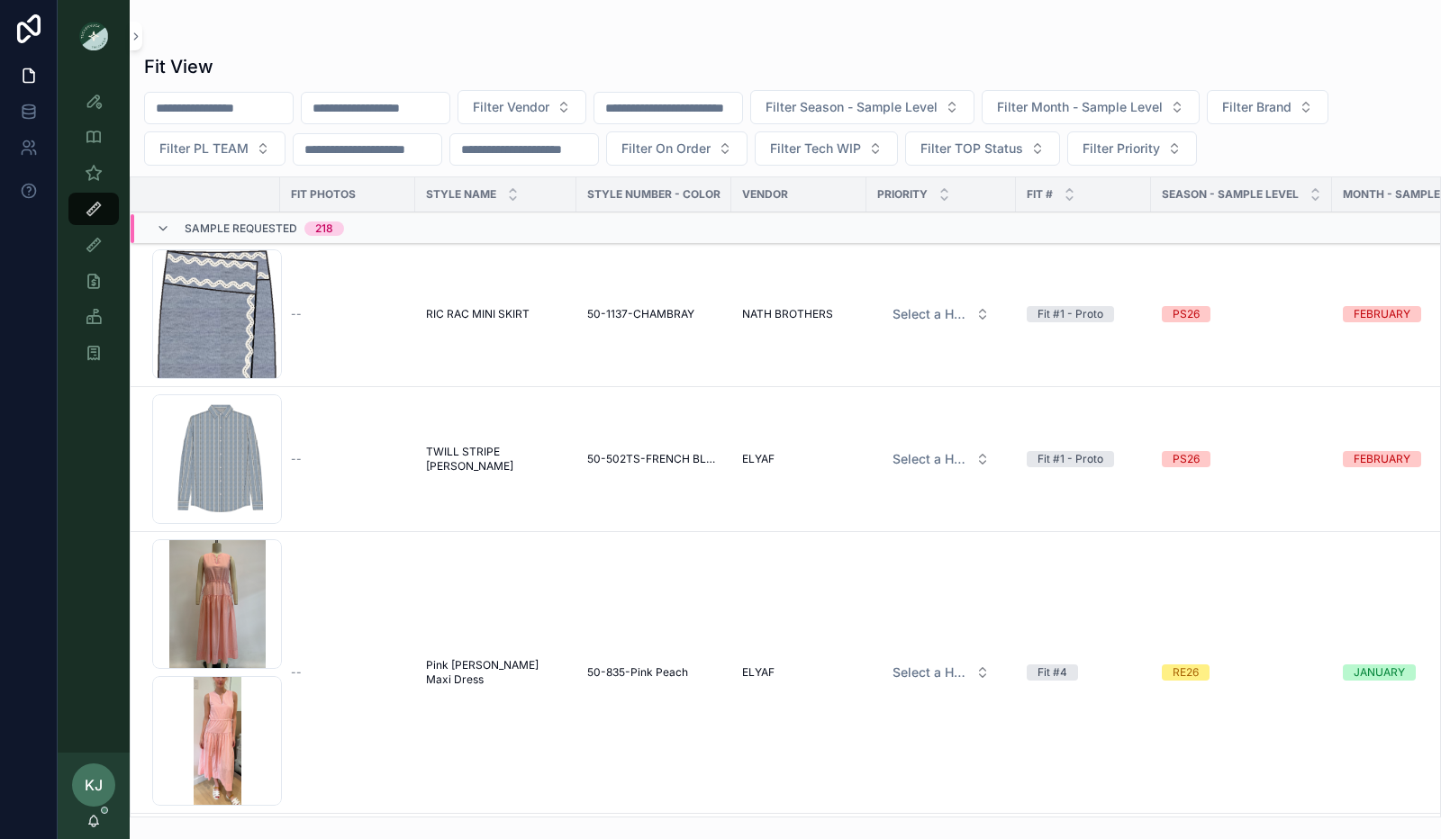
click at [394, 307] on div "--" at bounding box center [347, 314] width 113 height 14
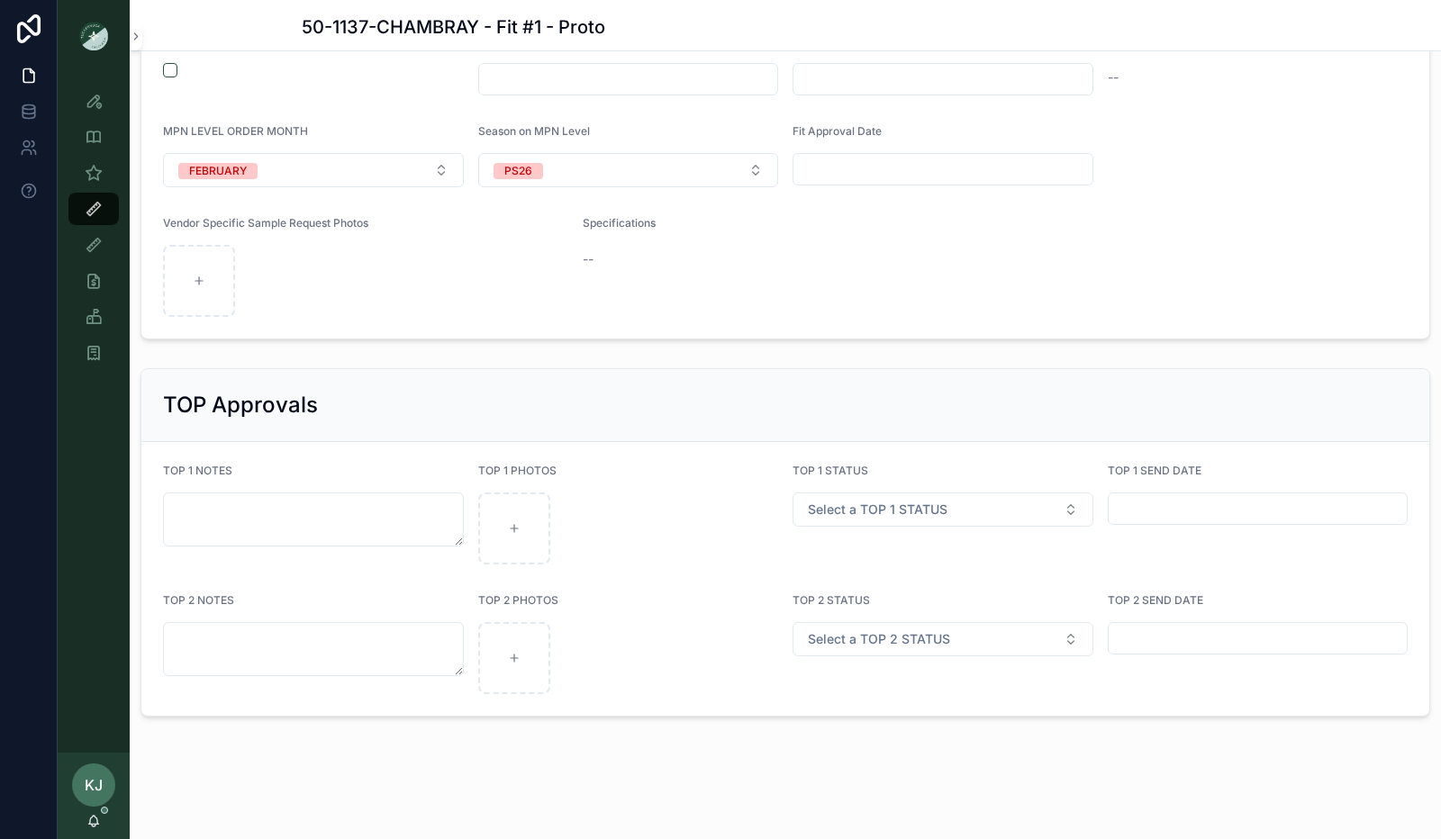
scroll to position [2032, 0]
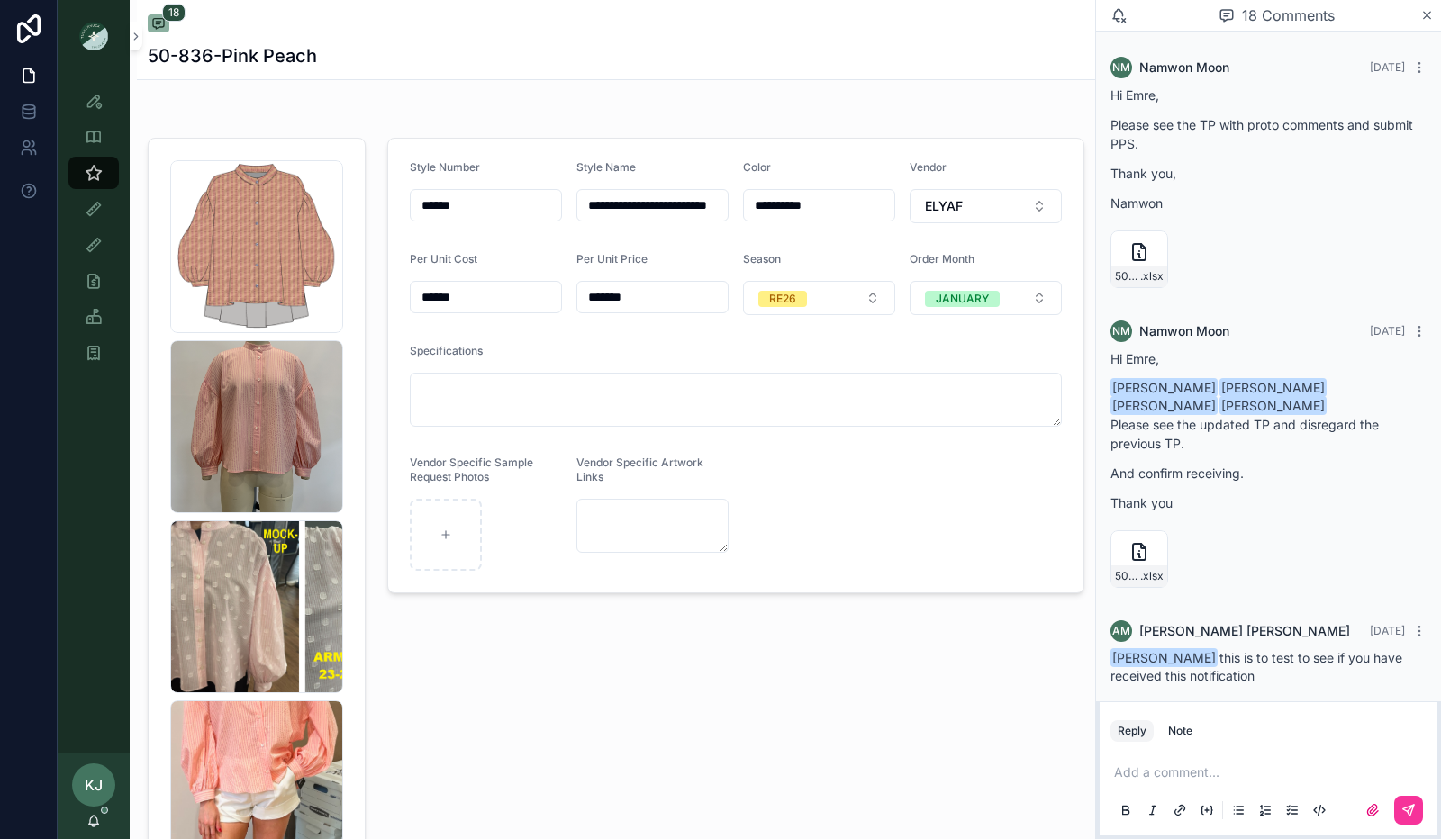
scroll to position [4155, 0]
